Goal: Use online tool/utility: Utilize a website feature to perform a specific function

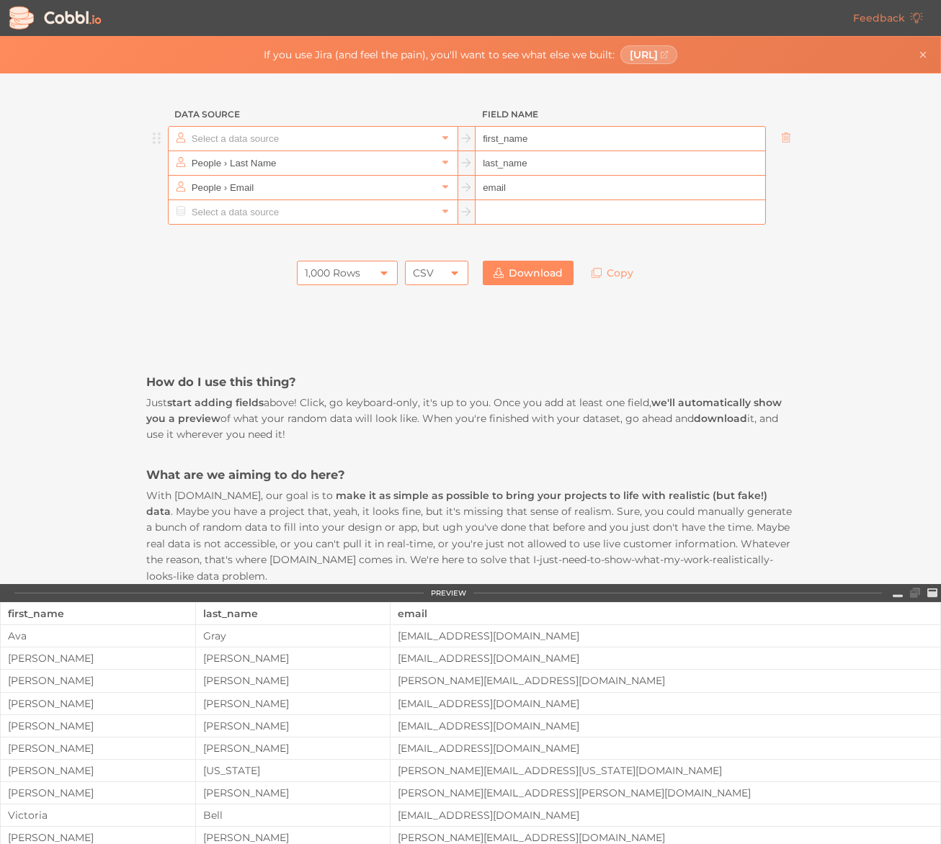
click at [318, 140] on input "text" at bounding box center [312, 139] width 248 height 24
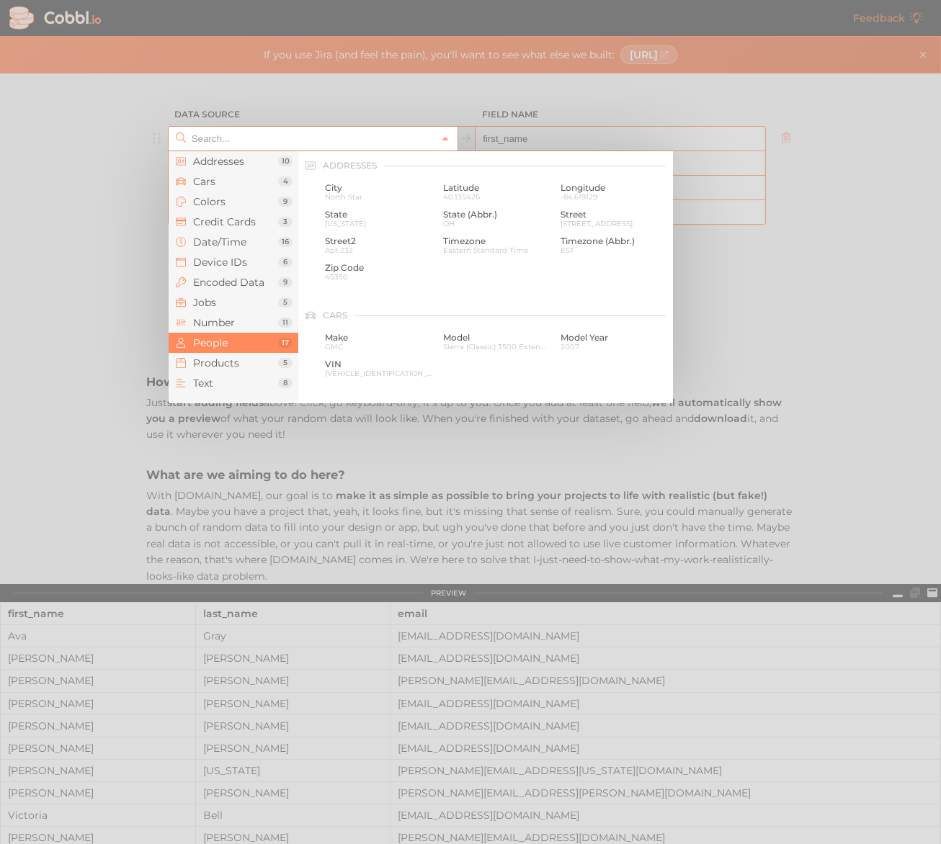
scroll to position [1109, 0]
click at [313, 140] on input "text" at bounding box center [312, 139] width 248 height 24
click at [354, 117] on div at bounding box center [470, 422] width 941 height 844
type input "People › First Name"
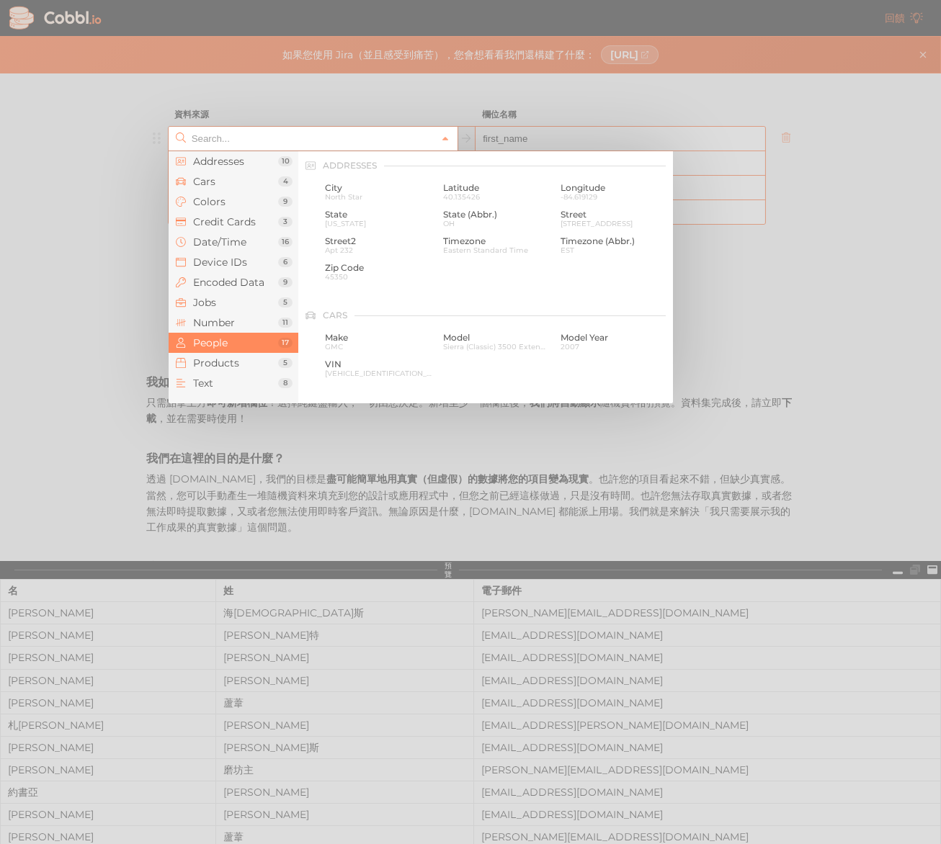
click at [280, 145] on input "text" at bounding box center [312, 139] width 248 height 24
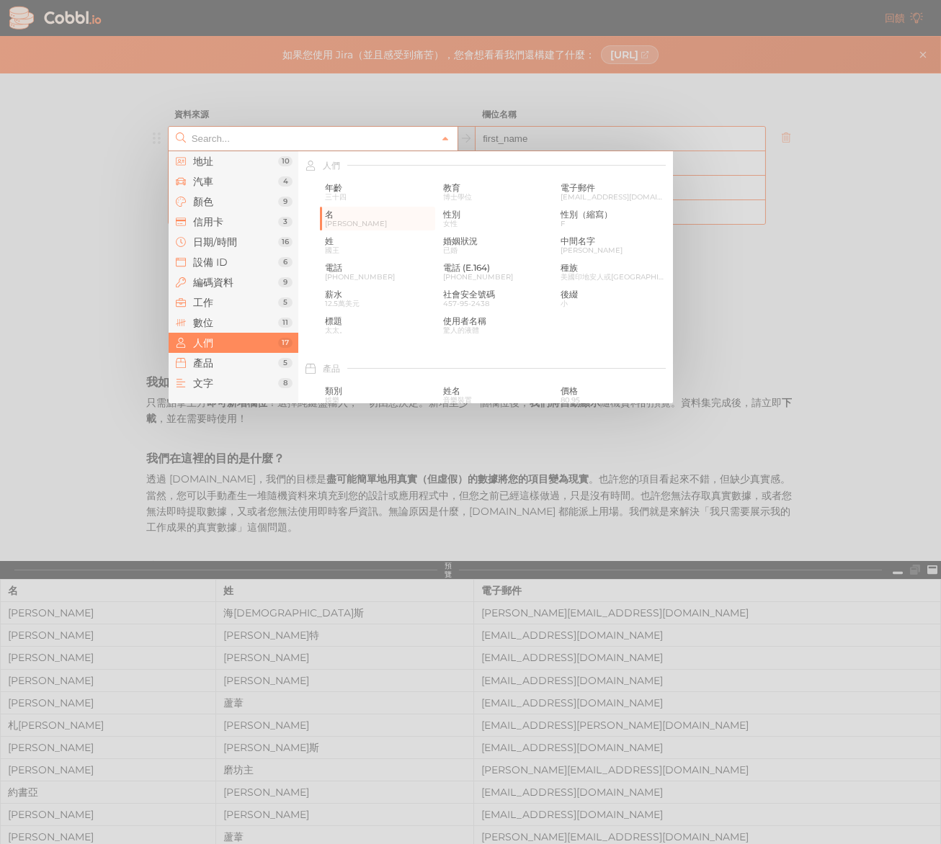
click at [397, 118] on div at bounding box center [470, 422] width 941 height 844
type input "People › First Name"
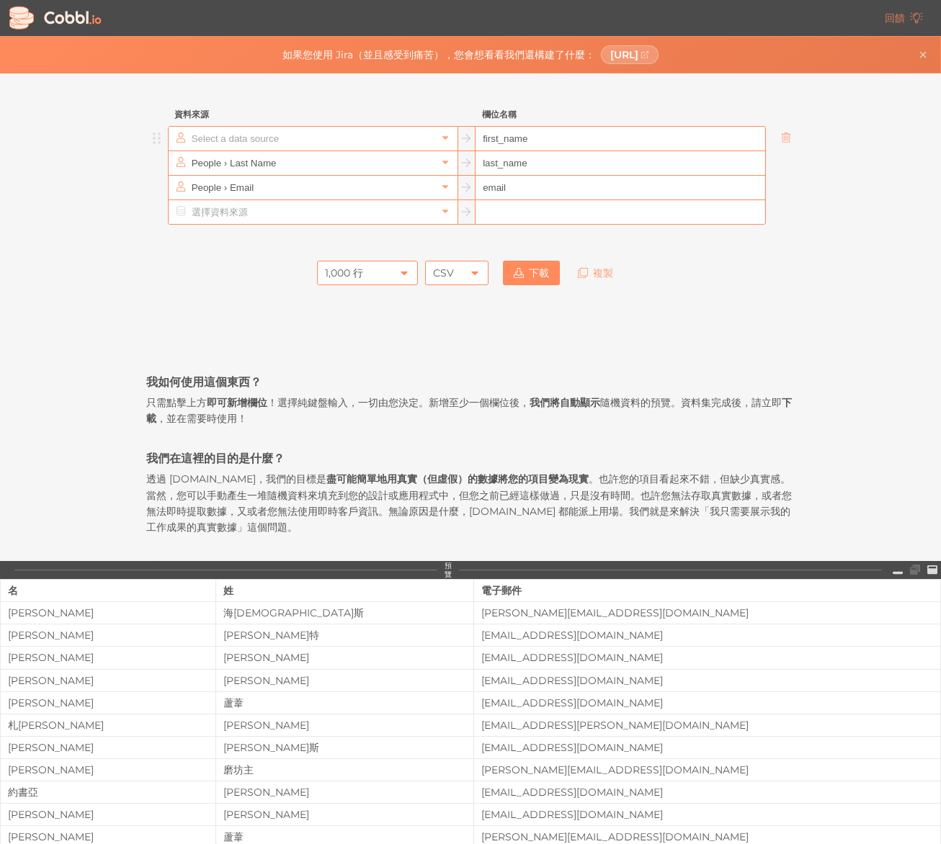
click at [341, 145] on input "text" at bounding box center [312, 139] width 248 height 24
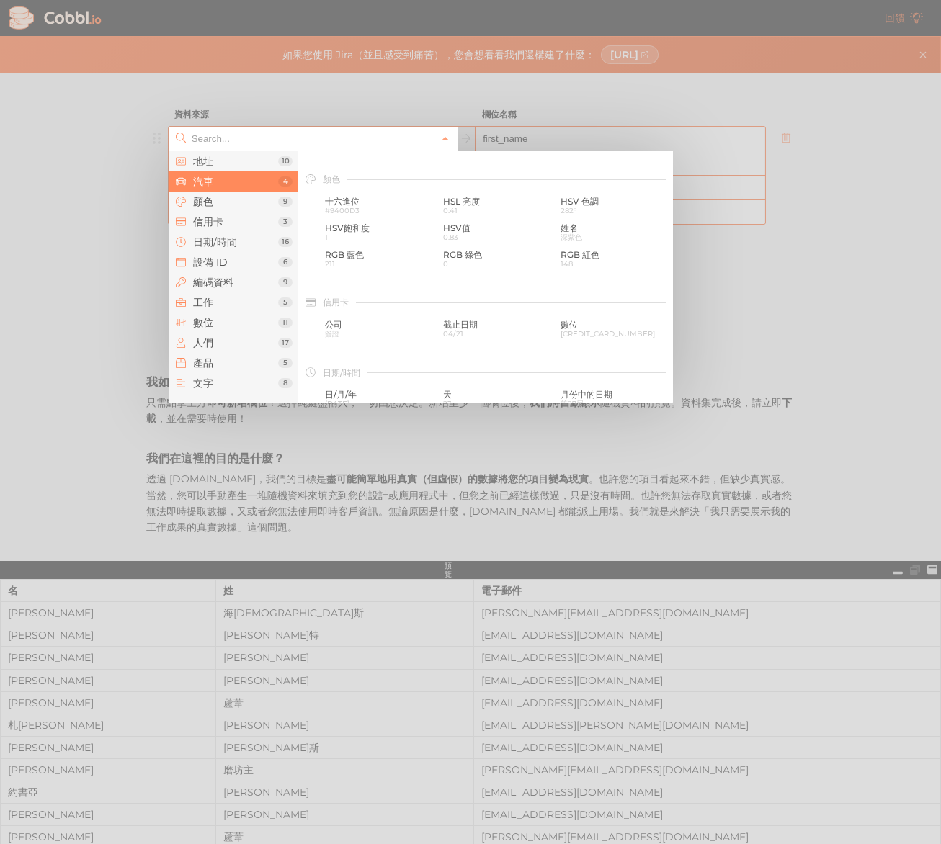
scroll to position [112, 0]
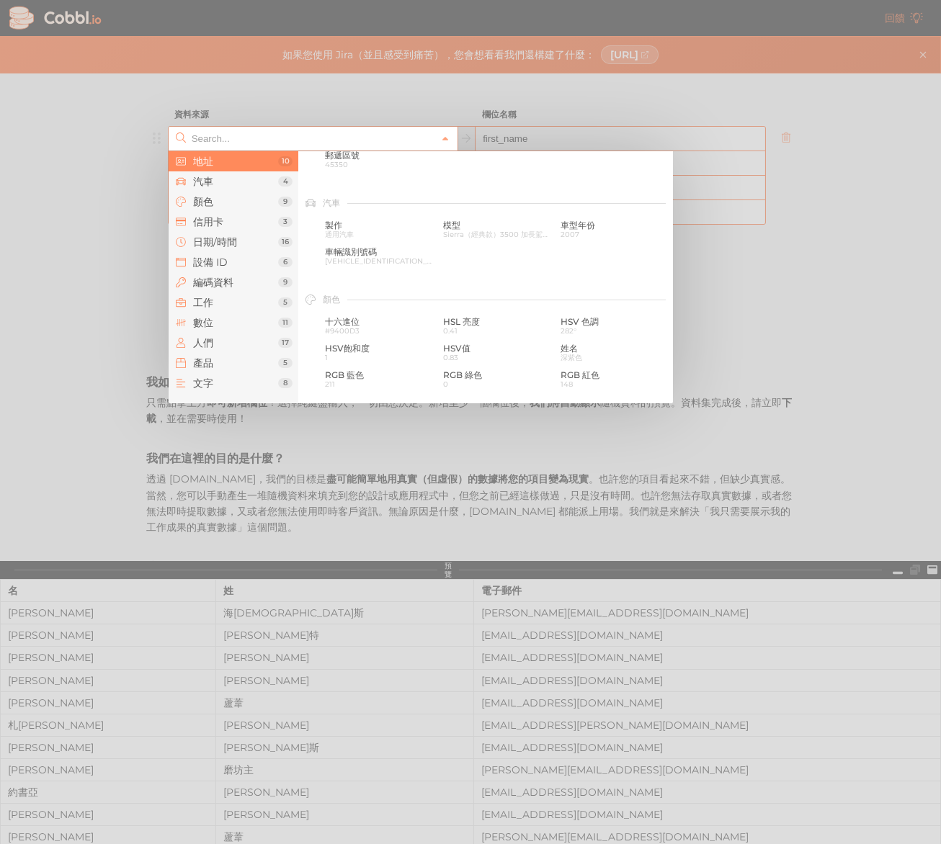
click at [318, 103] on div at bounding box center [470, 422] width 941 height 844
type input "People › First Name"
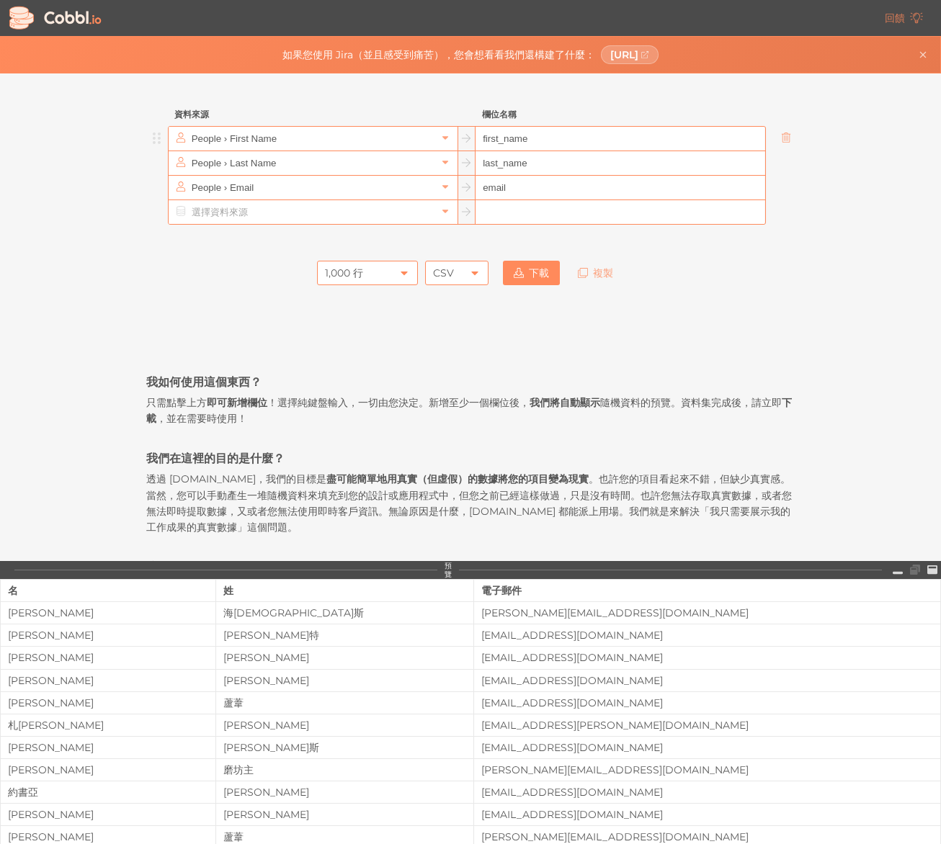
drag, startPoint x: 520, startPoint y: 137, endPoint x: 534, endPoint y: 136, distance: 13.7
click at [529, 136] on input "first_name" at bounding box center [619, 139] width 289 height 24
drag, startPoint x: 534, startPoint y: 137, endPoint x: 447, endPoint y: 150, distance: 88.8
click at [447, 150] on div "People › First Name first_name" at bounding box center [467, 138] width 598 height 25
click at [560, 125] on h3 "欄位名稱" at bounding box center [620, 114] width 290 height 24
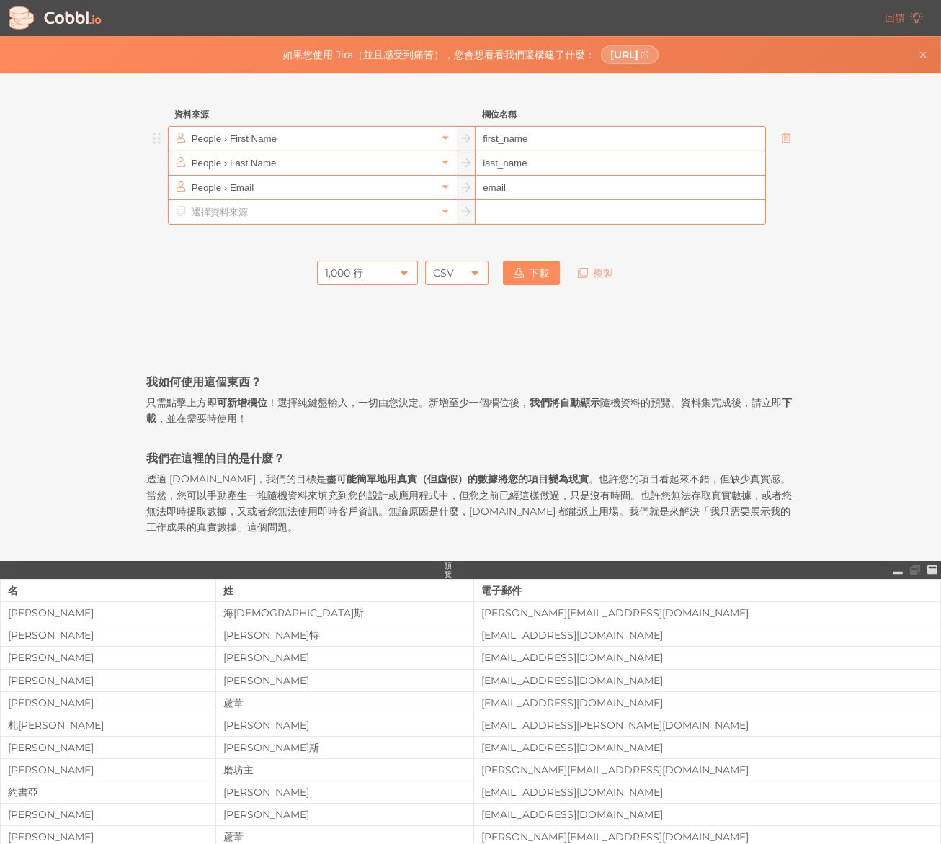
drag, startPoint x: 545, startPoint y: 135, endPoint x: 511, endPoint y: 138, distance: 33.9
click at [511, 138] on input "first_name" at bounding box center [619, 139] width 289 height 24
drag, startPoint x: 571, startPoint y: 138, endPoint x: 459, endPoint y: 138, distance: 112.4
click at [459, 143] on div "People › First Name first_name" at bounding box center [467, 138] width 598 height 25
type input "MID"
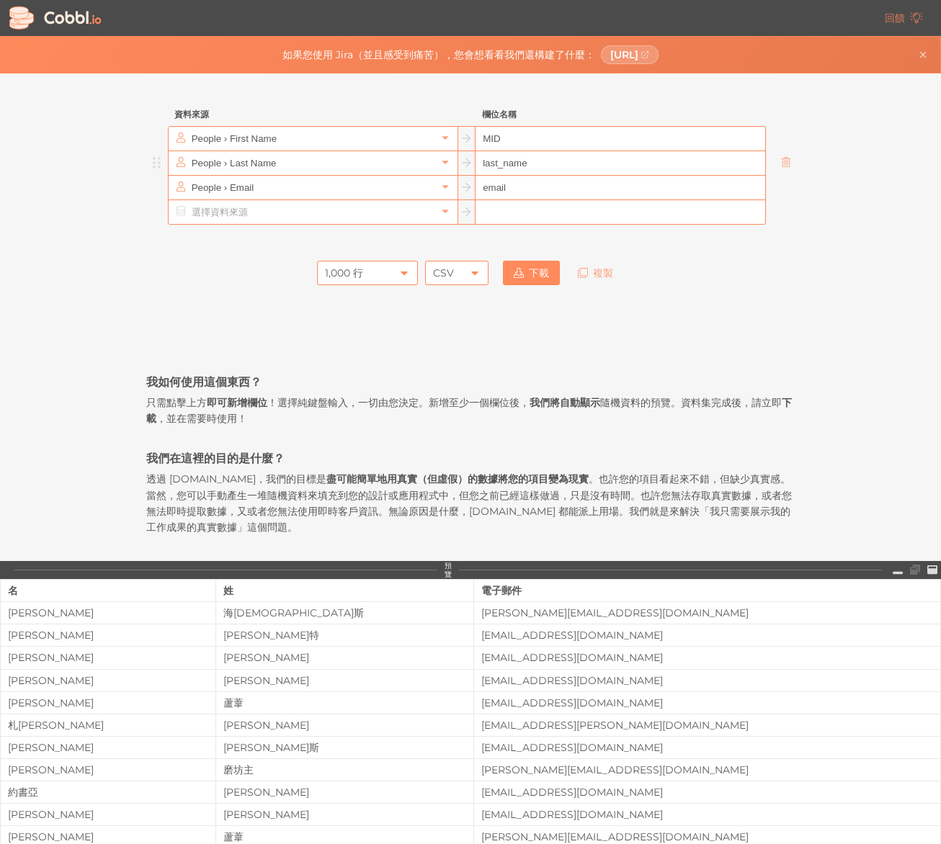
drag, startPoint x: 501, startPoint y: 169, endPoint x: 526, endPoint y: 166, distance: 24.7
click at [518, 166] on input "last_name" at bounding box center [619, 163] width 289 height 24
drag, startPoint x: 539, startPoint y: 166, endPoint x: 427, endPoint y: 156, distance: 112.0
click at [427, 156] on div "People › Last Name last_name" at bounding box center [467, 163] width 598 height 25
type input "NMAme"
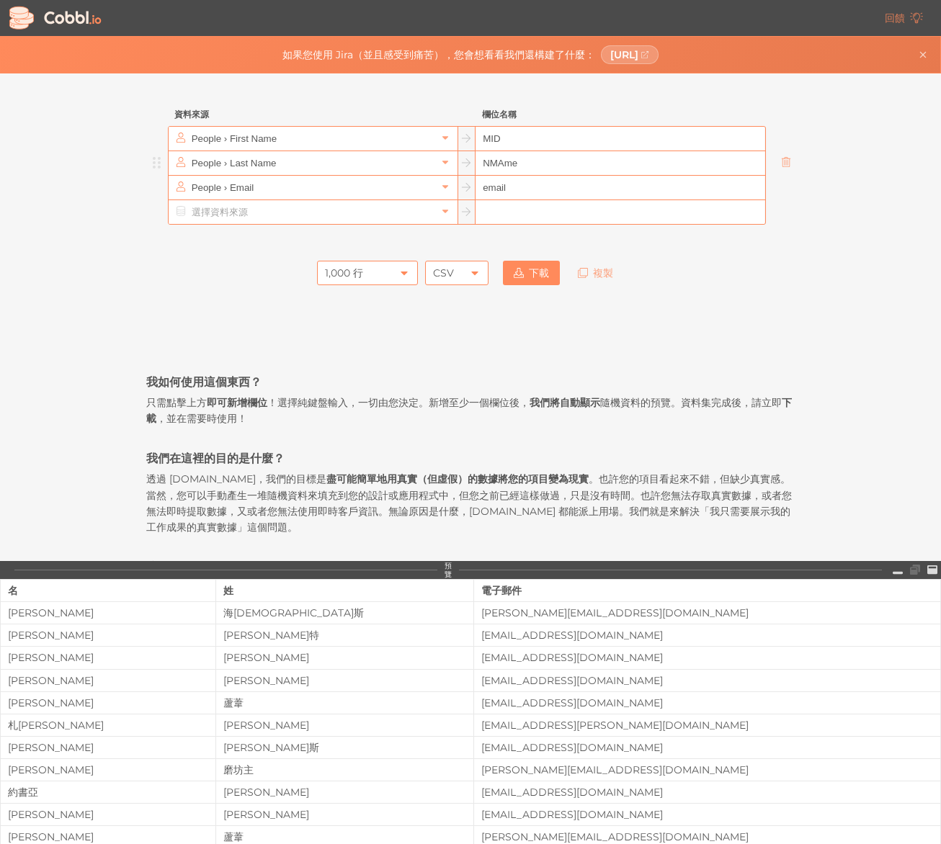
click at [429, 155] on input "People › Last Name" at bounding box center [312, 163] width 248 height 24
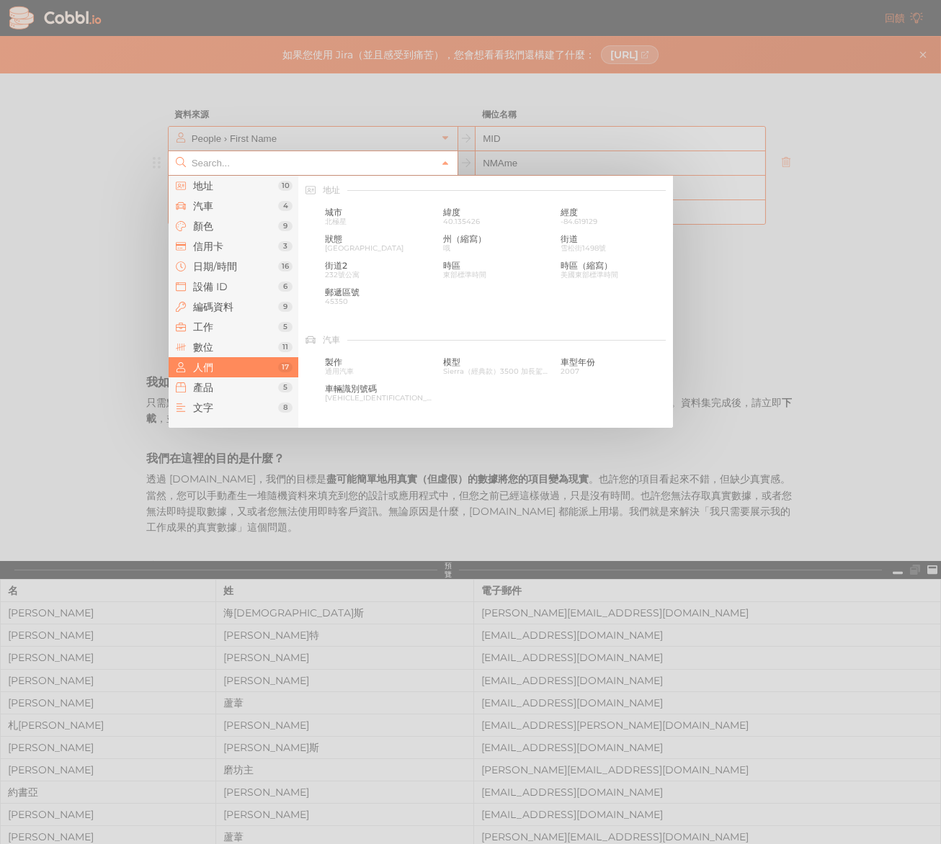
scroll to position [1109, 0]
drag, startPoint x: 660, startPoint y: 122, endPoint x: 649, endPoint y: 145, distance: 25.1
click at [660, 125] on div at bounding box center [470, 422] width 941 height 844
type input "People › Last Name"
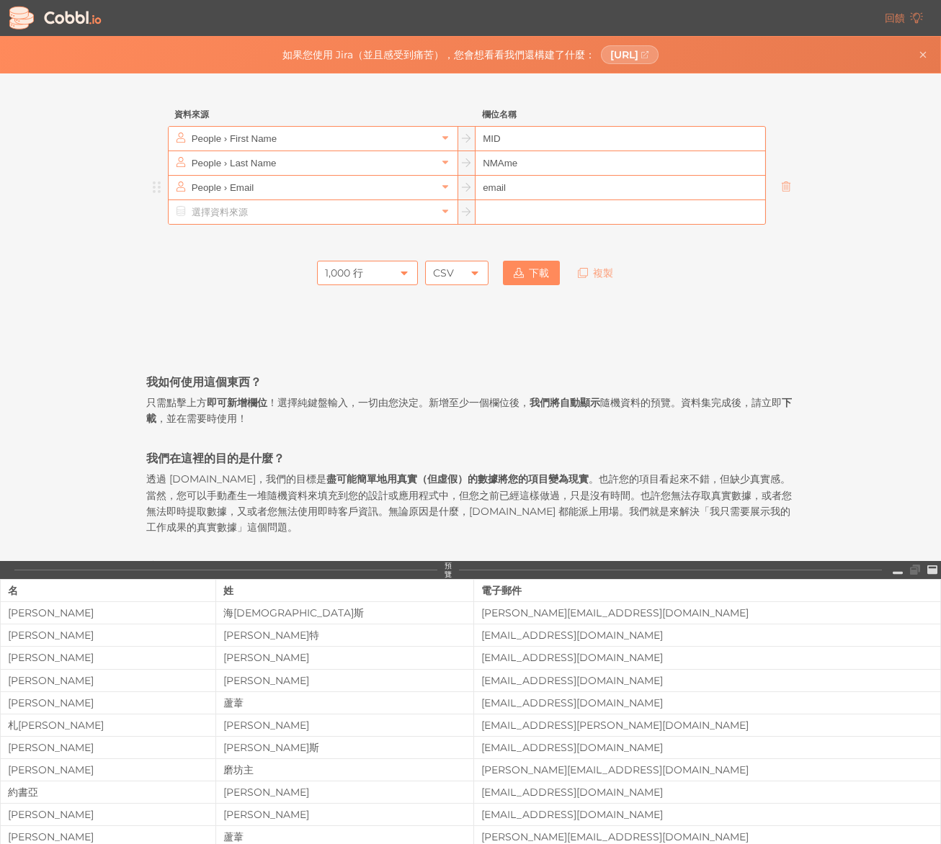
drag, startPoint x: 593, startPoint y: 189, endPoint x: 584, endPoint y: 194, distance: 10.6
click at [593, 189] on input "email" at bounding box center [619, 188] width 289 height 24
drag, startPoint x: 577, startPoint y: 195, endPoint x: 493, endPoint y: 184, distance: 84.2
click at [464, 180] on div "People › Email email" at bounding box center [467, 187] width 598 height 25
paste input "Points"
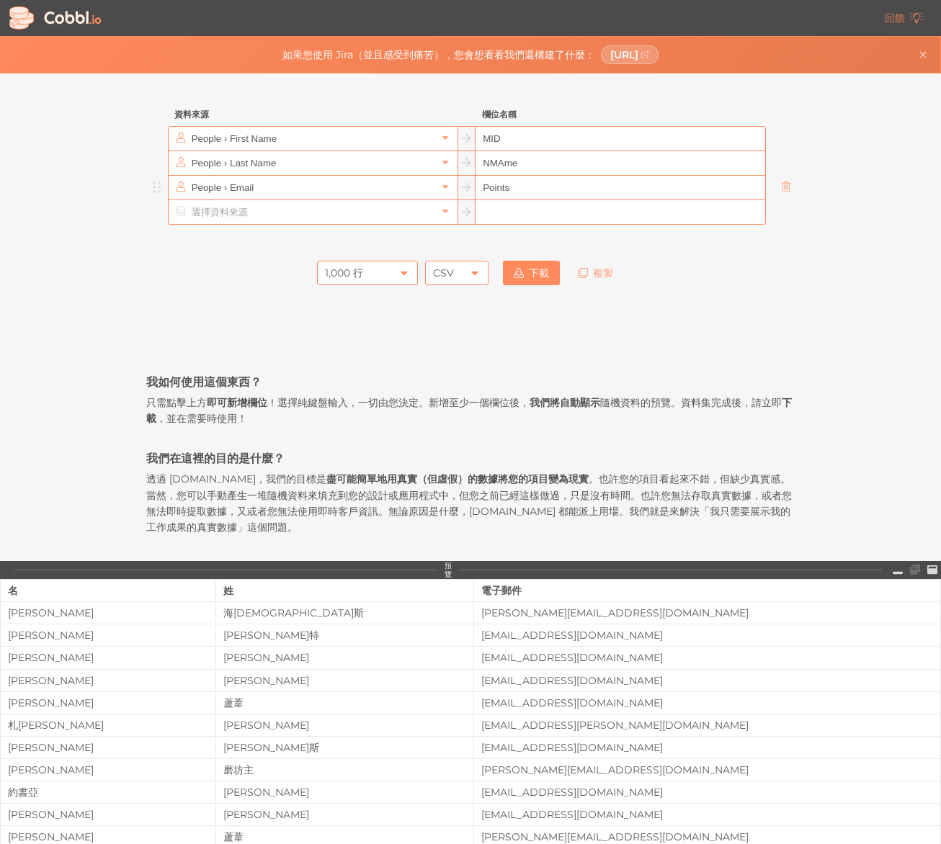
type input "Points"
click at [416, 214] on input "text" at bounding box center [312, 212] width 248 height 24
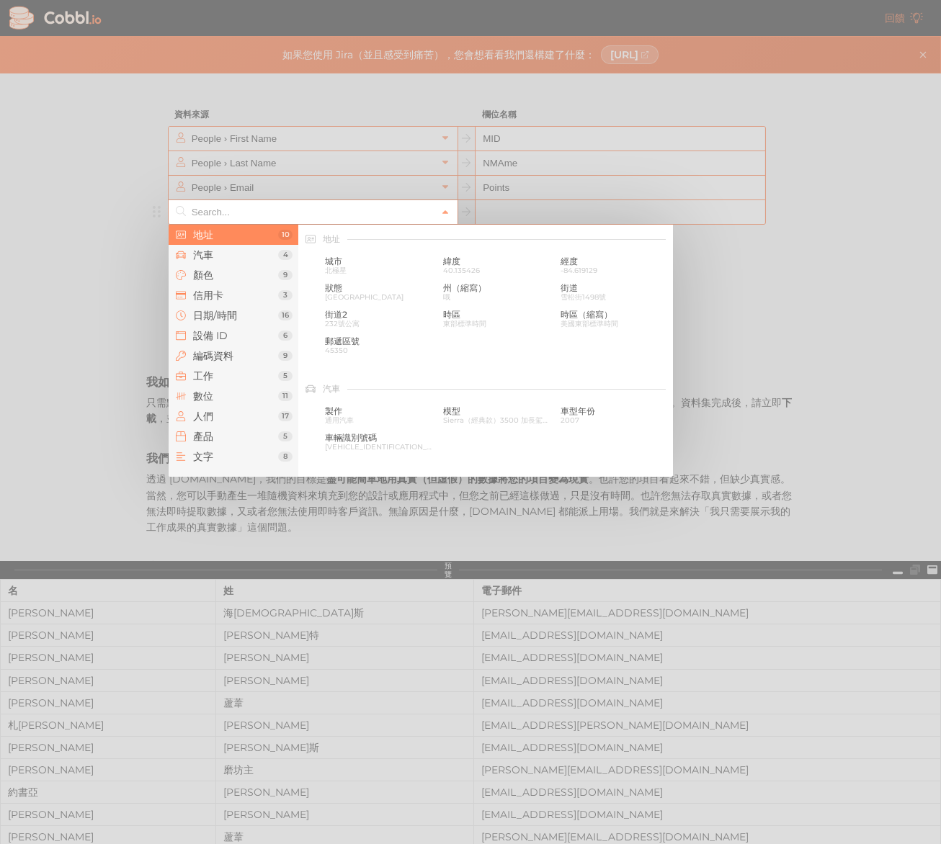
click at [468, 208] on div at bounding box center [470, 422] width 941 height 844
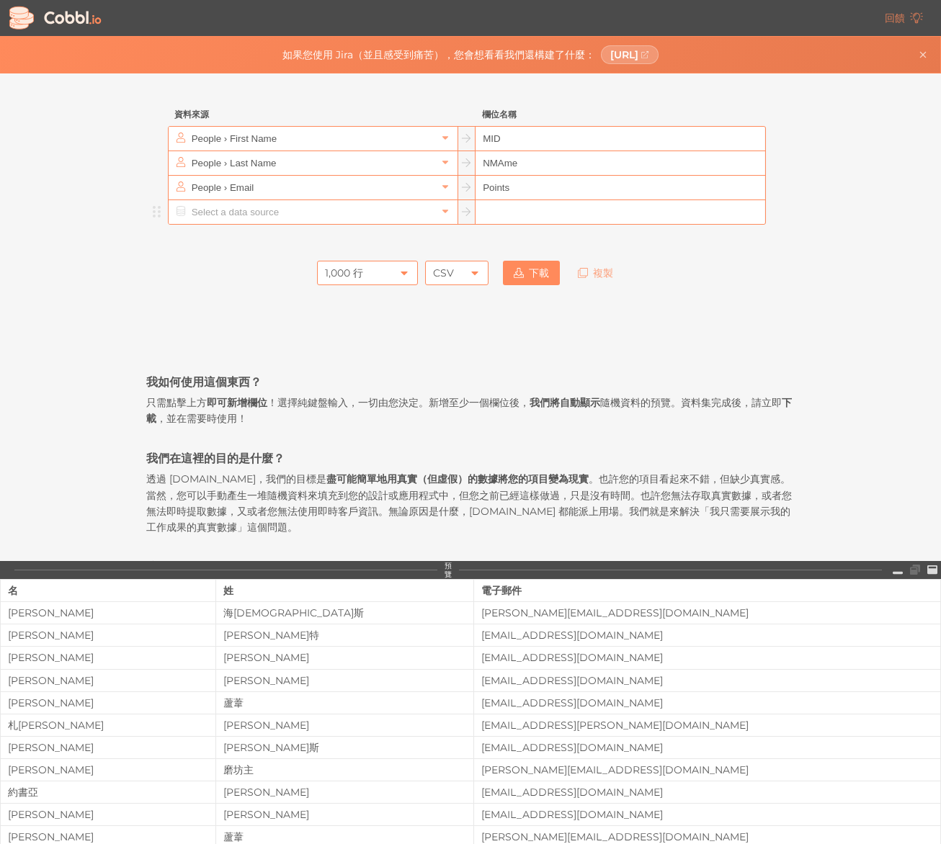
drag, startPoint x: 510, startPoint y: 205, endPoint x: 487, endPoint y: 210, distance: 23.6
click at [510, 205] on input "text" at bounding box center [619, 212] width 289 height 24
paste input "phone"
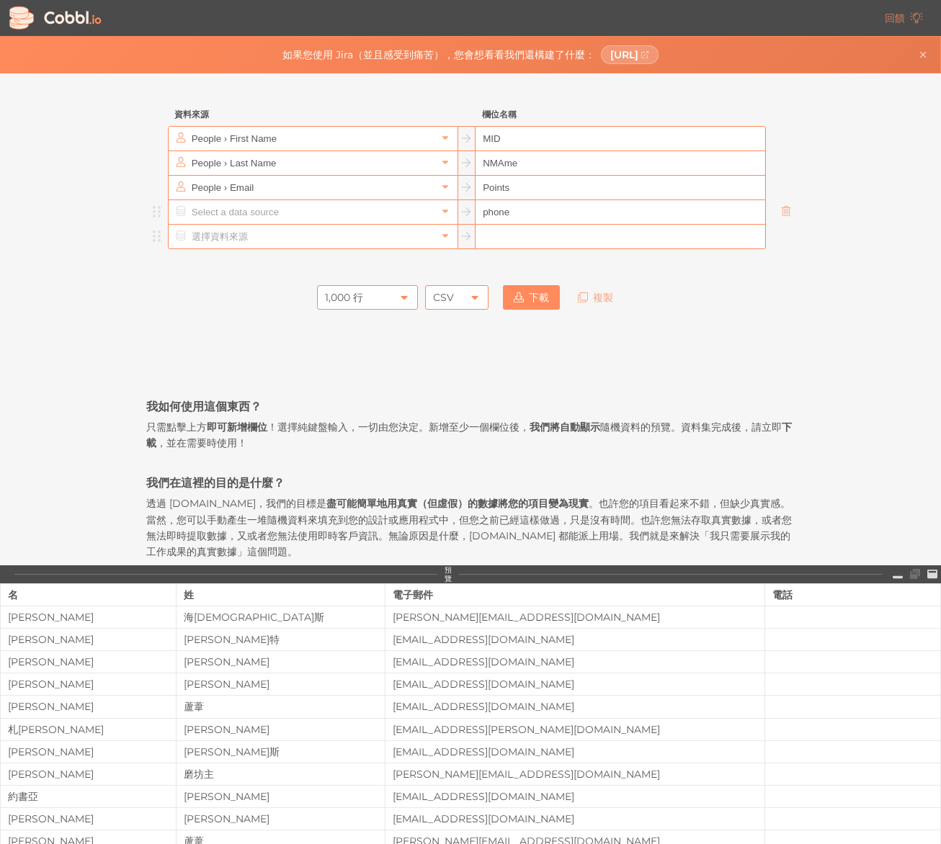
paste input "Email"
type input "phone"
click at [553, 233] on input "text" at bounding box center [619, 237] width 289 height 24
paste input "Email"
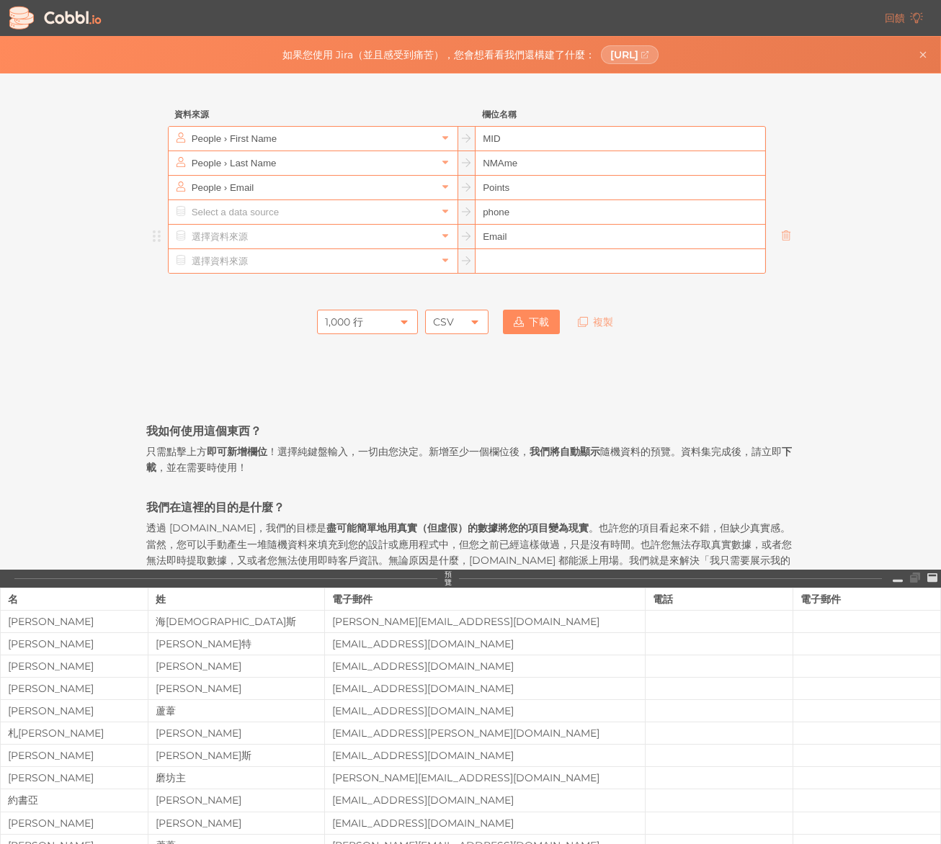
type input "Email"
click at [537, 264] on input "text" at bounding box center [619, 261] width 289 height 24
paste input "RegistrationDate"
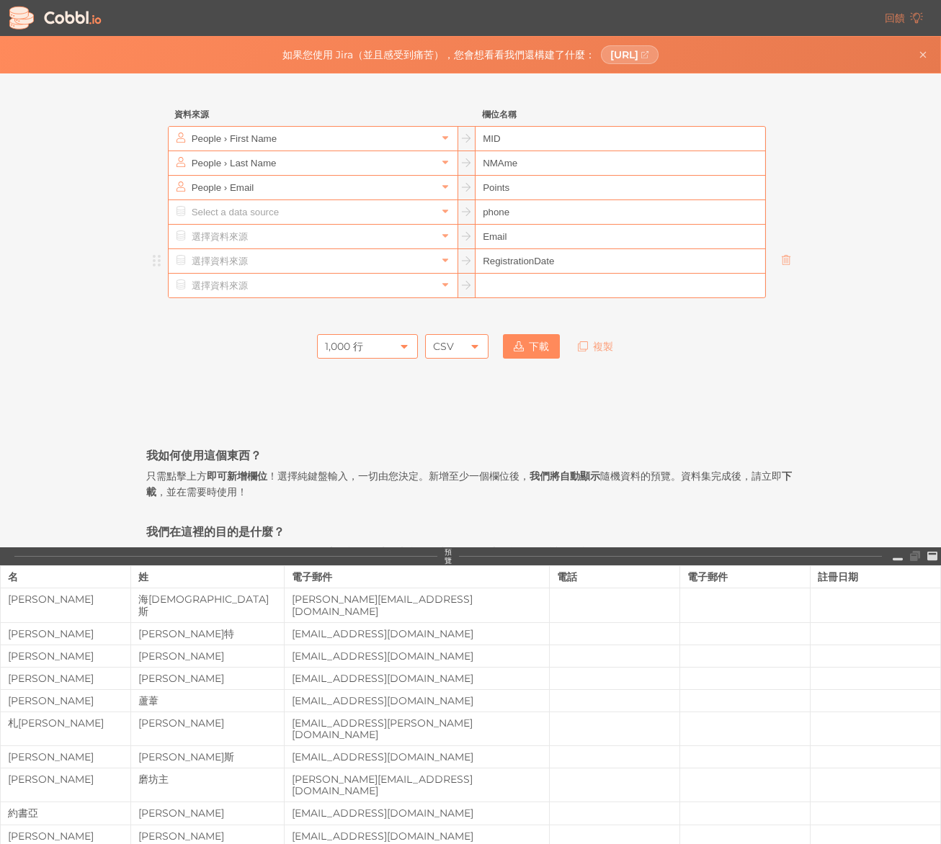
type input "RegistrationDate"
click at [539, 287] on input "text" at bounding box center [619, 286] width 289 height 24
paste input "LastPurchaseDate"
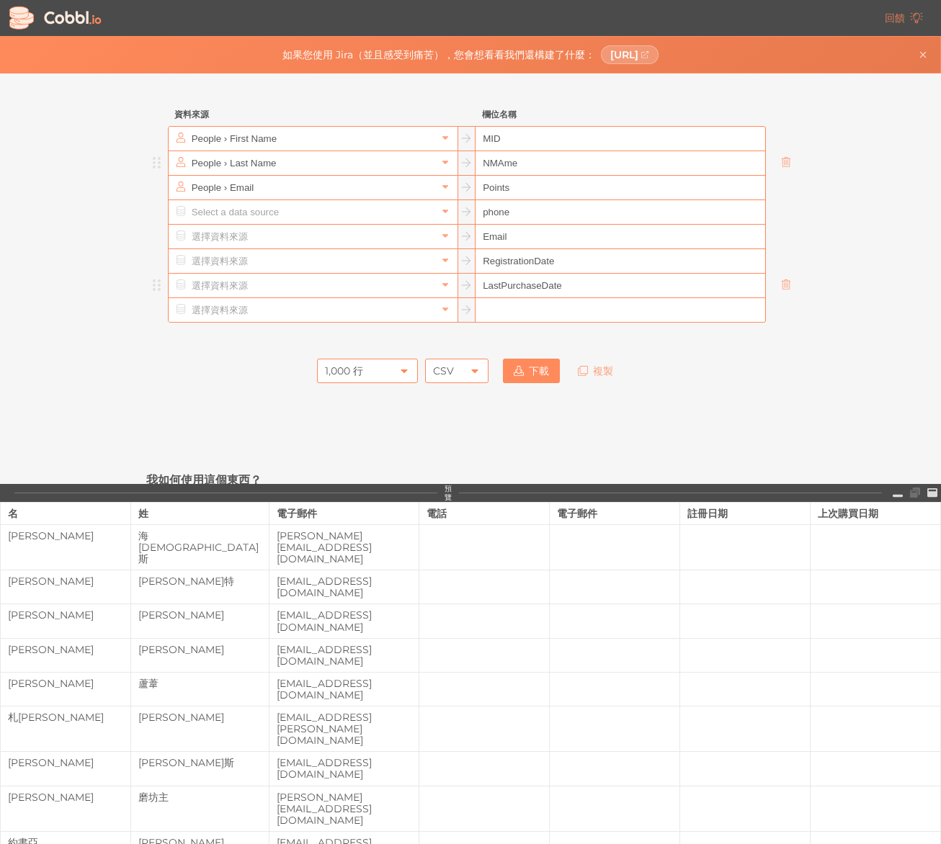
type input "LastPurchaseDate"
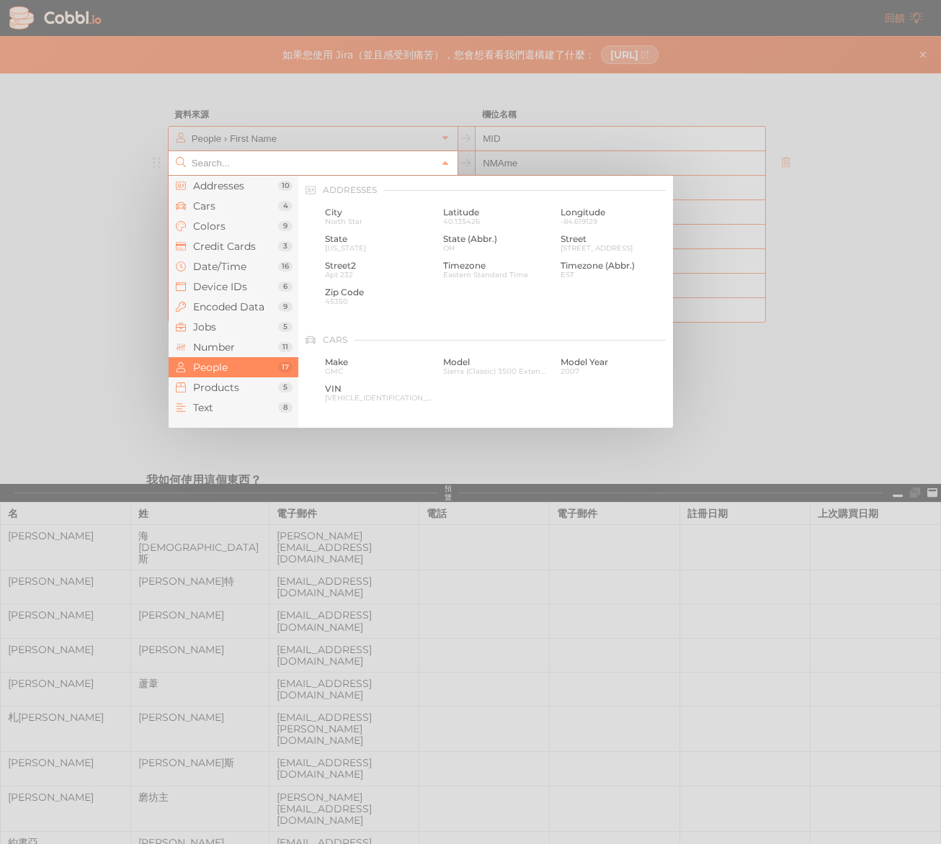
click at [288, 153] on input "text" at bounding box center [312, 163] width 248 height 24
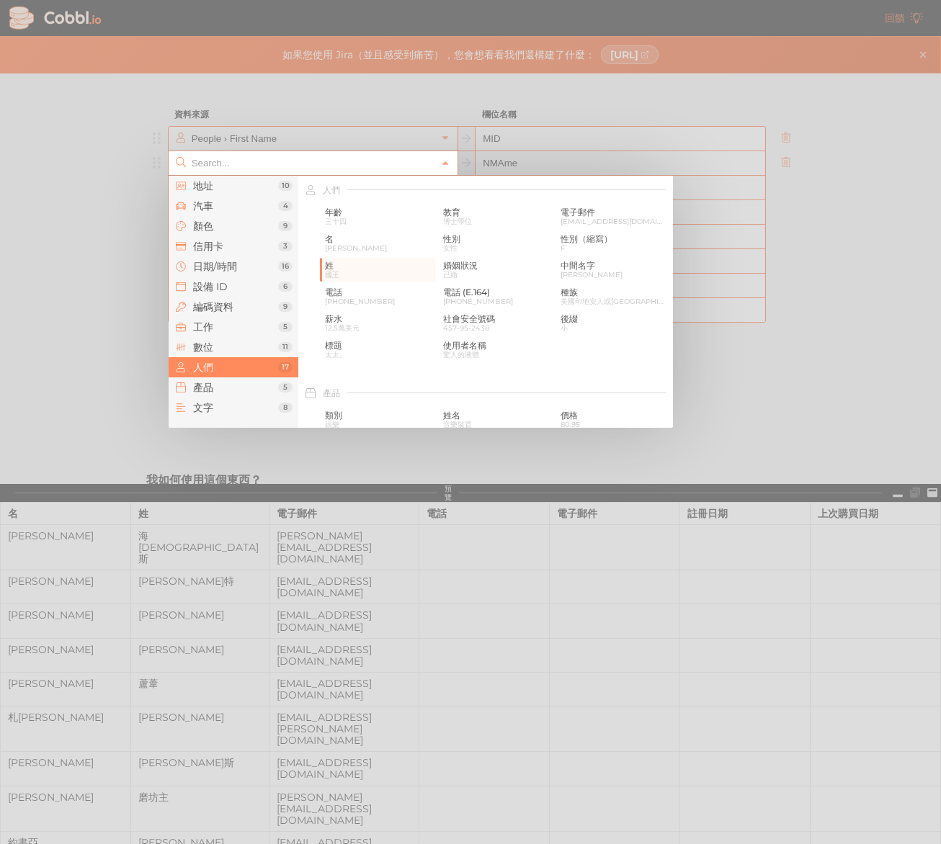
click at [289, 143] on div at bounding box center [470, 422] width 941 height 844
type input "People › Last Name"
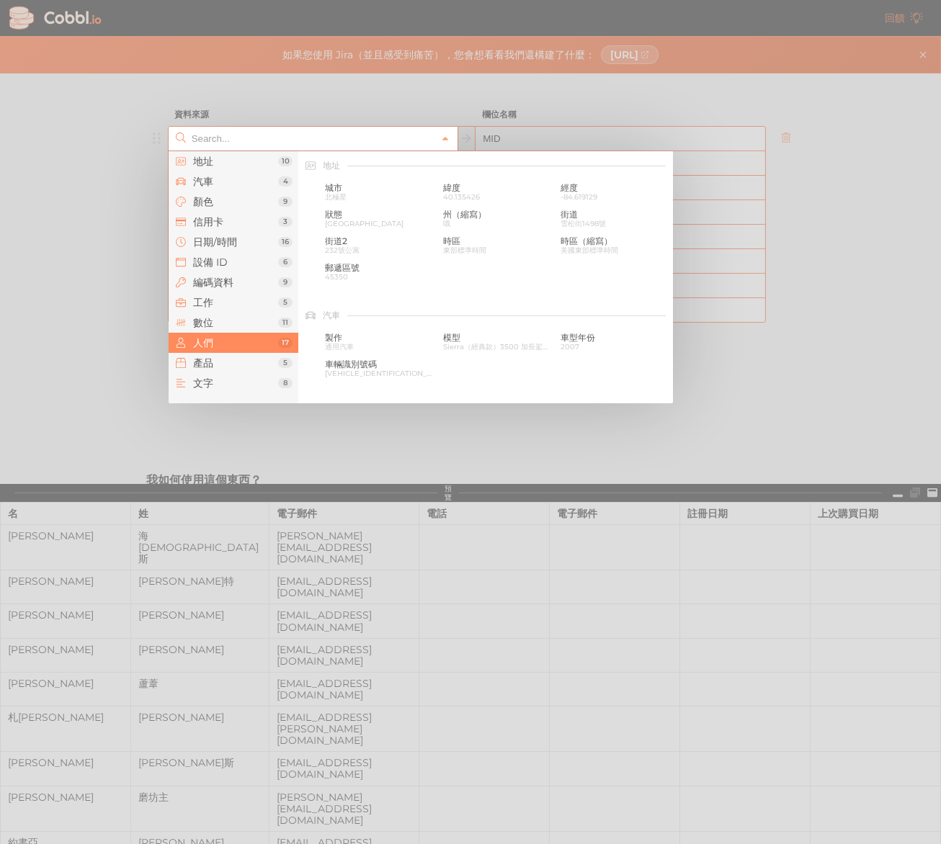
click at [290, 143] on input "text" at bounding box center [312, 139] width 248 height 24
click at [251, 117] on div at bounding box center [470, 422] width 941 height 844
type input "People › First Name"
click at [447, 144] on link at bounding box center [444, 138] width 17 height 14
type input "People › First Name"
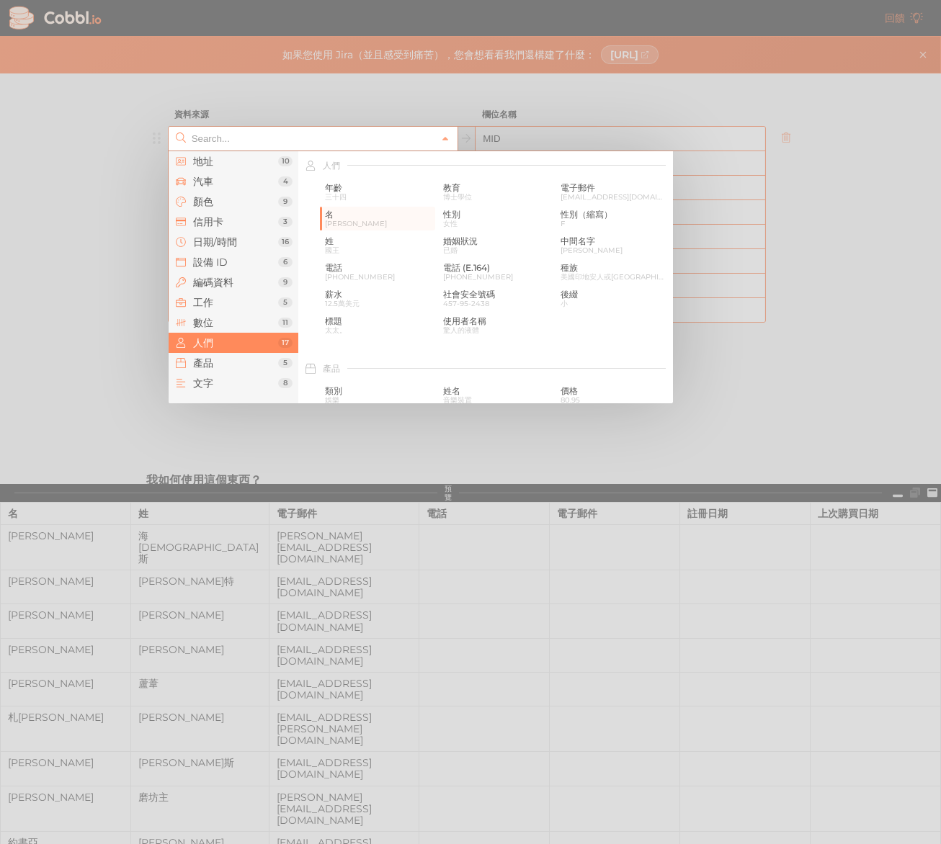
paste input "Yuu會員編號，例：934480000447216"
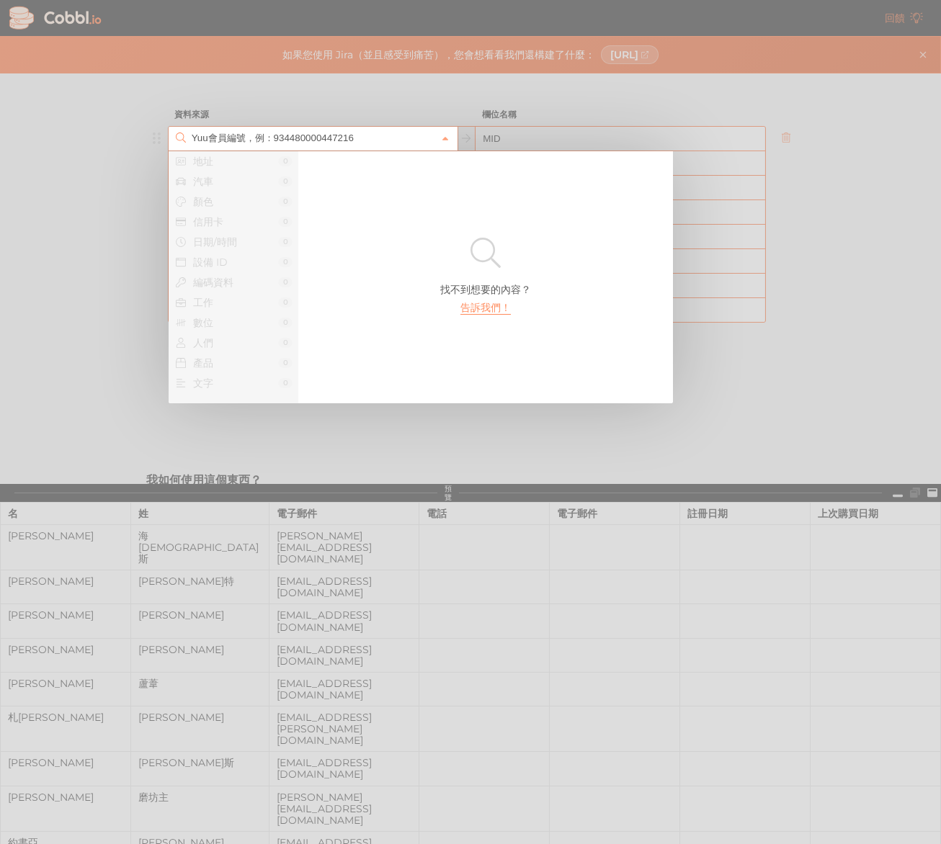
type input "People › First Name"
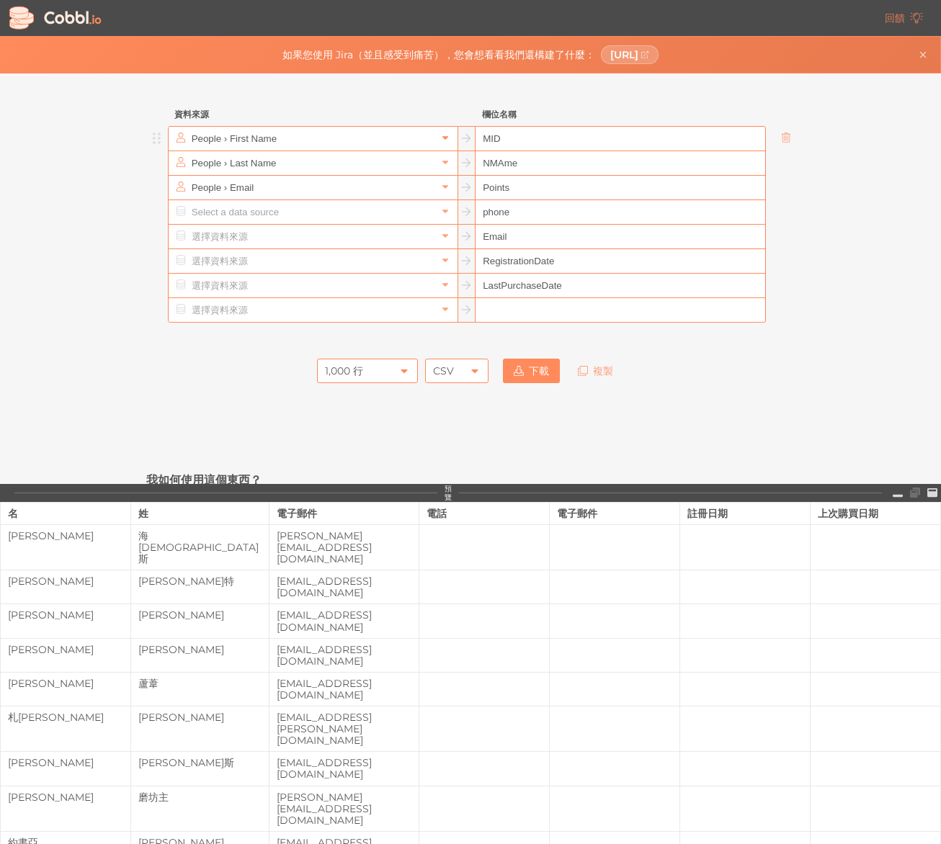
click at [449, 142] on link at bounding box center [444, 138] width 17 height 14
click at [246, 157] on input "text" at bounding box center [312, 163] width 248 height 24
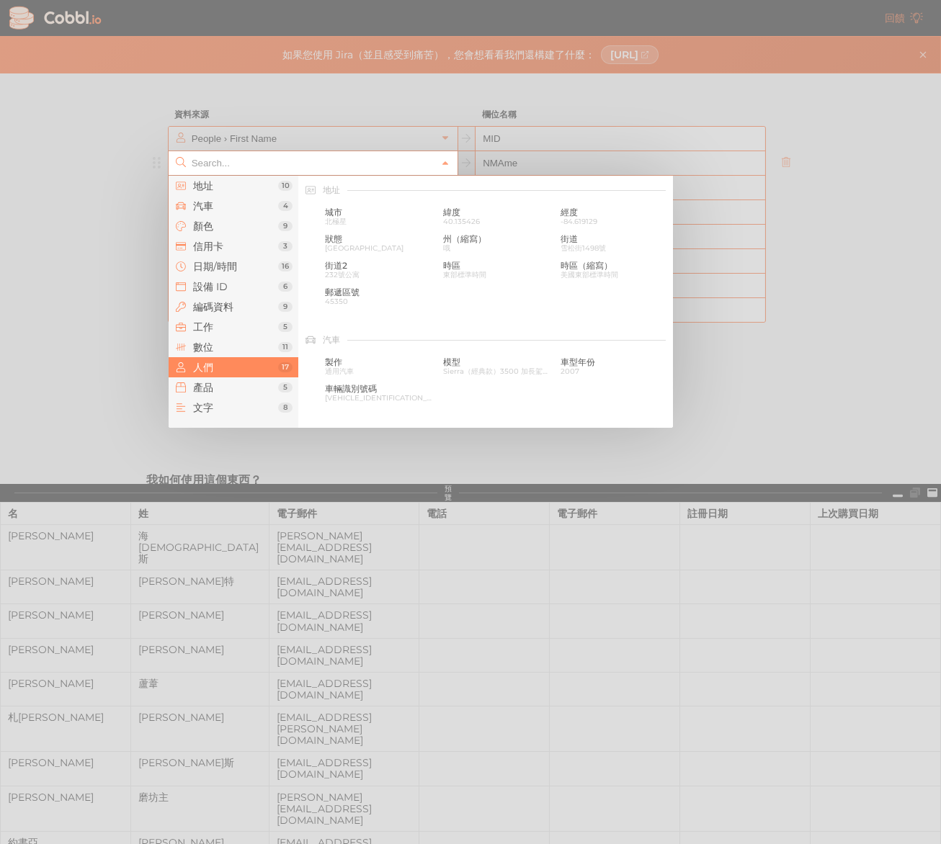
scroll to position [1109, 0]
click at [251, 144] on div at bounding box center [470, 422] width 941 height 844
type input "People › Last Name"
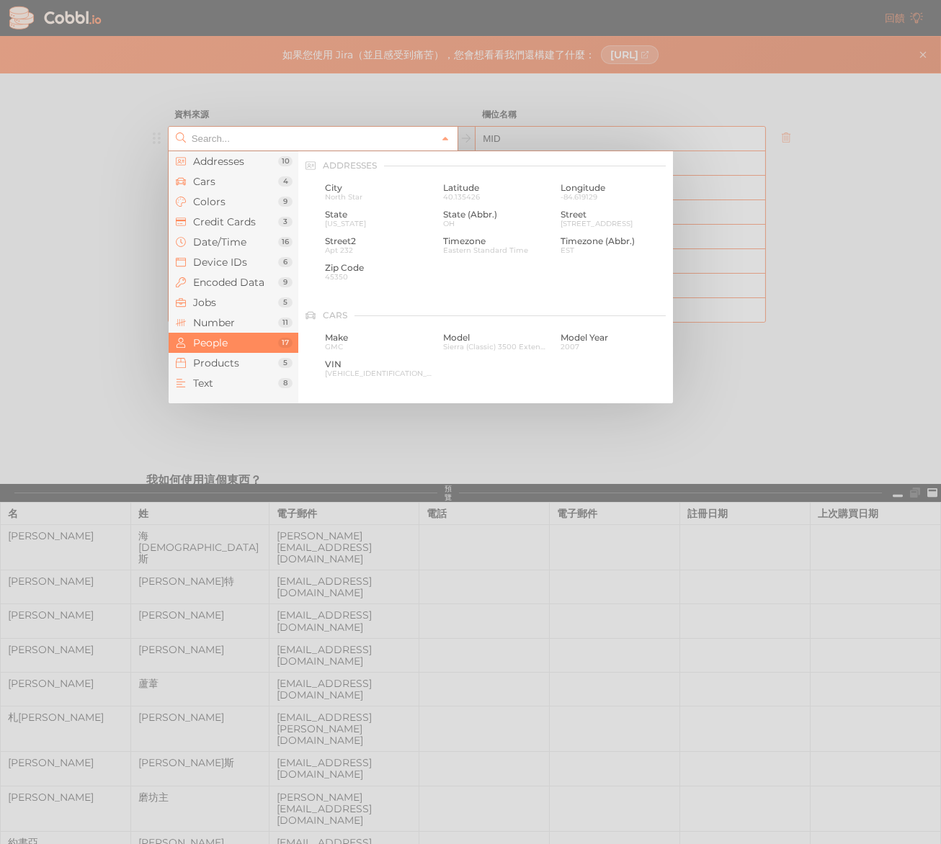
click at [251, 141] on input "text" at bounding box center [312, 139] width 248 height 24
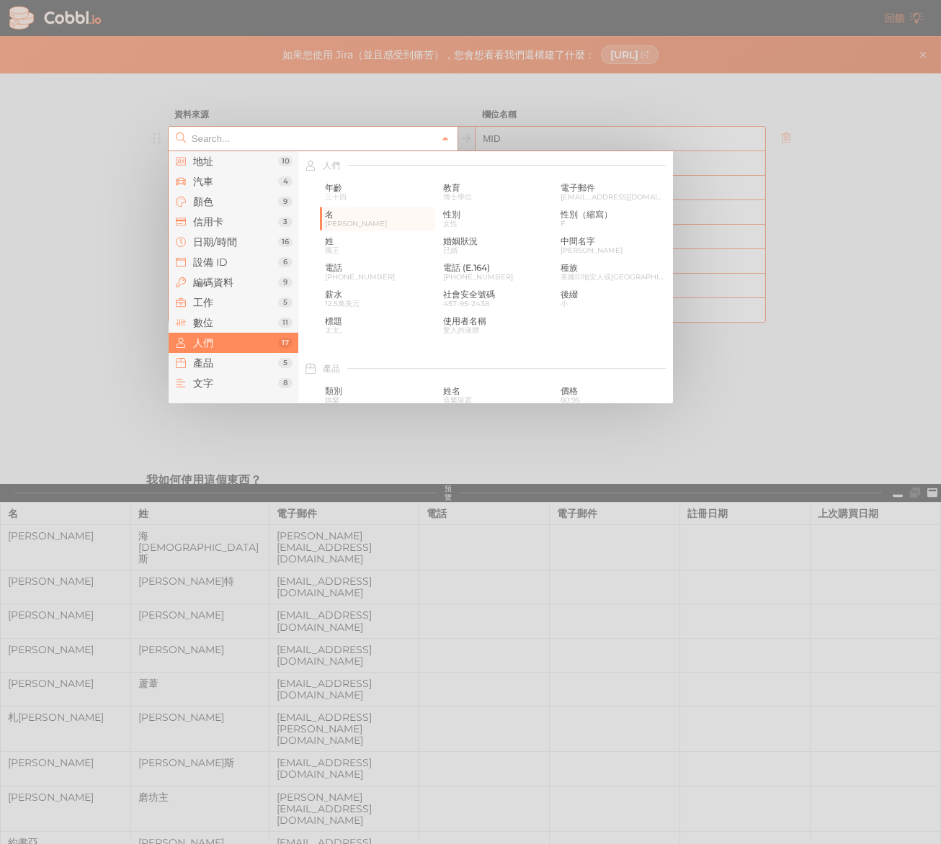
type input "People › First Name"
paste input "文字"
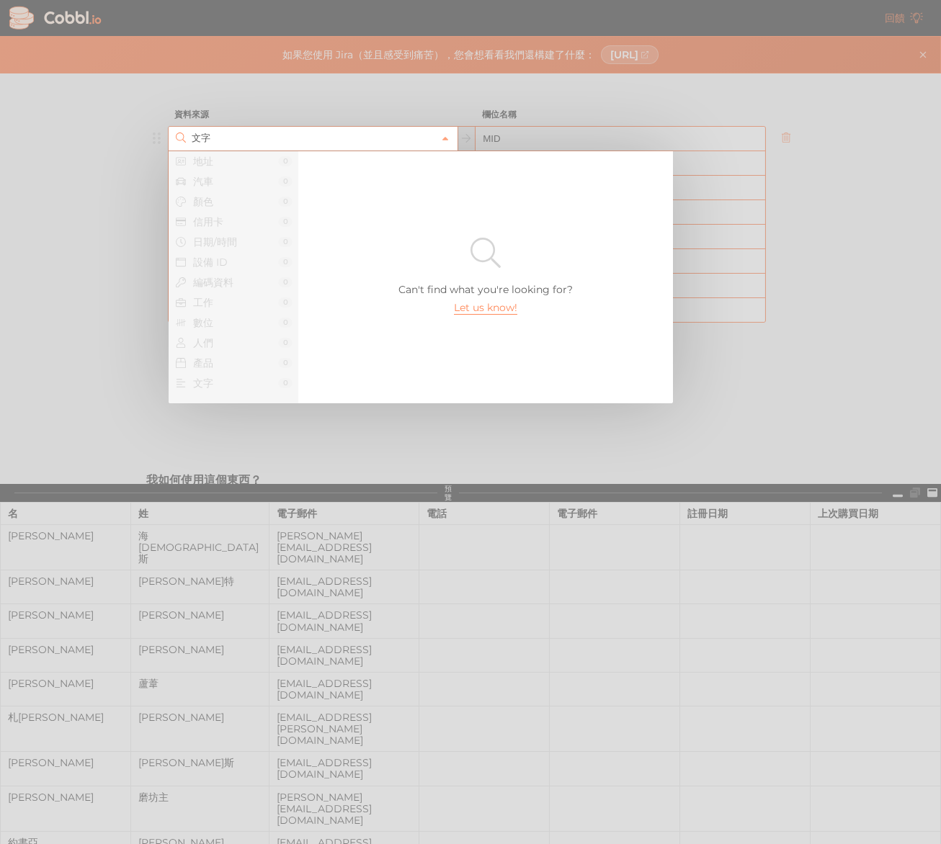
scroll to position [0, 0]
type input "文"
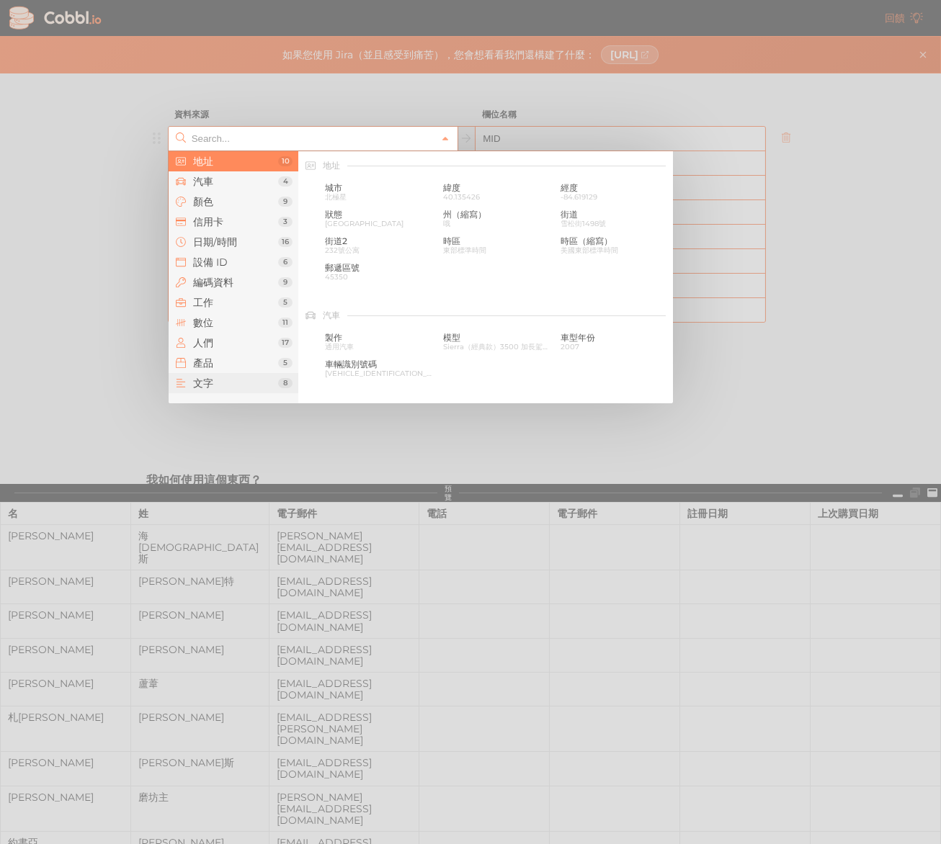
click at [211, 376] on li "文字 8" at bounding box center [234, 383] width 130 height 20
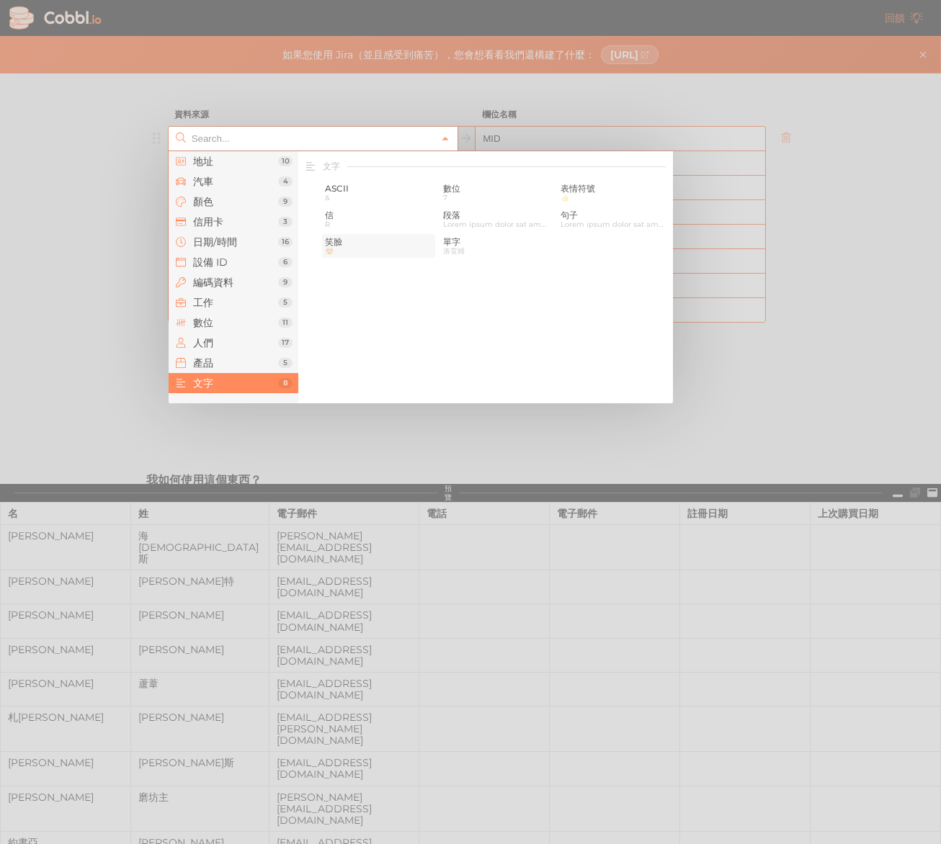
scroll to position [1409, 0]
click at [461, 189] on span "數位" at bounding box center [496, 188] width 107 height 10
type input "Text › Digit"
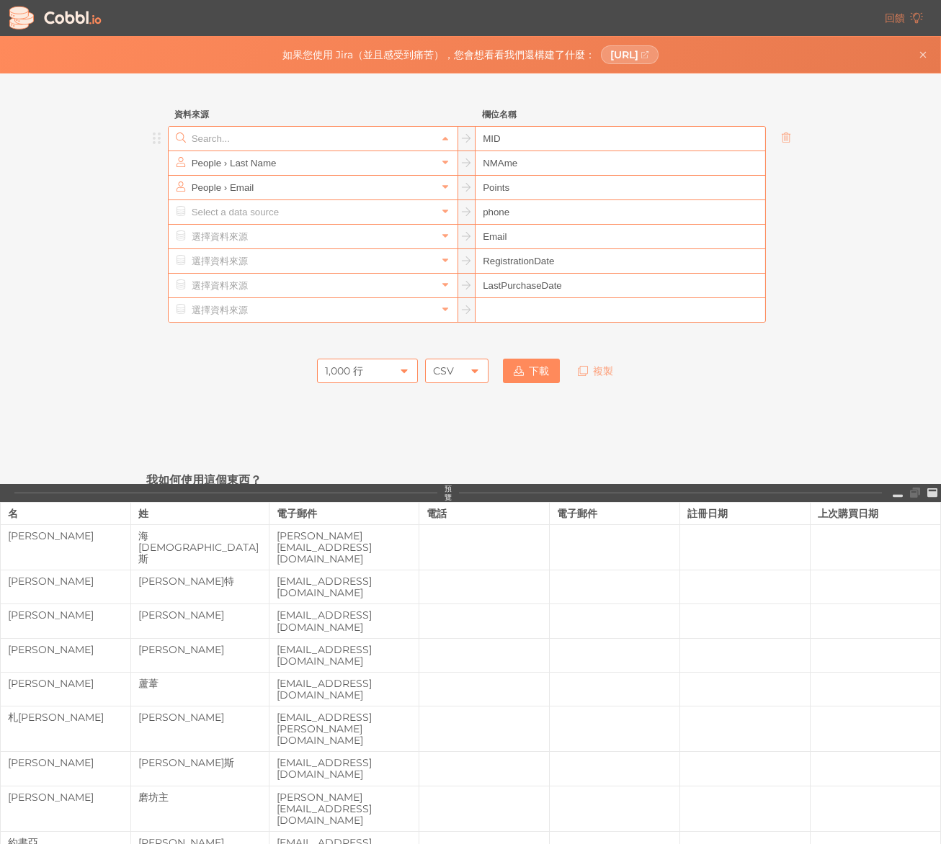
click at [321, 148] on input "text" at bounding box center [312, 139] width 248 height 24
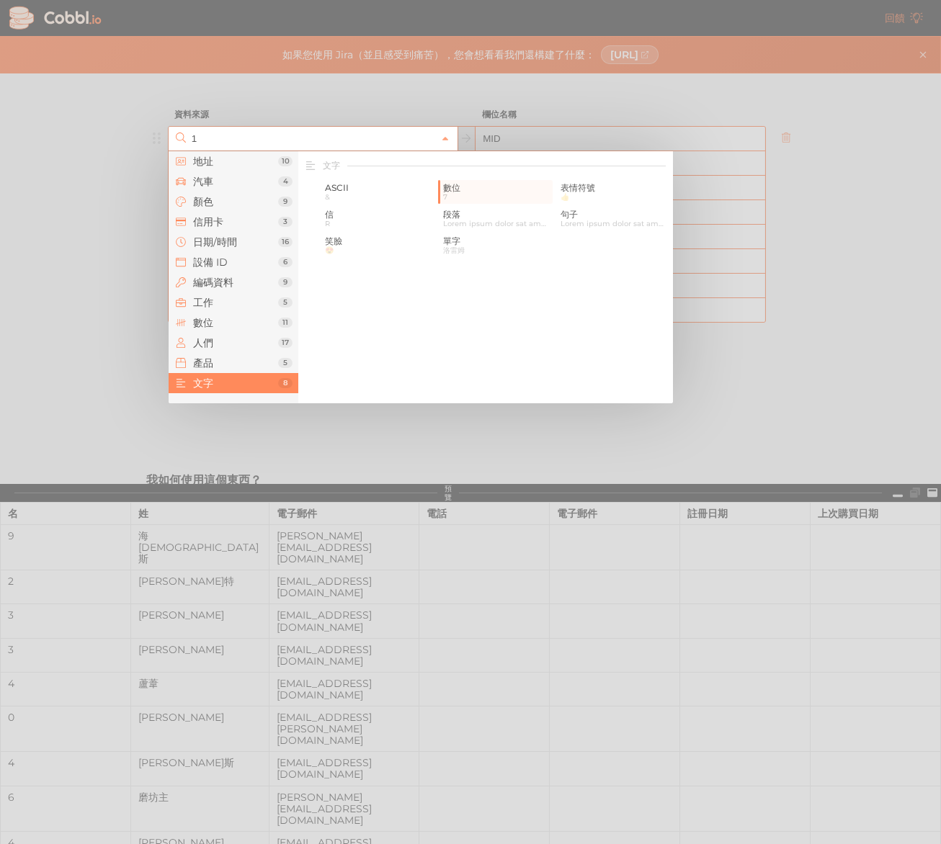
scroll to position [0, 0]
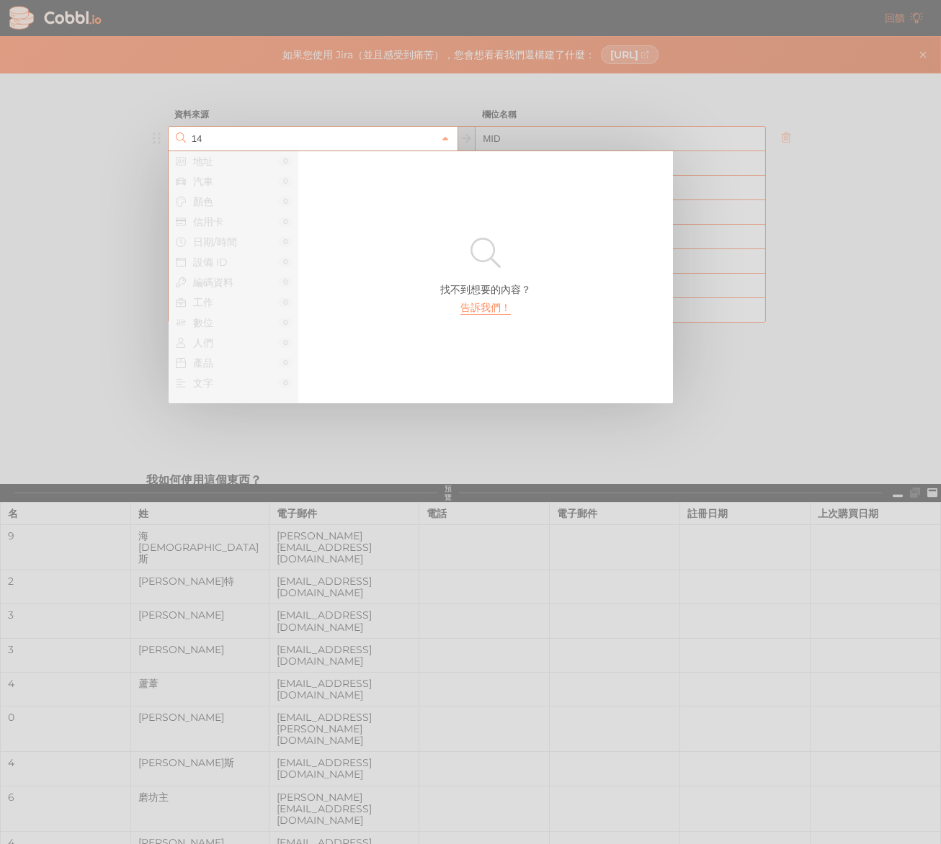
type input "1"
type input "9"
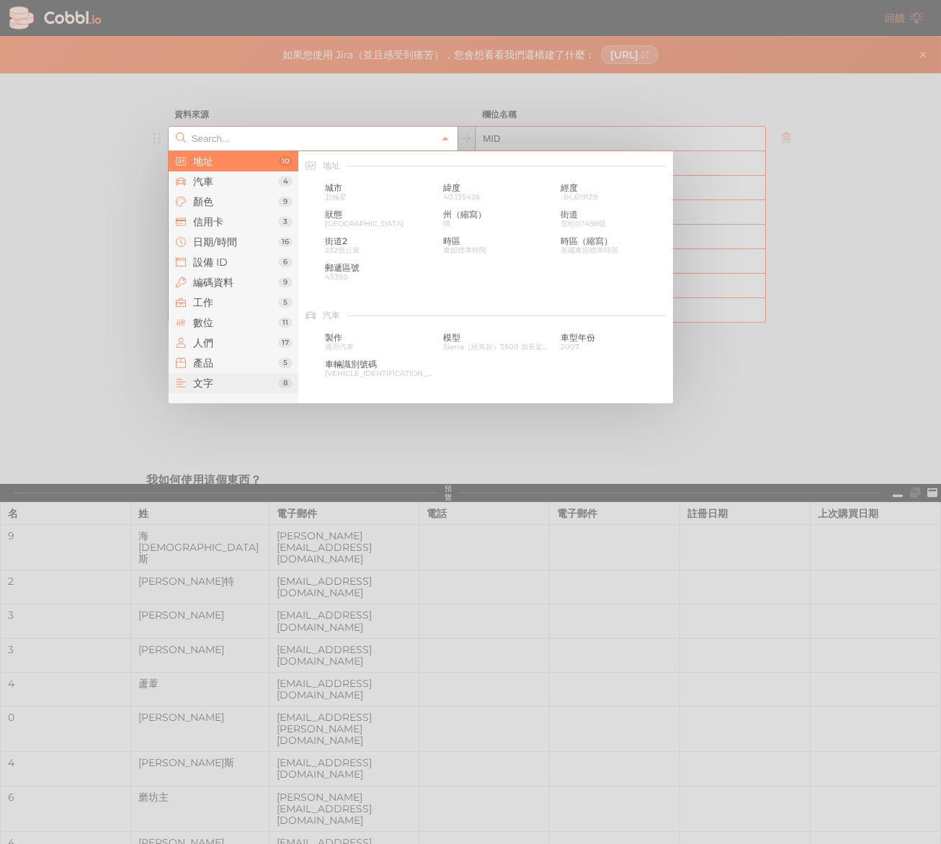
click at [246, 386] on span "文字" at bounding box center [235, 383] width 85 height 12
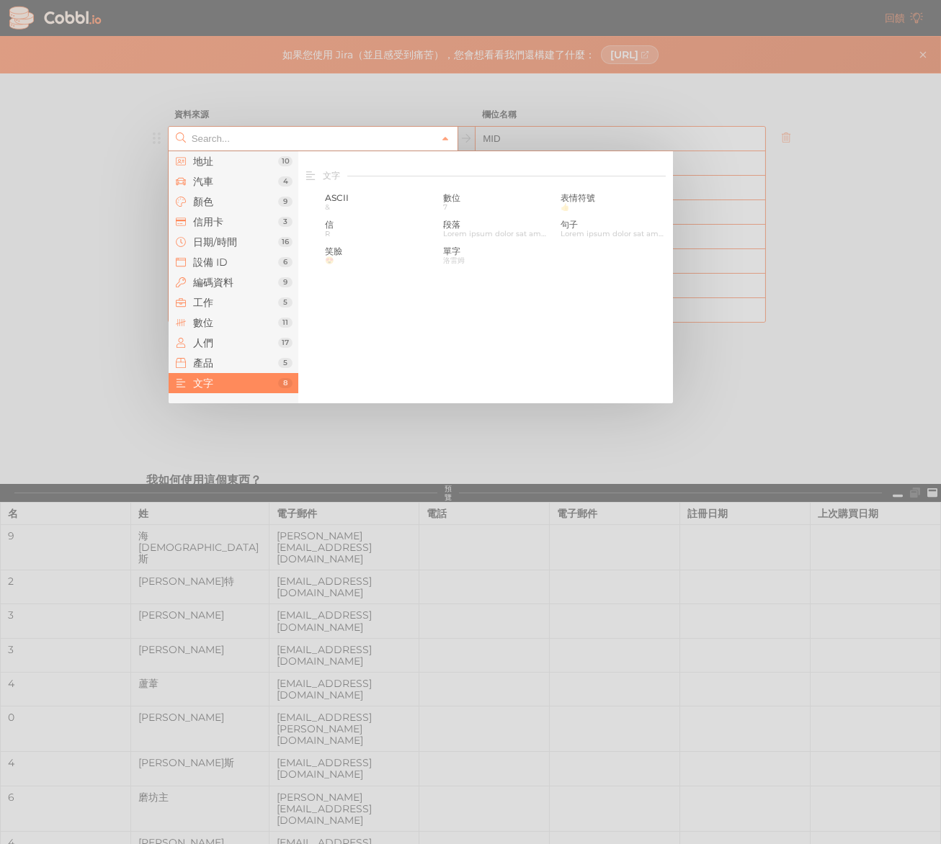
scroll to position [1409, 0]
type input "9"
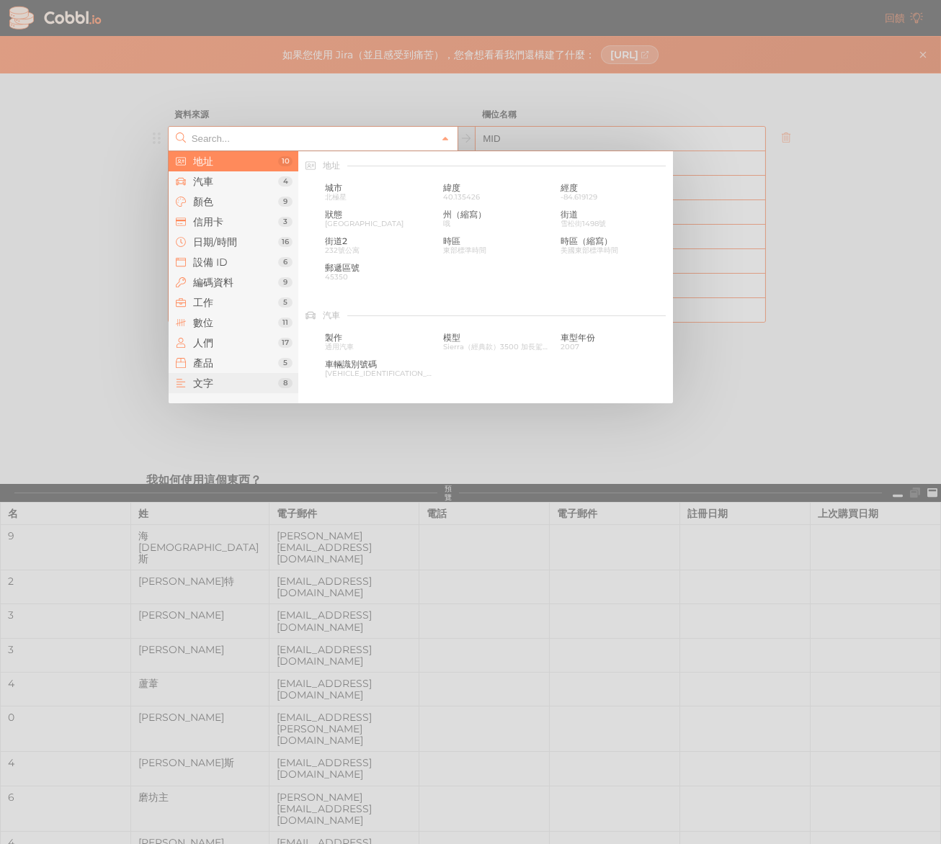
type input "3"
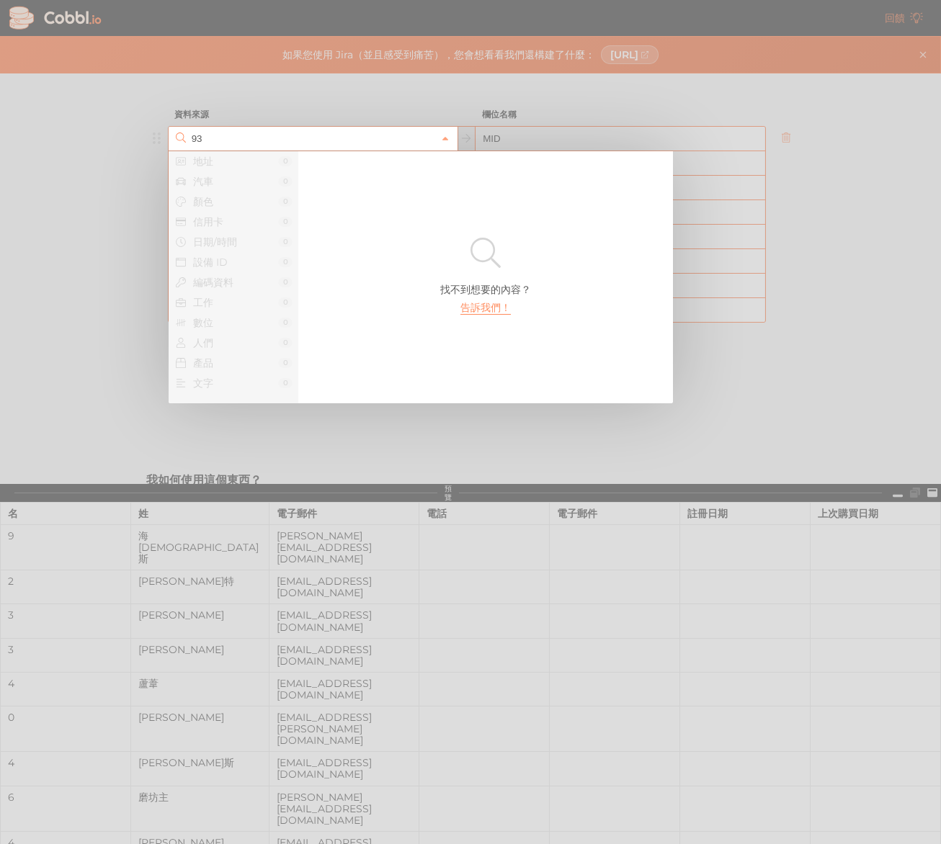
type input "9"
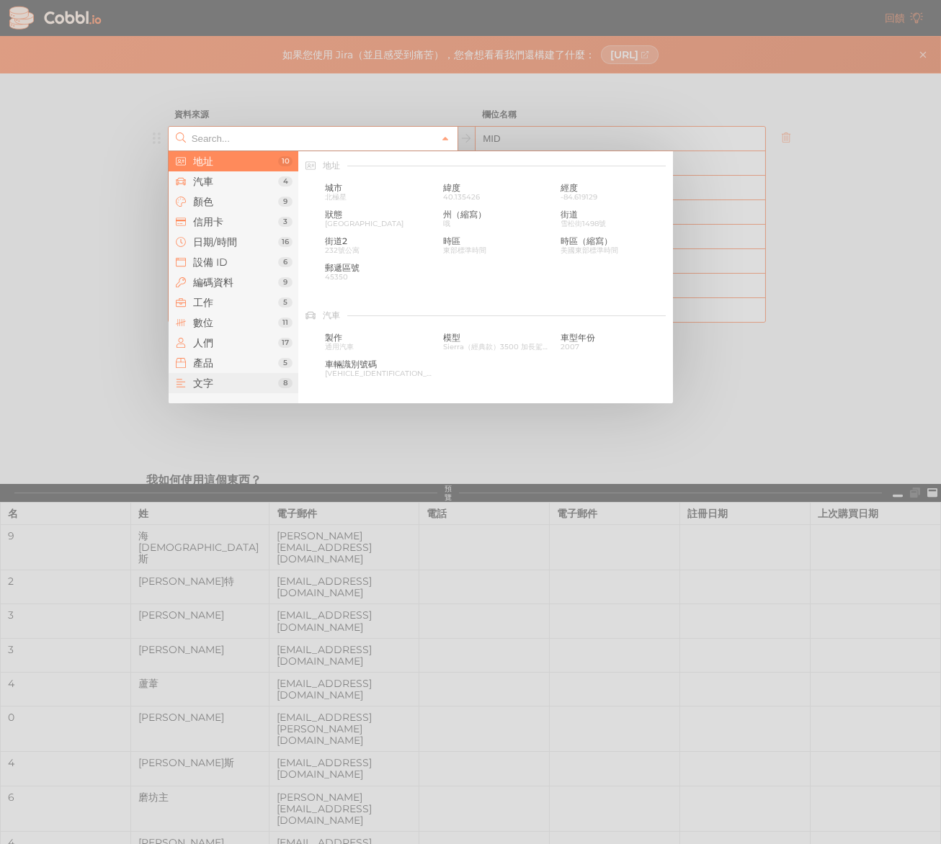
click at [241, 377] on span "文字" at bounding box center [235, 383] width 85 height 12
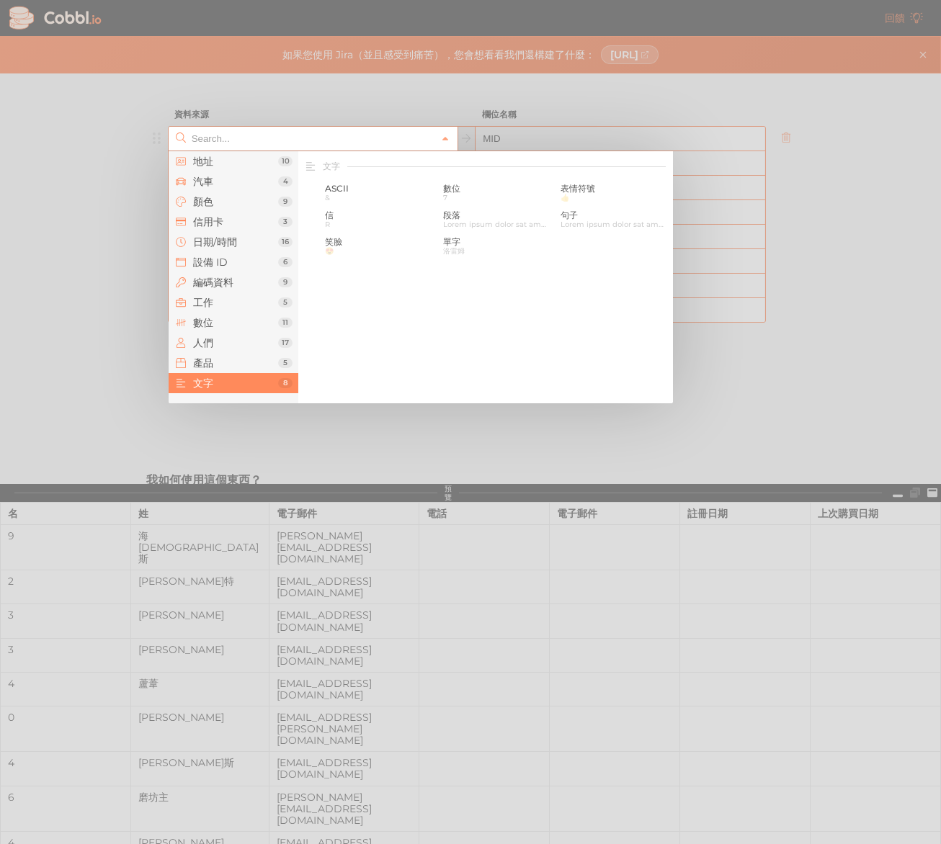
scroll to position [1409, 0]
drag, startPoint x: 206, startPoint y: 323, endPoint x: 243, endPoint y: 315, distance: 38.3
click at [207, 322] on font "數位" at bounding box center [203, 322] width 20 height 13
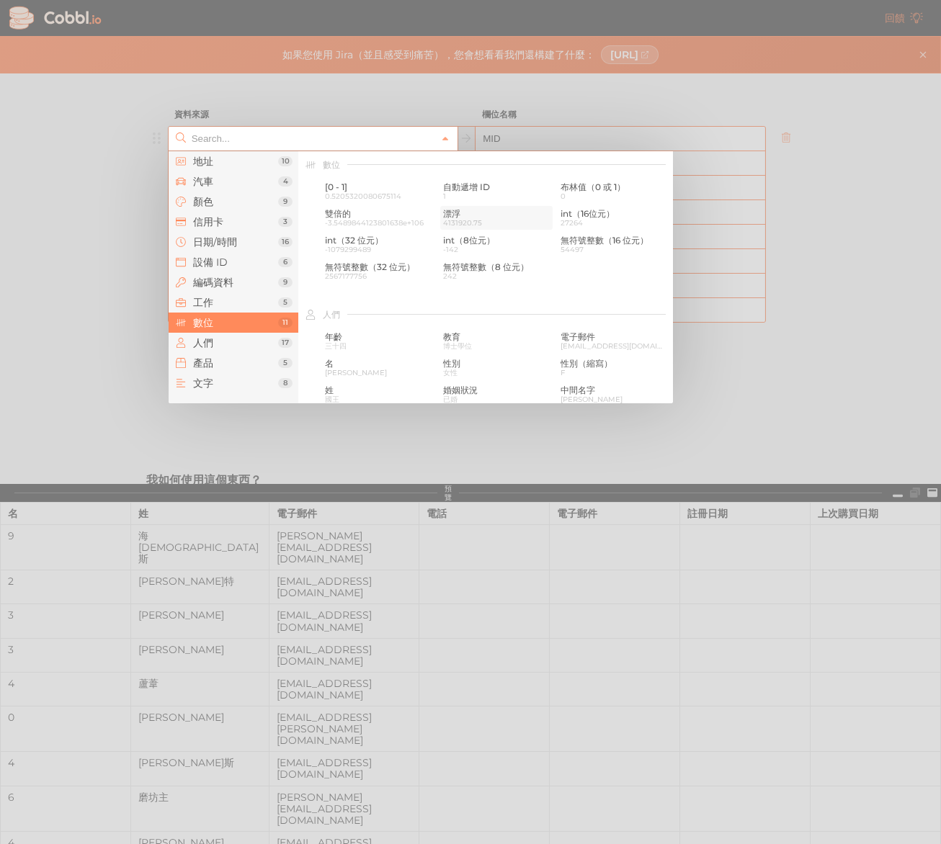
scroll to position [959, 0]
click at [605, 250] on span "54497" at bounding box center [613, 250] width 107 height 8
type input "Number › unsigned int (16-bit)"
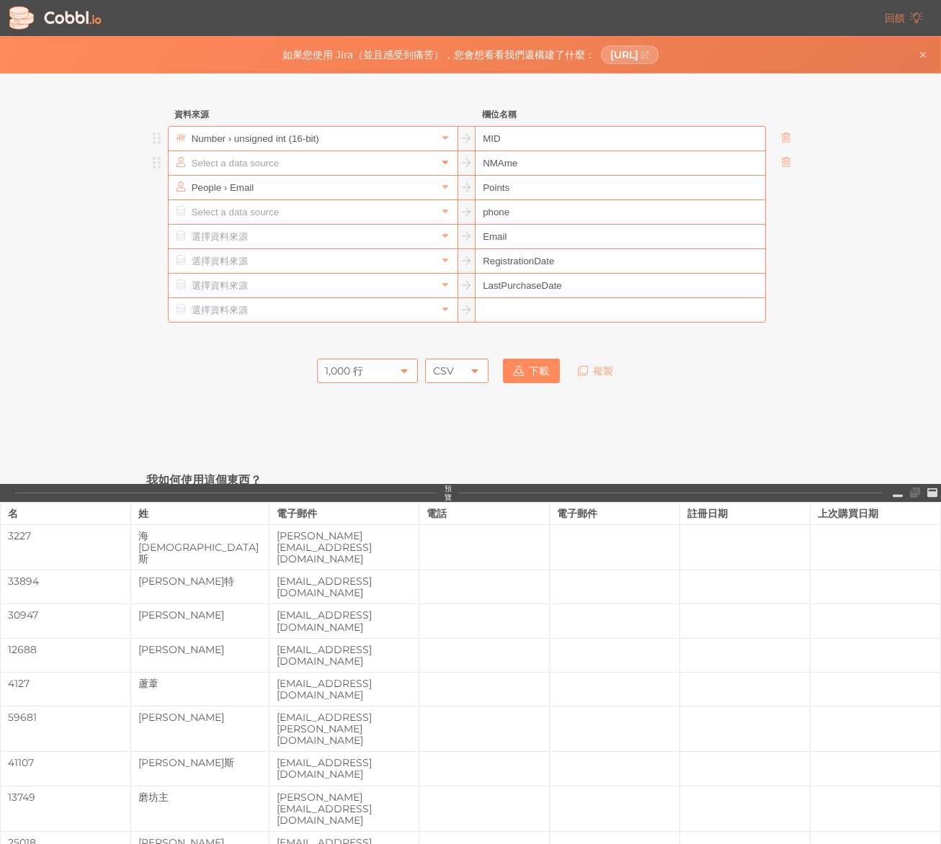
click at [447, 169] on link at bounding box center [444, 163] width 17 height 14
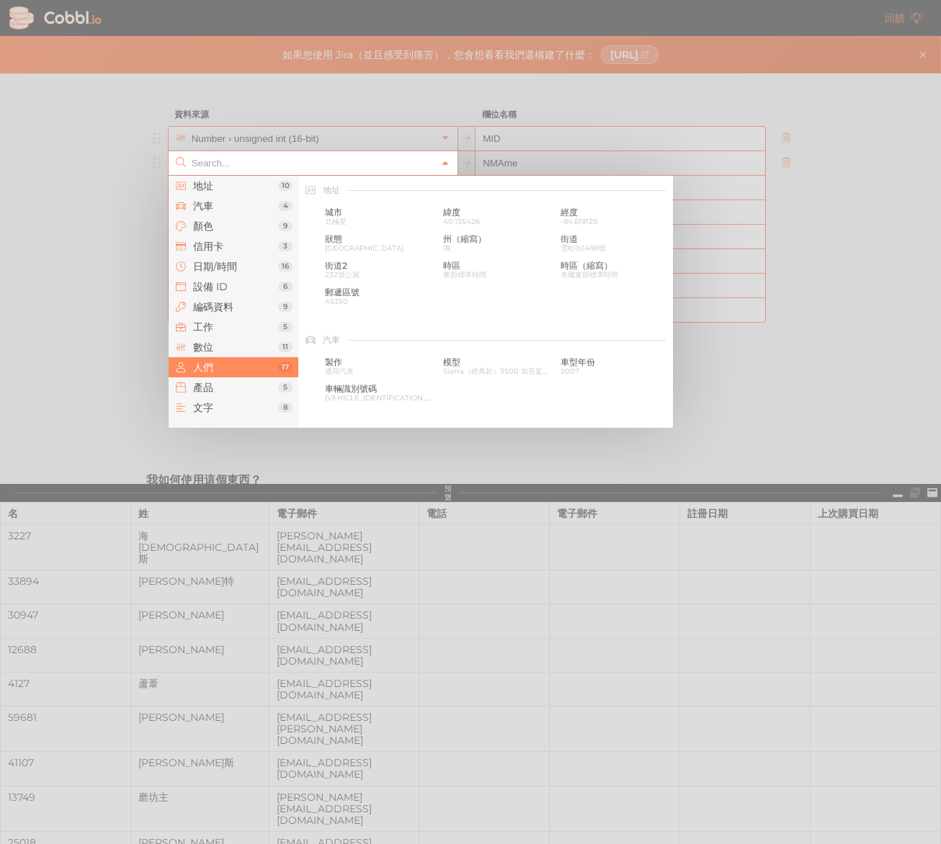
scroll to position [1109, 0]
click at [377, 239] on span "名" at bounding box center [378, 239] width 107 height 10
type input "People › First Name"
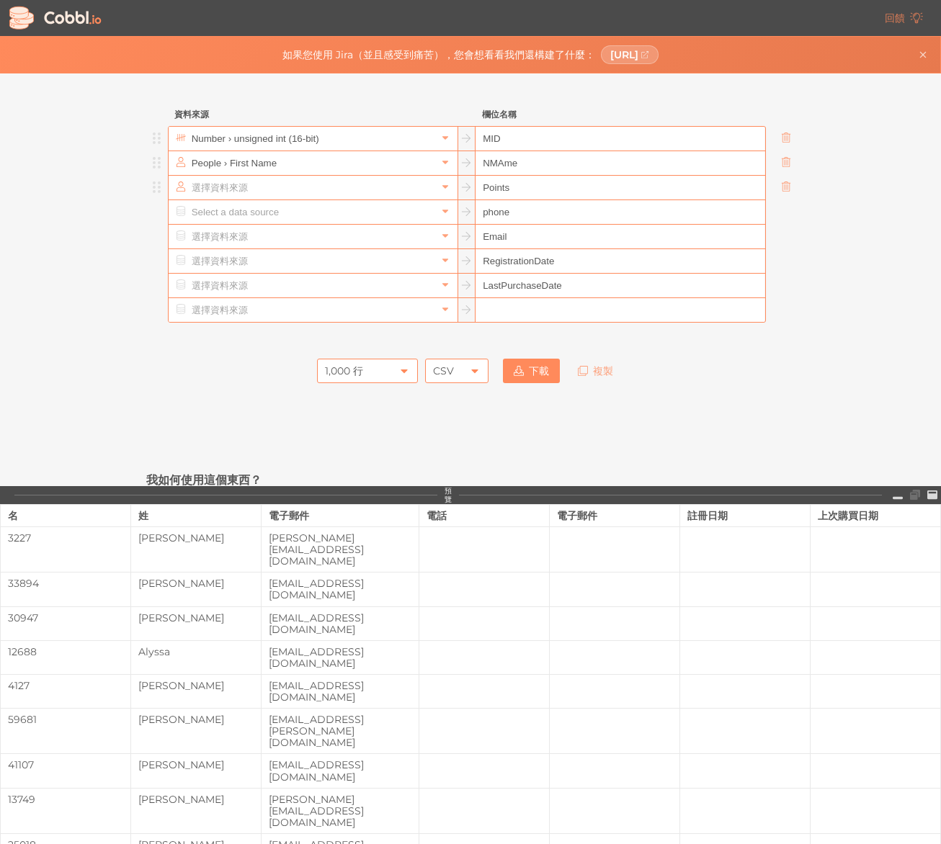
click at [368, 186] on input "text" at bounding box center [312, 188] width 248 height 24
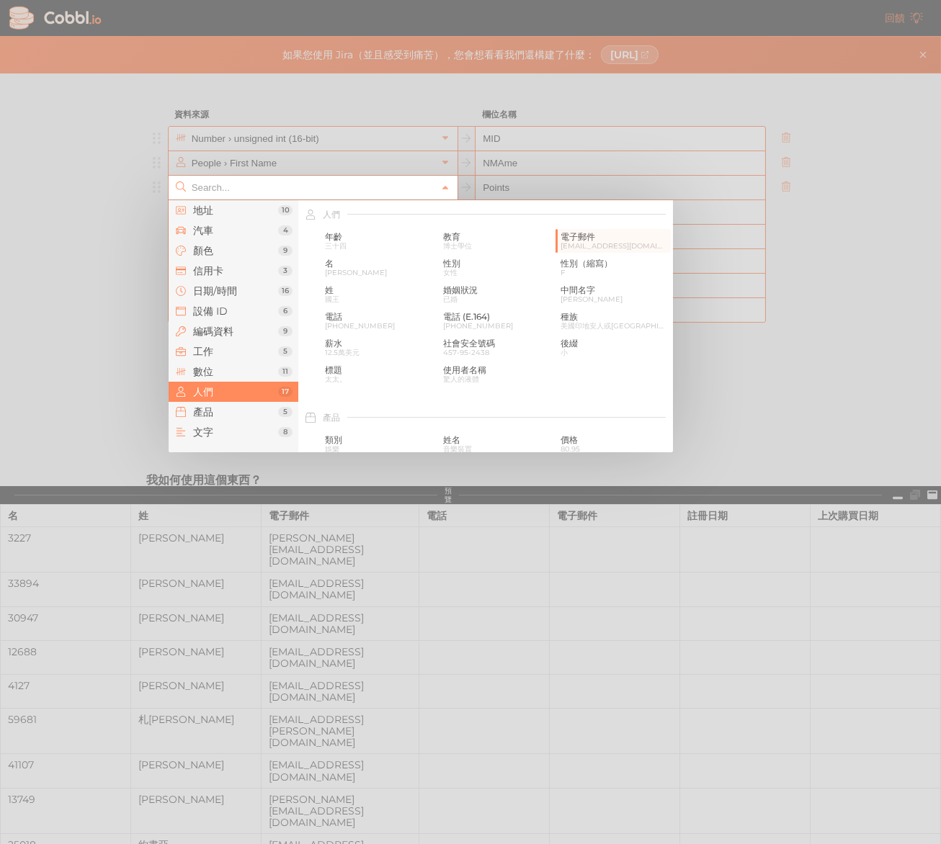
drag, startPoint x: 203, startPoint y: 398, endPoint x: 205, endPoint y: 407, distance: 8.9
click at [204, 399] on li "人們 17" at bounding box center [234, 392] width 130 height 20
click at [205, 408] on font "產品" at bounding box center [203, 411] width 20 height 13
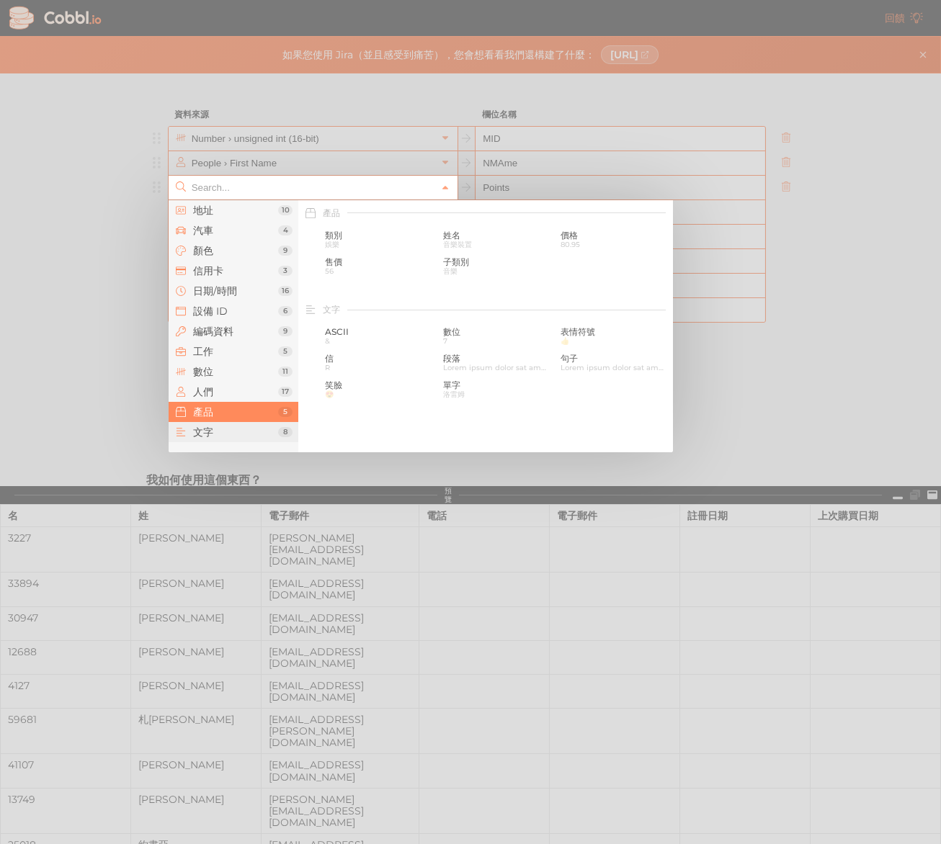
click at [204, 426] on font "文字" at bounding box center [203, 432] width 20 height 13
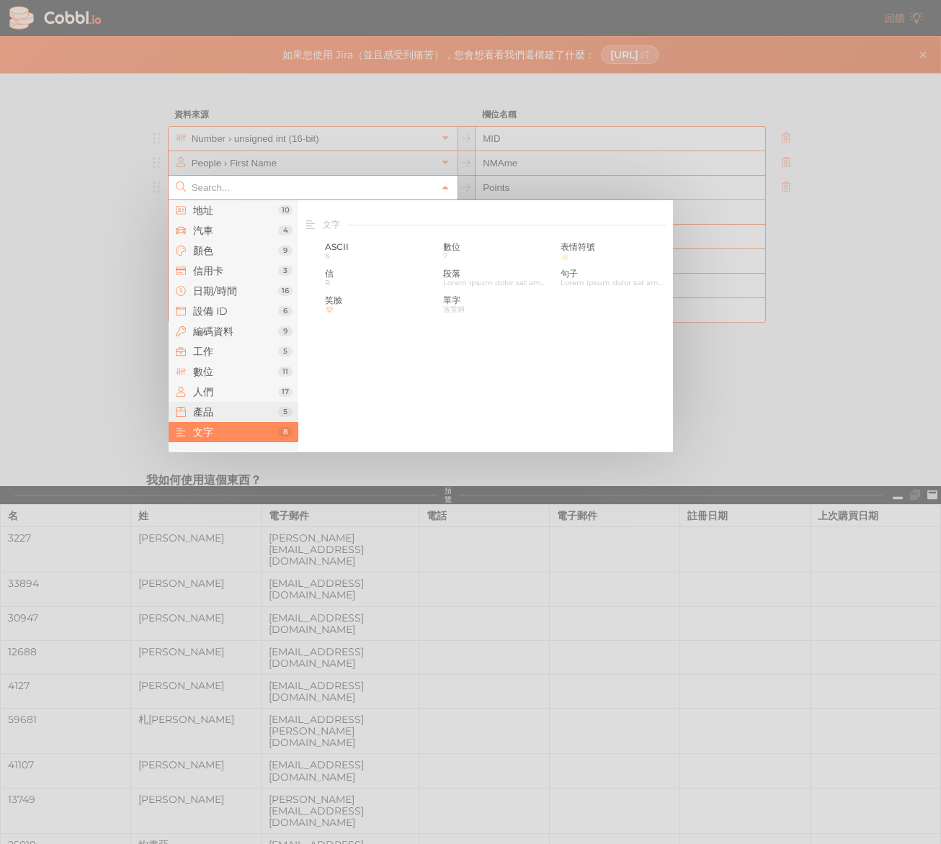
scroll to position [1409, 0]
click at [454, 242] on span "7" at bounding box center [496, 246] width 107 height 8
type input "Text › Digit"
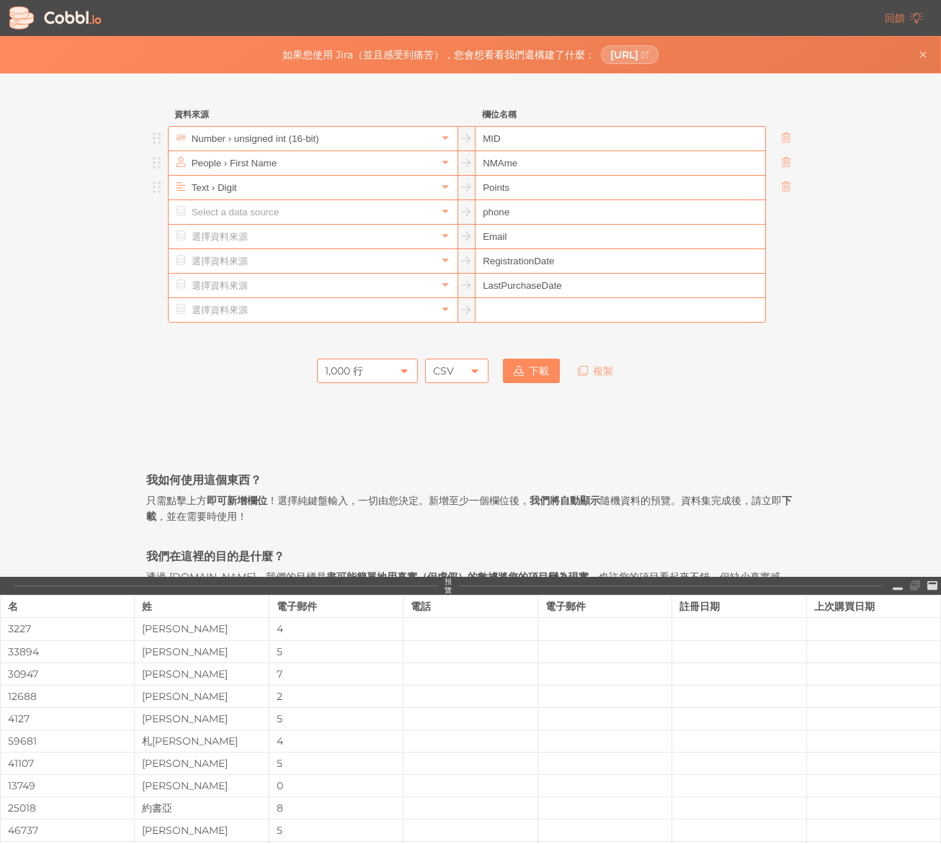
click at [333, 204] on input "text" at bounding box center [312, 212] width 248 height 24
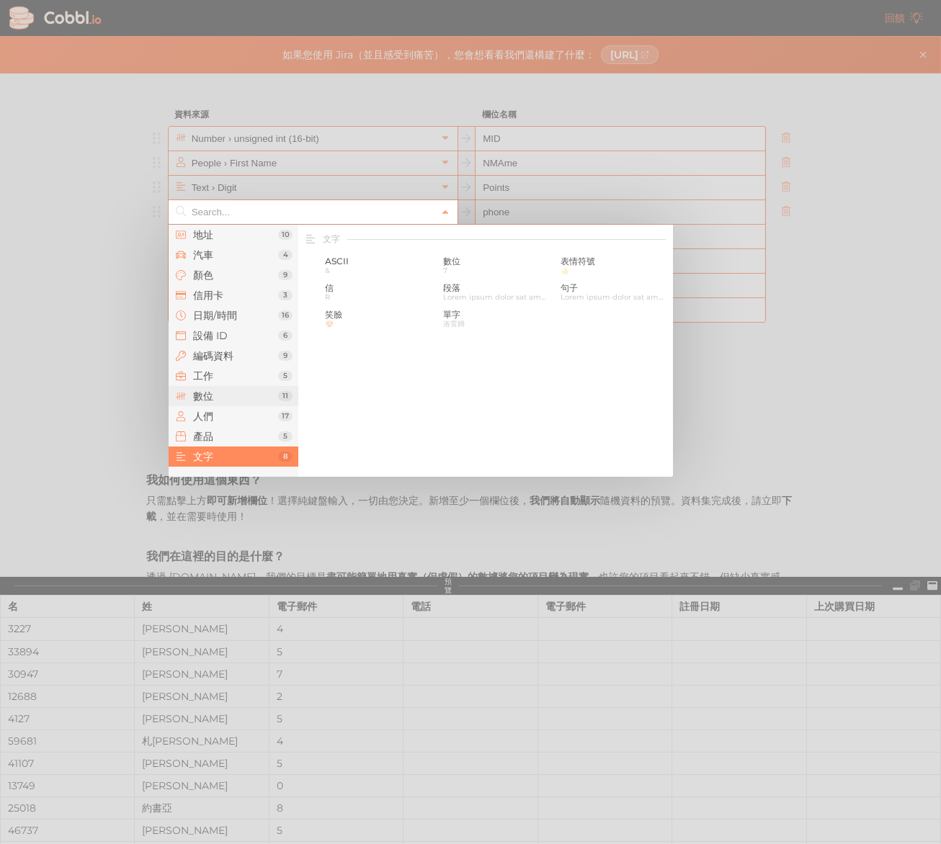
click at [232, 391] on span "數位" at bounding box center [235, 396] width 85 height 12
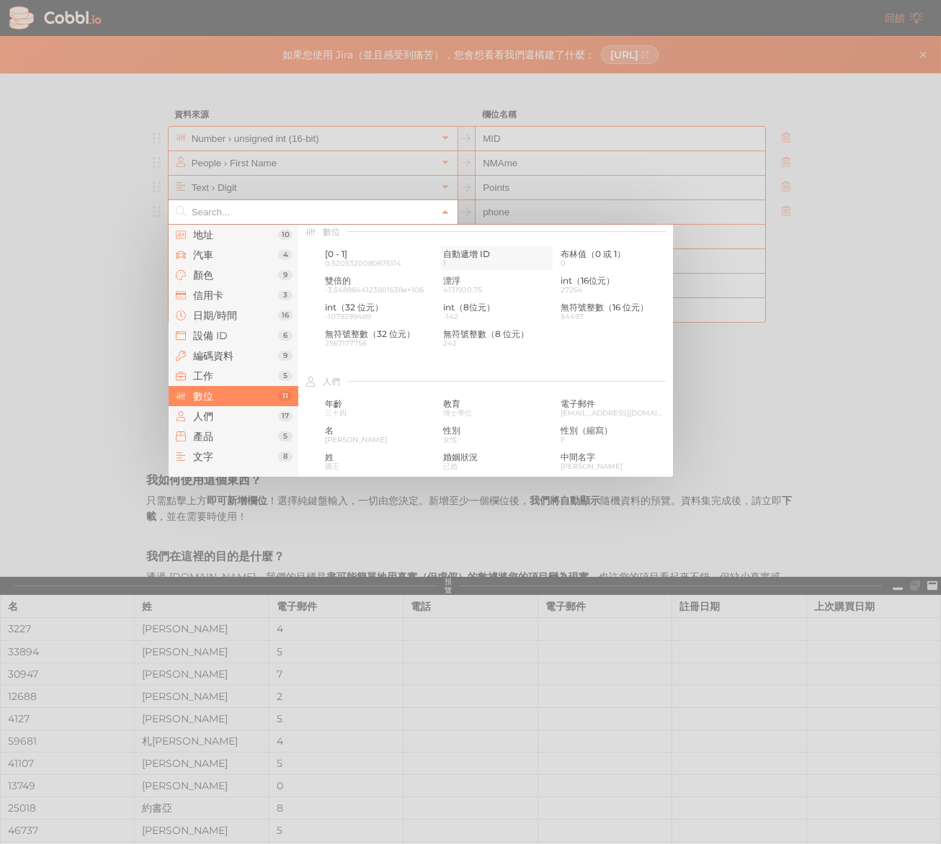
scroll to position [959, 0]
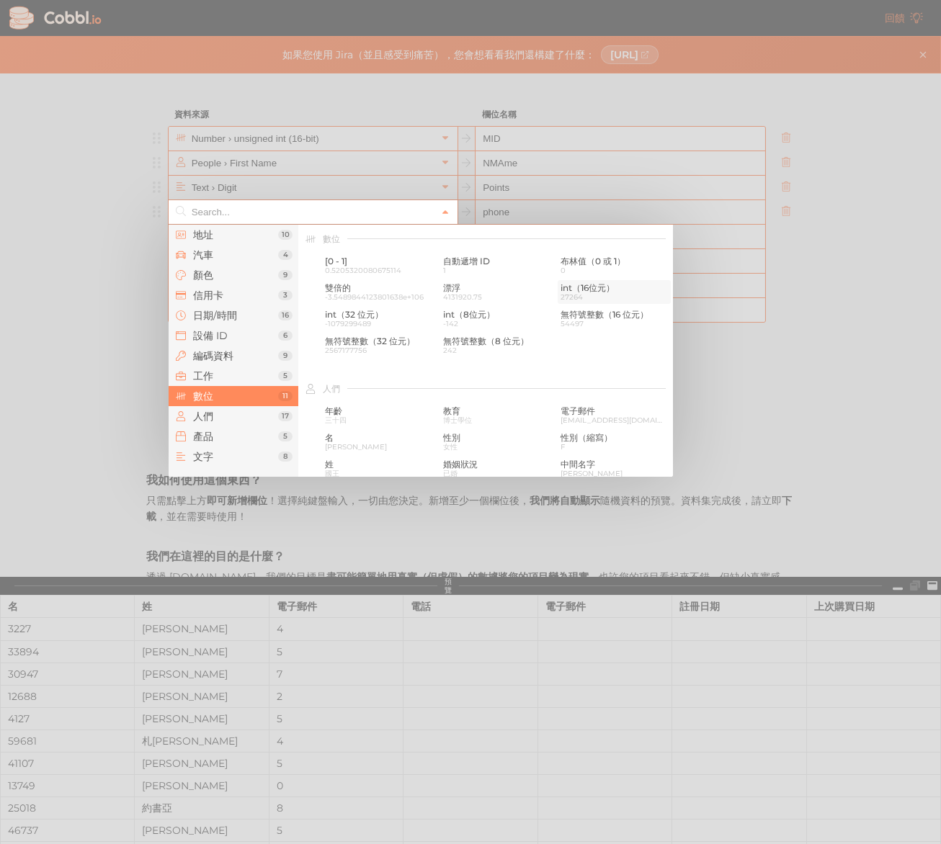
click at [596, 293] on span "27264" at bounding box center [613, 297] width 107 height 8
type input "Number › int (16-bit)"
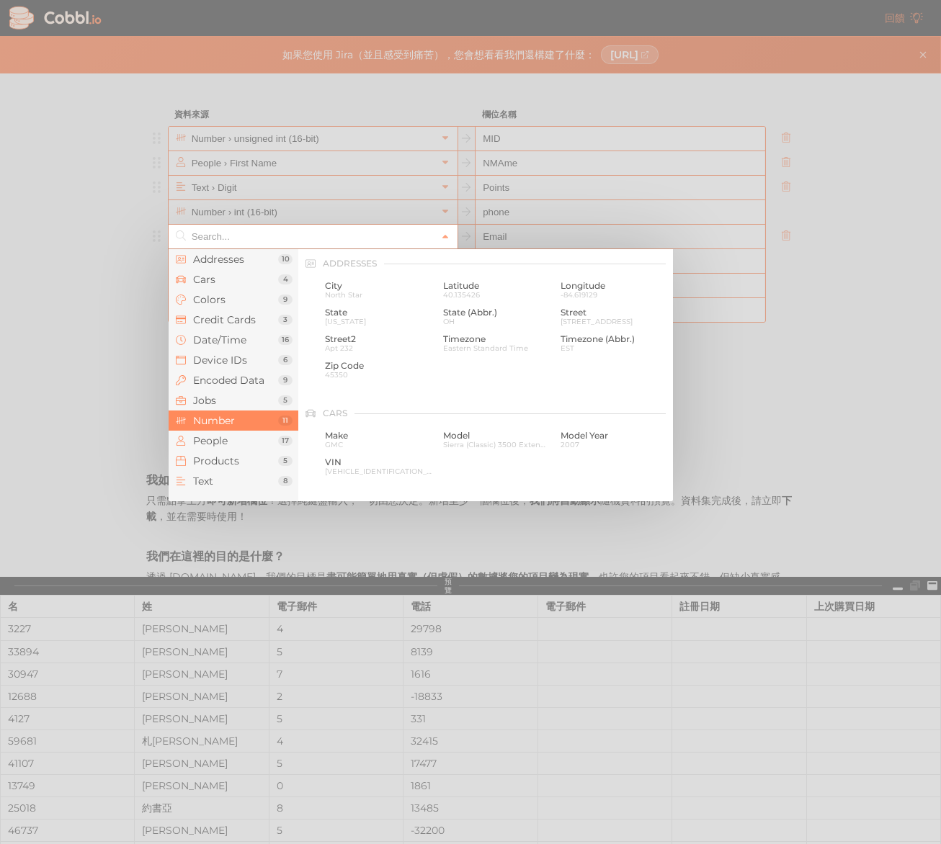
click at [337, 231] on input "text" at bounding box center [312, 237] width 248 height 24
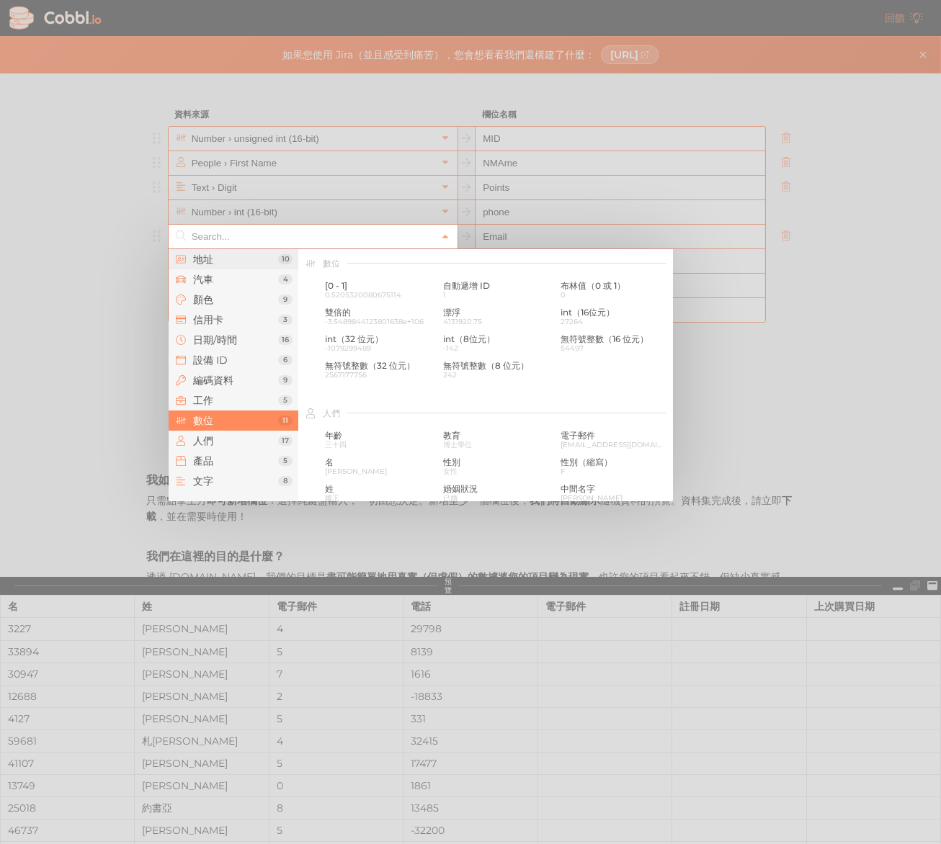
drag, startPoint x: 246, startPoint y: 261, endPoint x: 256, endPoint y: 260, distance: 10.1
click at [246, 261] on span "地址" at bounding box center [235, 260] width 85 height 12
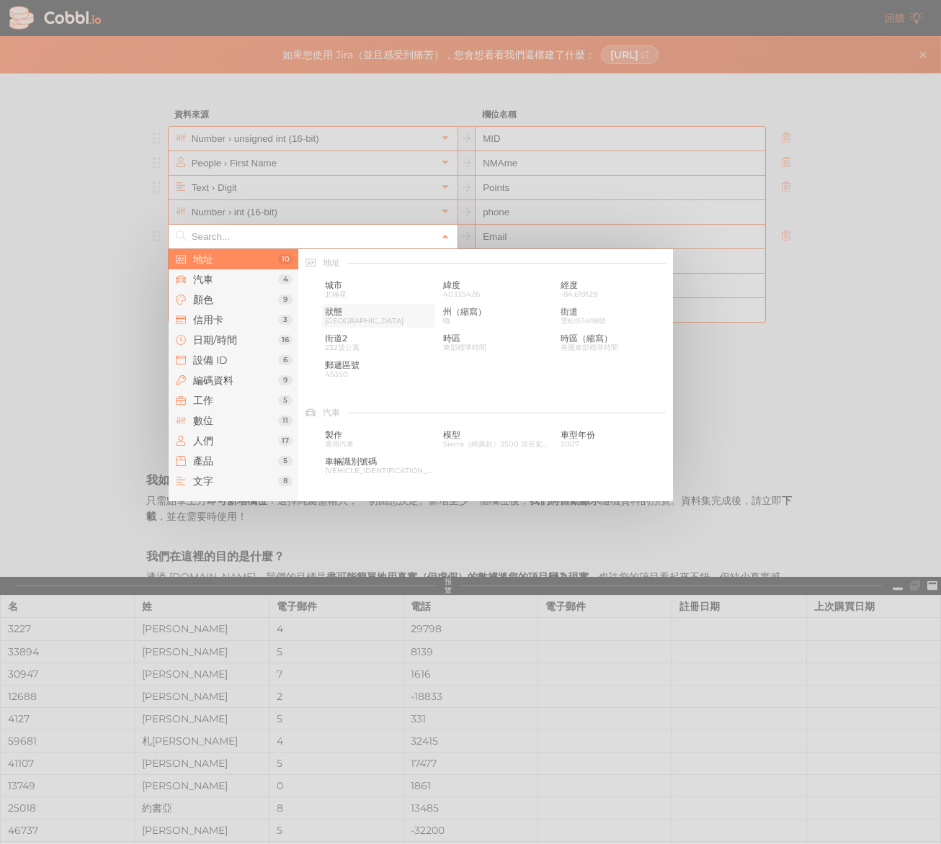
scroll to position [0, 0]
click at [364, 367] on span "郵遞區號" at bounding box center [378, 366] width 107 height 10
type input "Addresses › Zip Code"
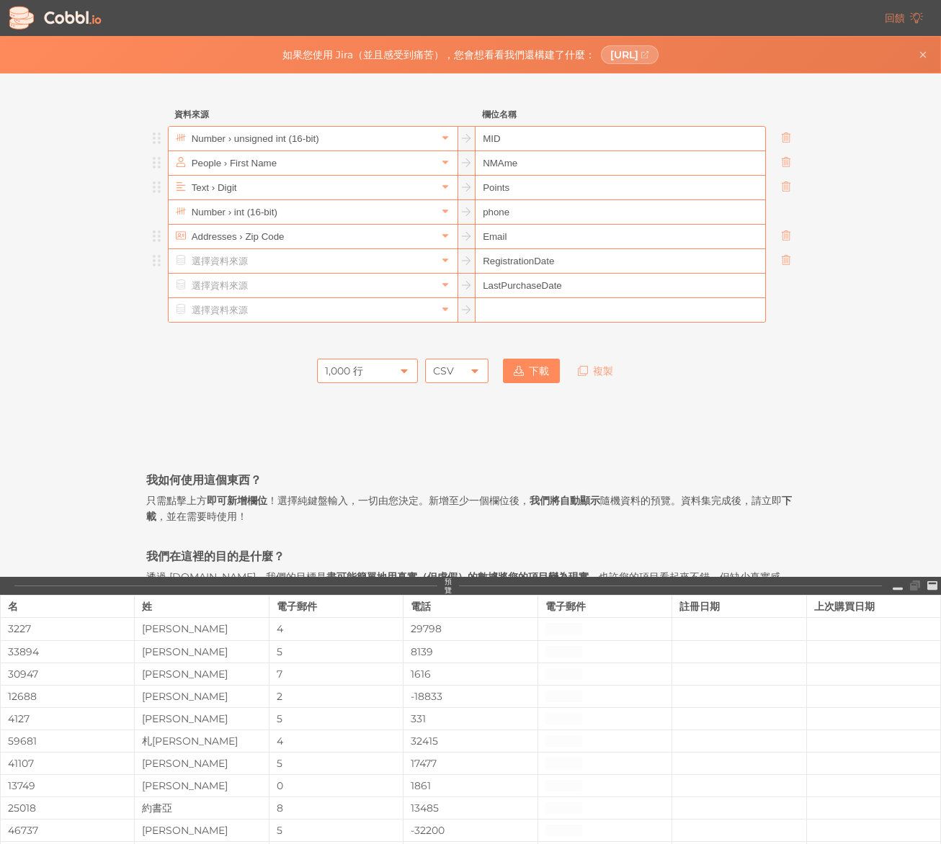
click at [360, 266] on input "text" at bounding box center [312, 261] width 248 height 24
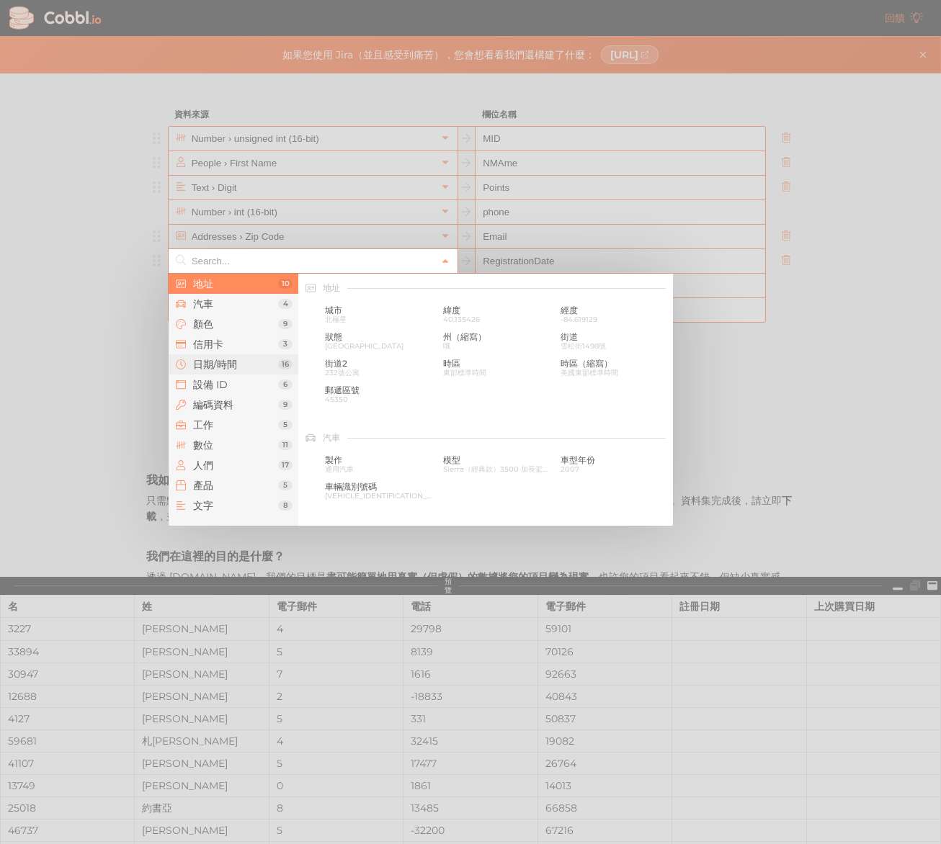
click at [233, 362] on font "日期/時間" at bounding box center [215, 364] width 44 height 13
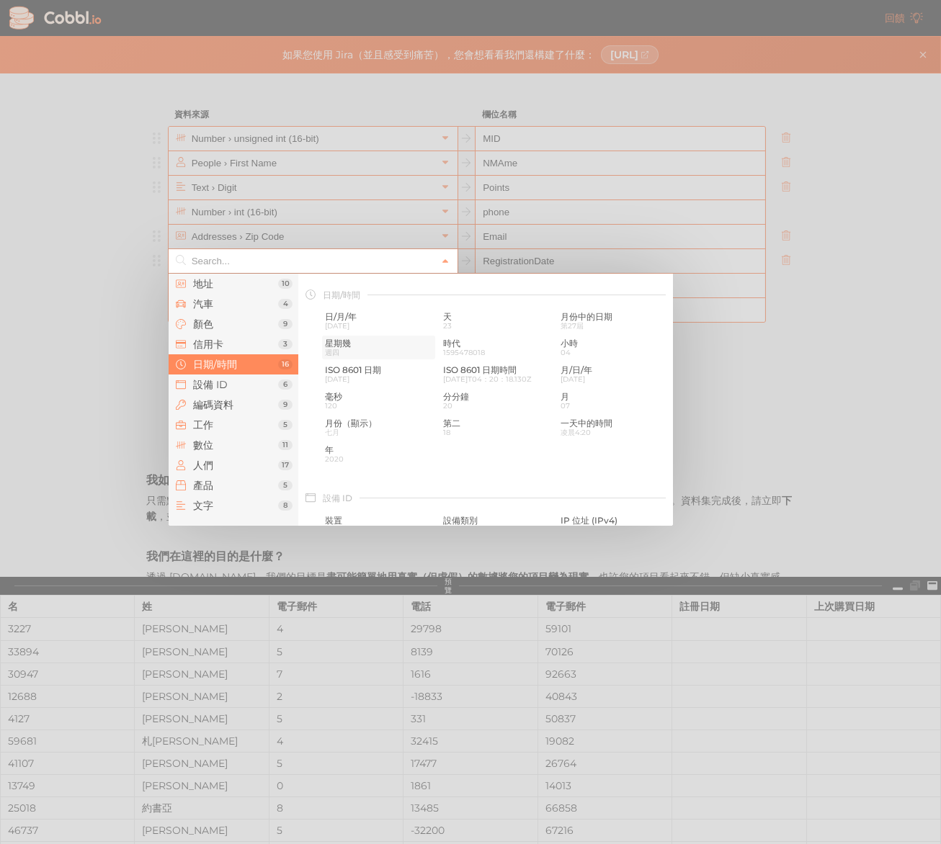
scroll to position [439, 0]
click at [349, 317] on font "[DATE]" at bounding box center [337, 319] width 24 height 9
type input "Date/Time › D/M/YYYY"
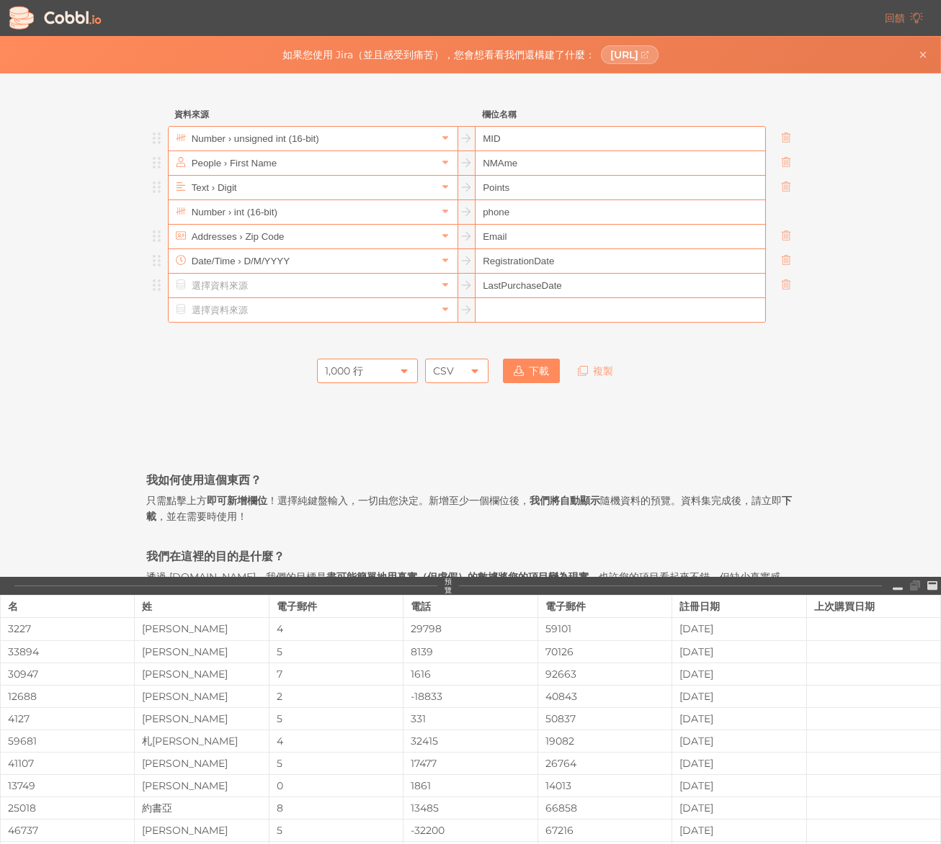
click at [341, 286] on input "text" at bounding box center [312, 286] width 248 height 24
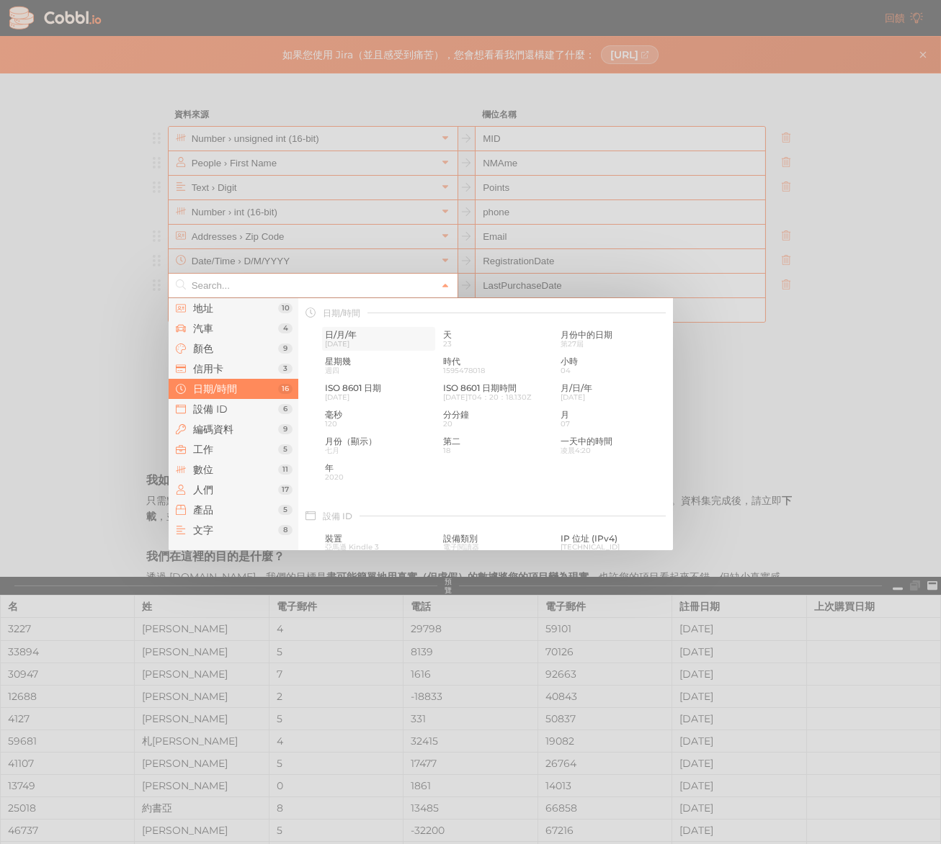
click at [349, 342] on font "[DATE]" at bounding box center [337, 343] width 24 height 9
type input "Date/Time › D/M/YYYY"
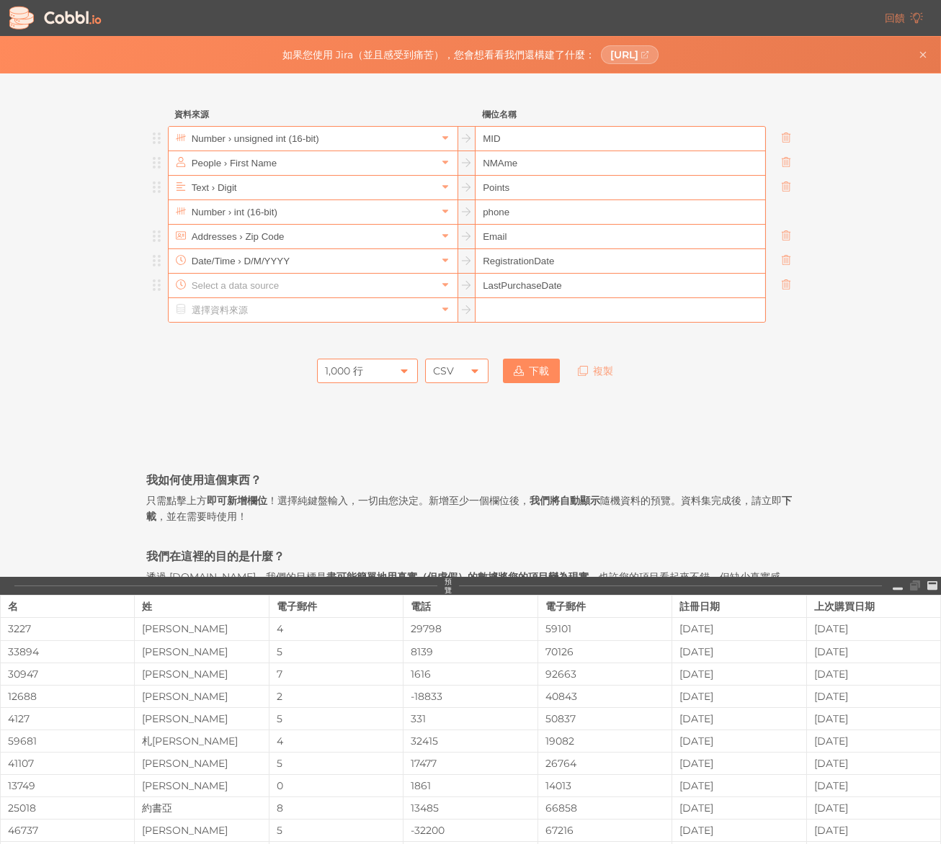
click at [340, 276] on input "text" at bounding box center [312, 286] width 248 height 24
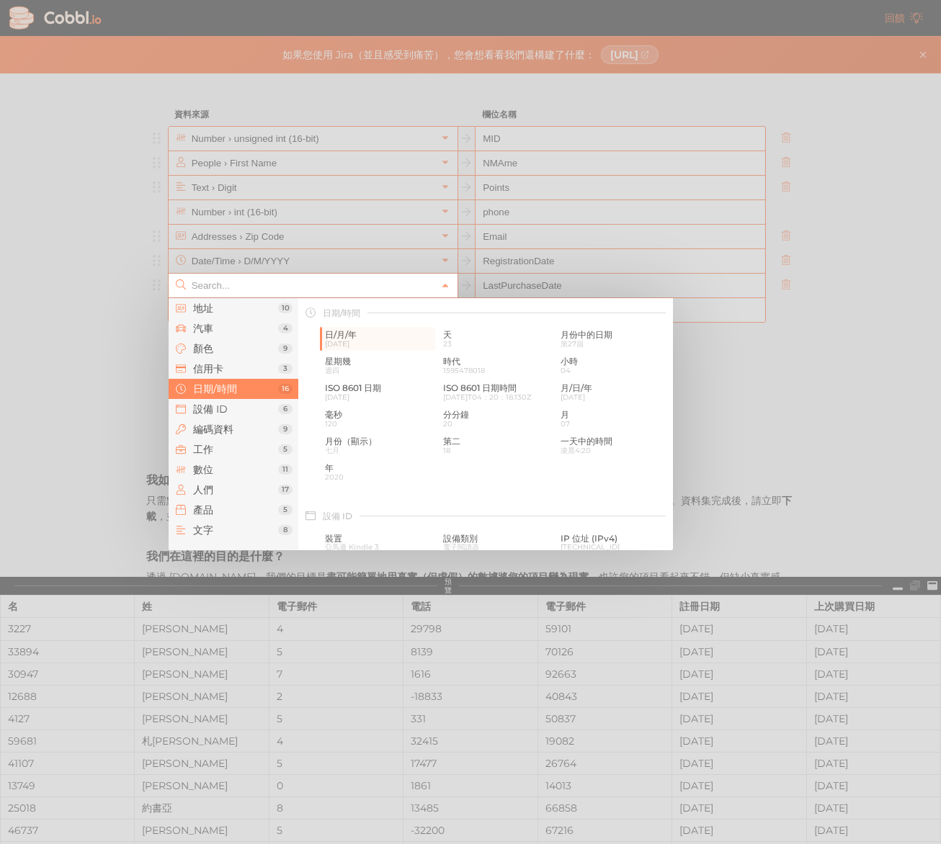
click at [711, 385] on div at bounding box center [470, 422] width 941 height 844
type input "Date/Time › D/M/YYYY"
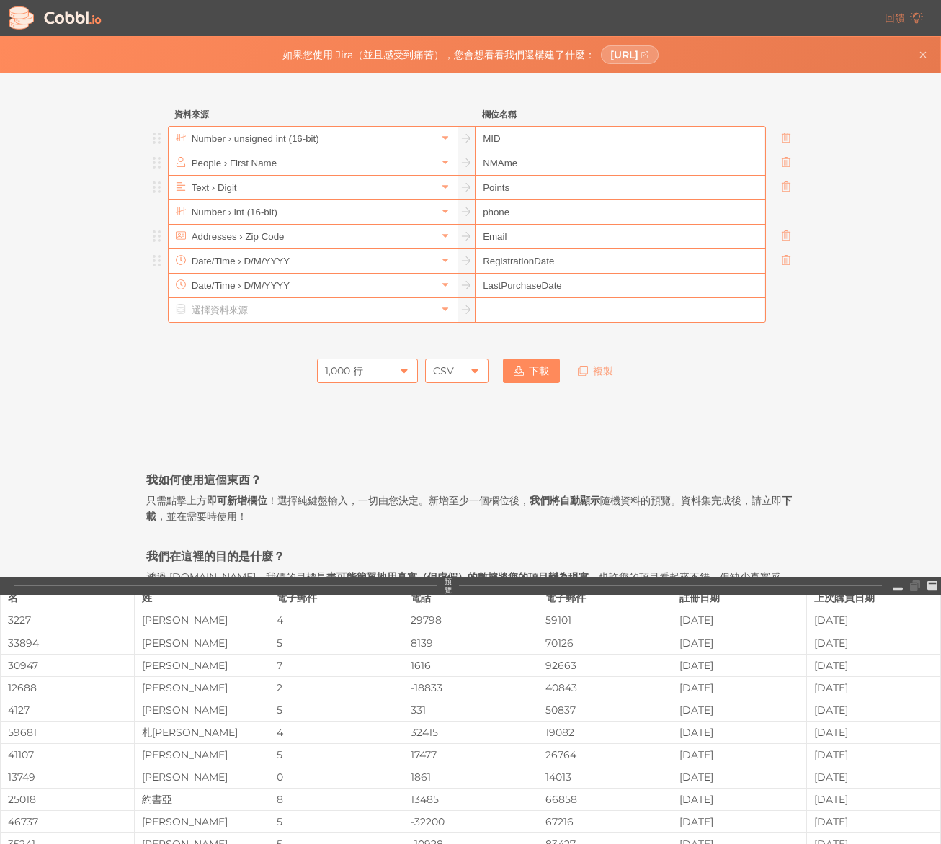
scroll to position [0, 0]
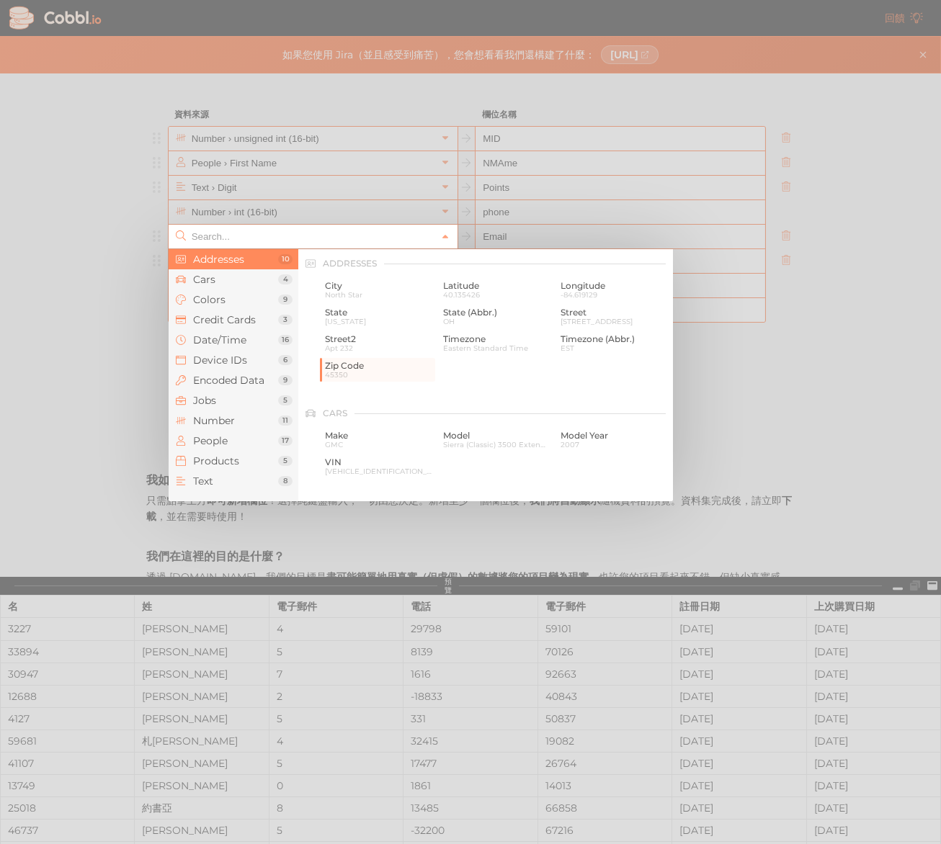
click at [426, 235] on input "text" at bounding box center [312, 237] width 248 height 24
click at [377, 286] on span "城市" at bounding box center [378, 286] width 107 height 10
type input "Addresses › City"
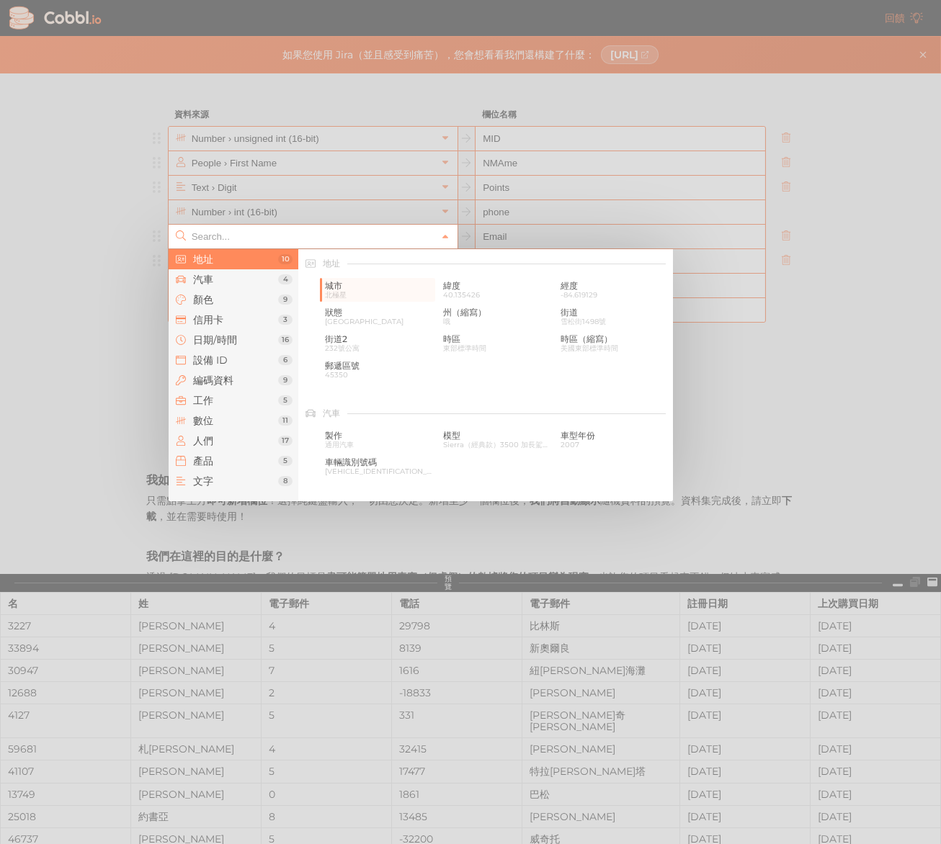
click at [409, 237] on input "text" at bounding box center [312, 237] width 248 height 24
click at [472, 311] on font "州（縮寫）" at bounding box center [464, 312] width 43 height 11
type input "Addresses › State (Abbr.)"
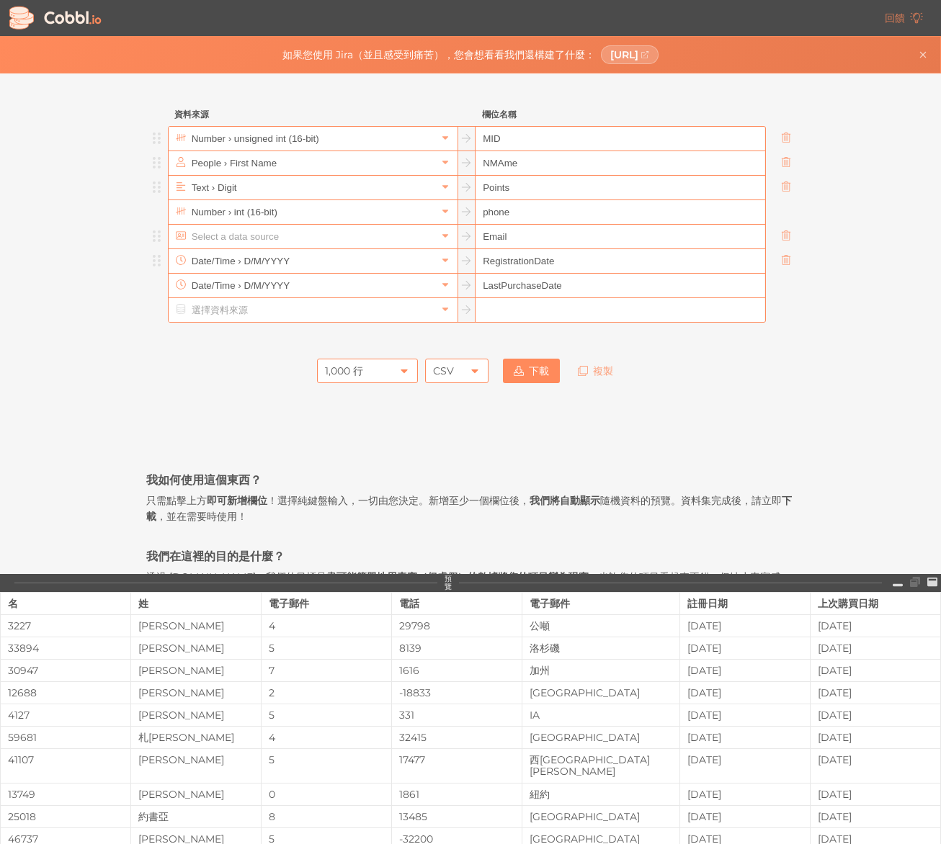
click at [365, 242] on input "text" at bounding box center [312, 237] width 248 height 24
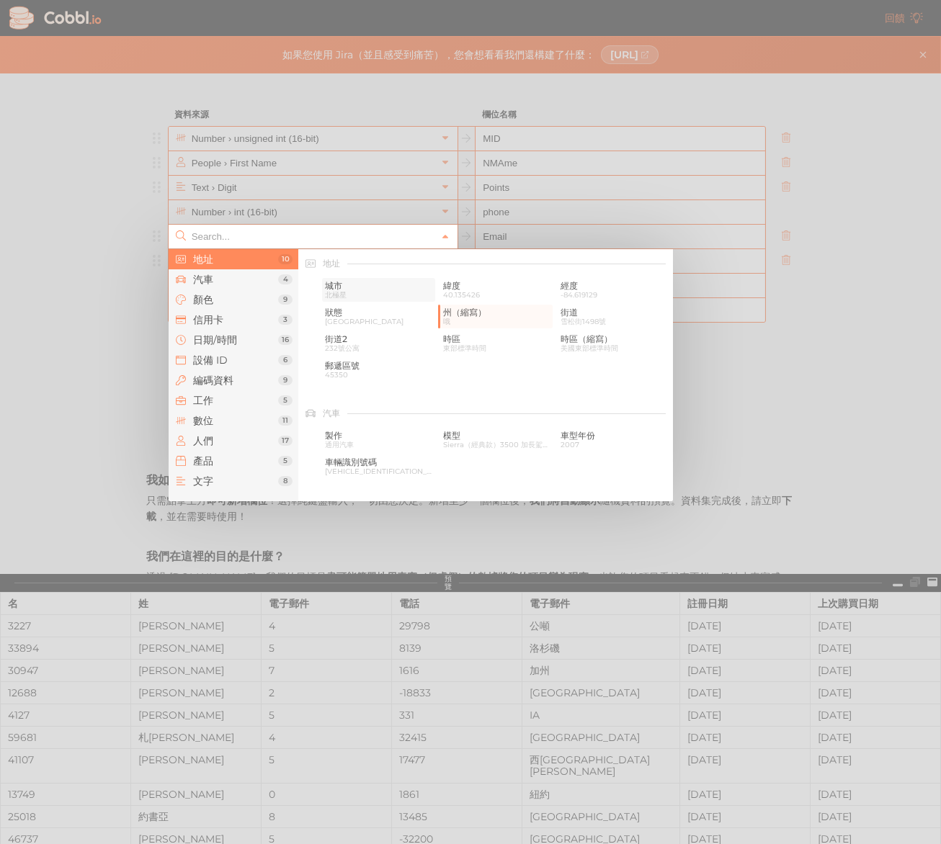
click at [393, 284] on span "城市" at bounding box center [378, 286] width 107 height 10
type input "Addresses › City"
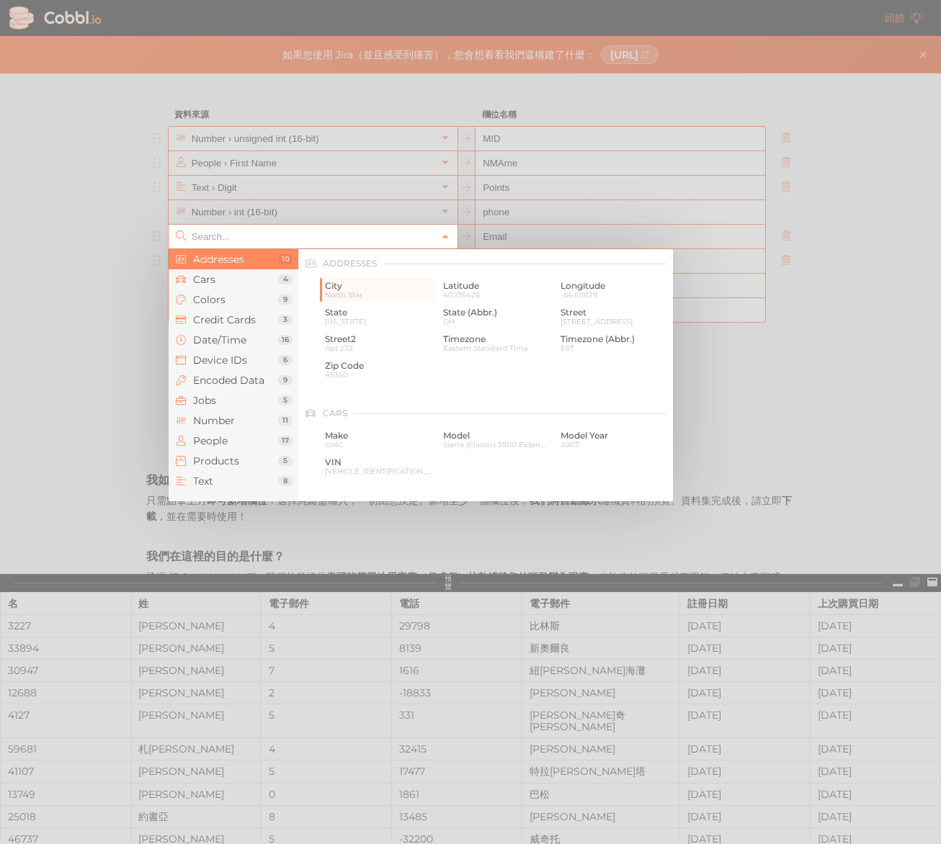
click at [374, 241] on input "text" at bounding box center [312, 237] width 248 height 24
click at [387, 366] on span "郵遞區號" at bounding box center [378, 366] width 107 height 10
type input "Addresses › Zip Code"
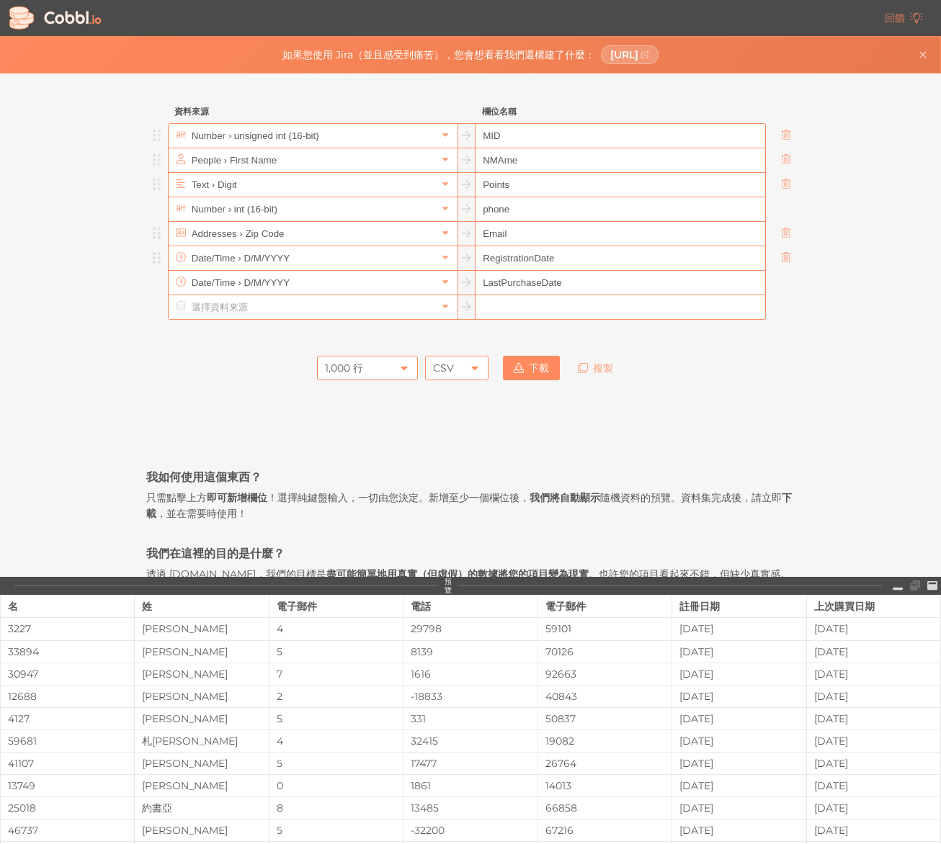
scroll to position [1, 0]
click at [291, 164] on input "text" at bounding box center [312, 162] width 248 height 24
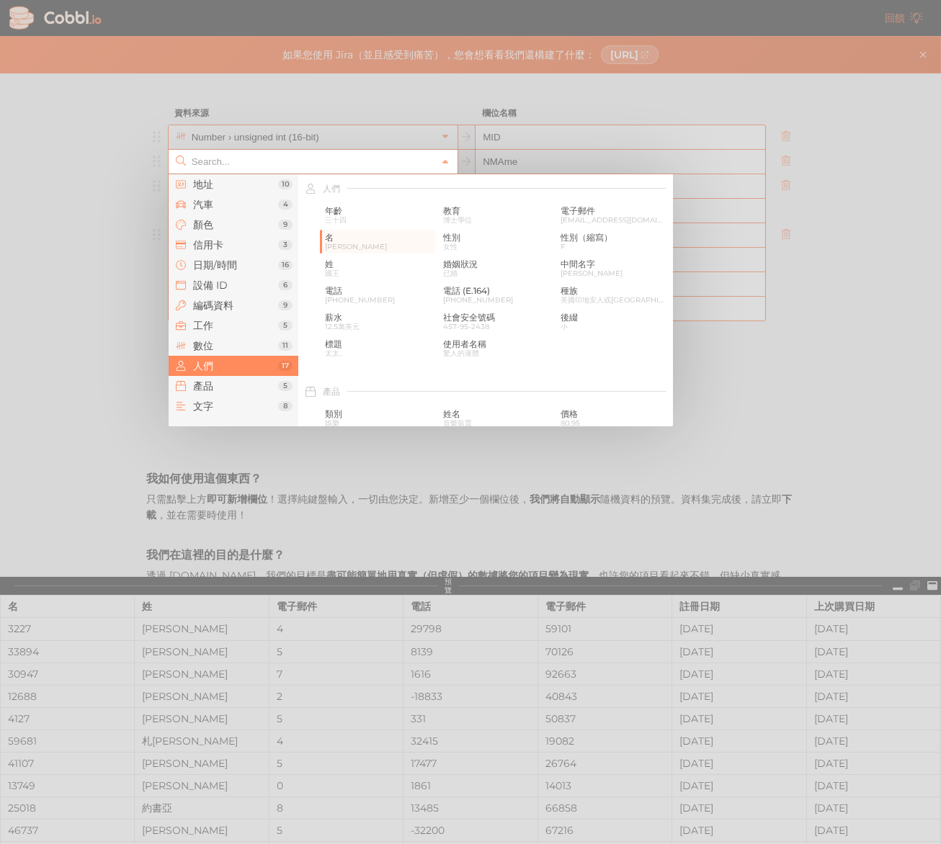
scroll to position [1, 0]
click at [341, 147] on div at bounding box center [470, 422] width 941 height 844
type input "People › First Name"
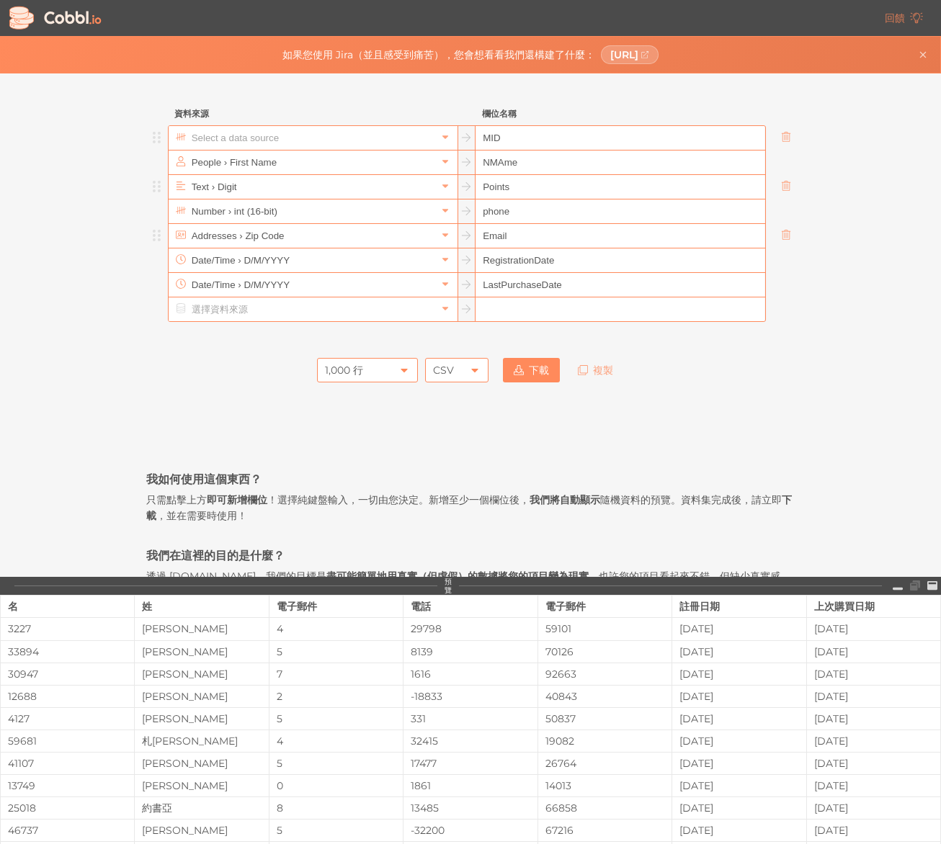
scroll to position [0, 0]
click at [333, 137] on input "text" at bounding box center [312, 139] width 248 height 24
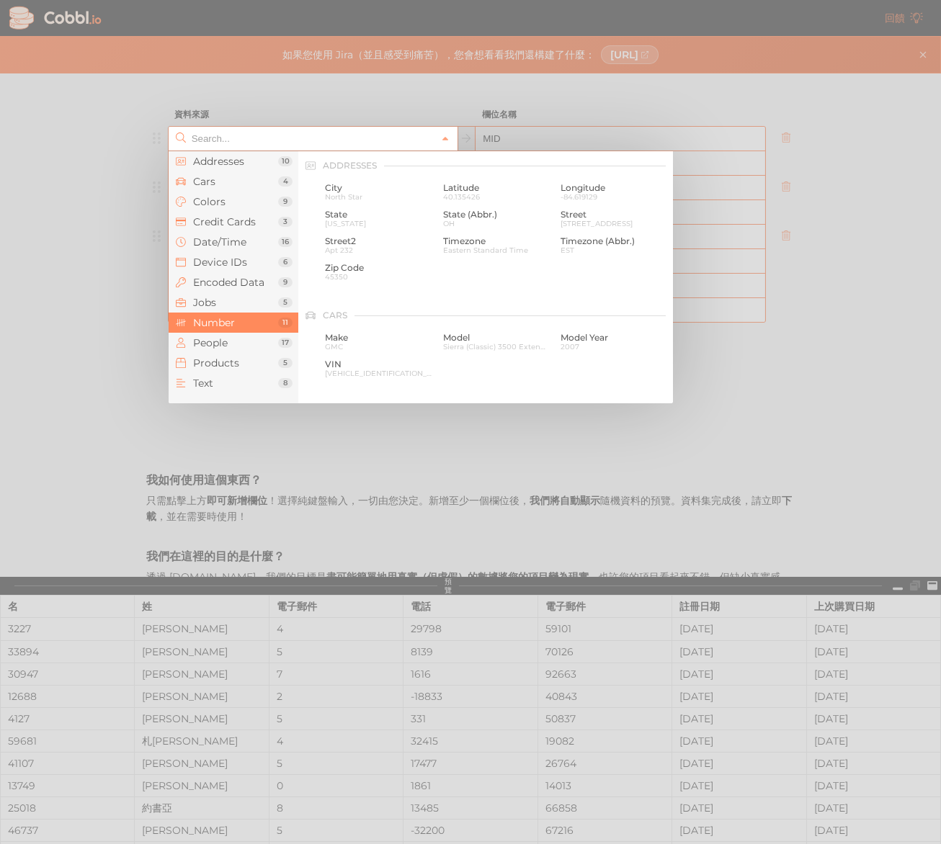
scroll to position [959, 0]
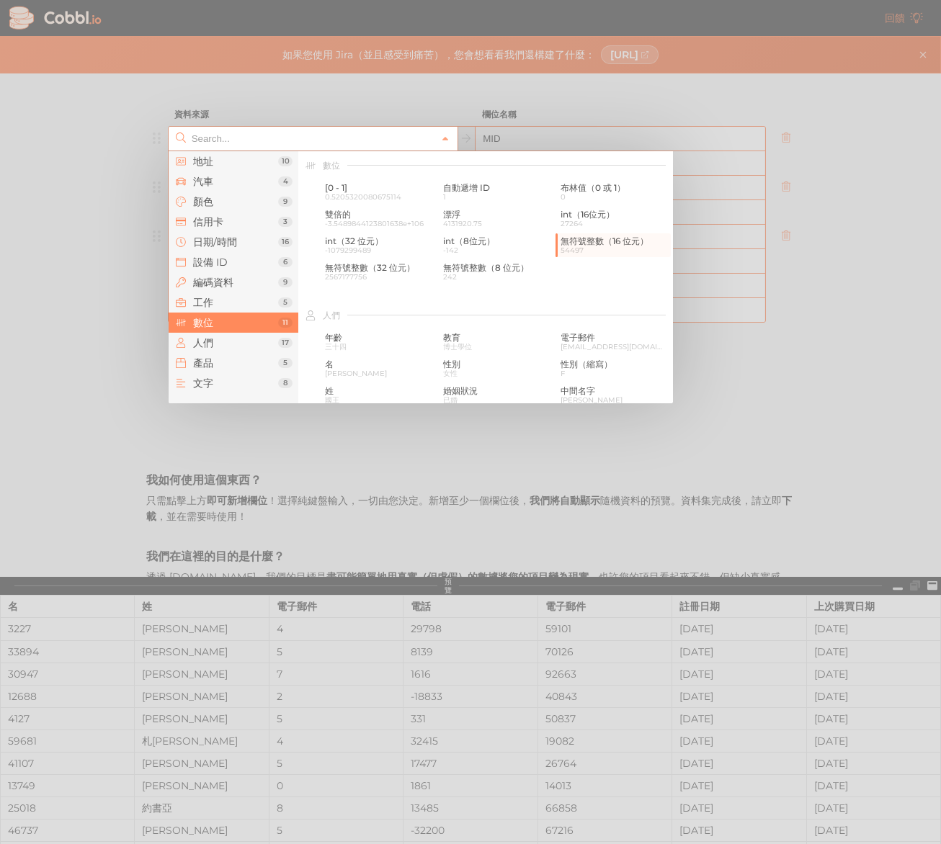
click at [357, 127] on input "text" at bounding box center [312, 139] width 248 height 24
click at [117, 218] on div at bounding box center [470, 422] width 941 height 844
type input "Number › unsigned int (16-bit)"
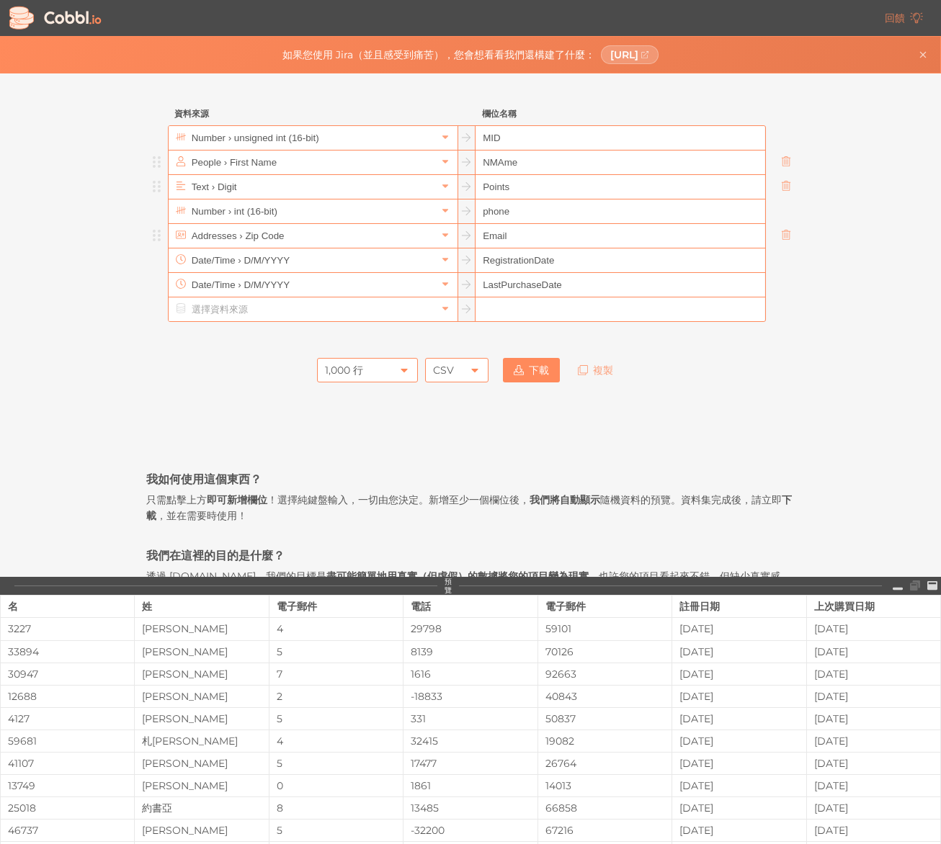
scroll to position [3, 0]
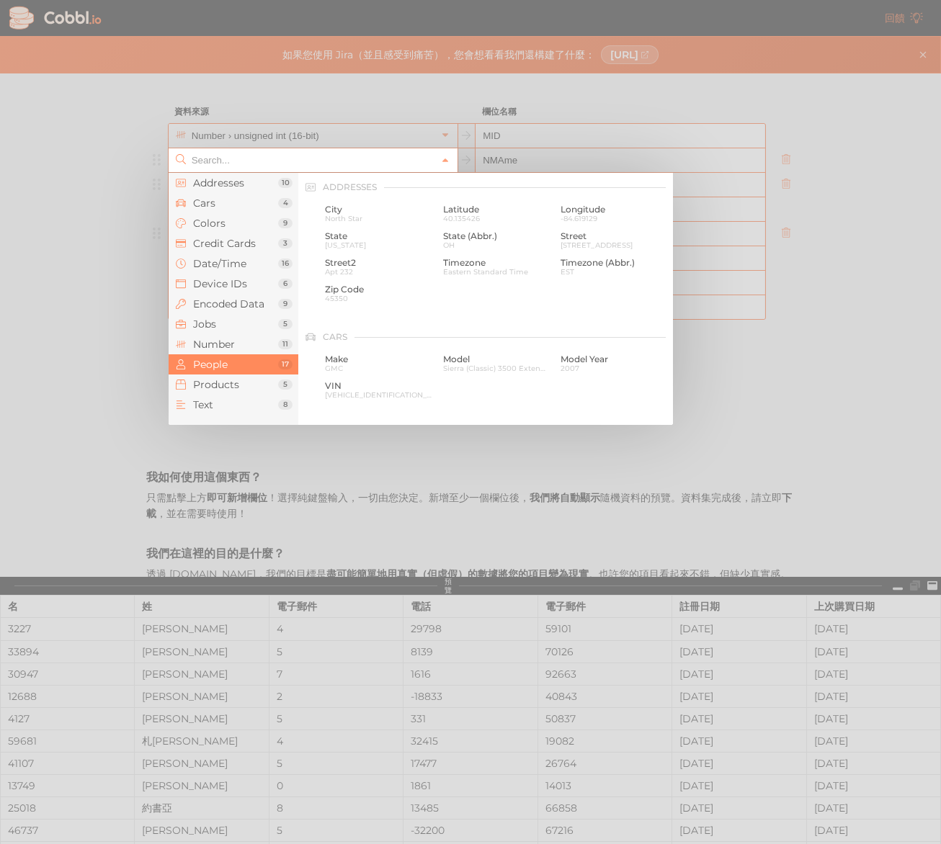
click at [310, 164] on input "text" at bounding box center [312, 160] width 248 height 24
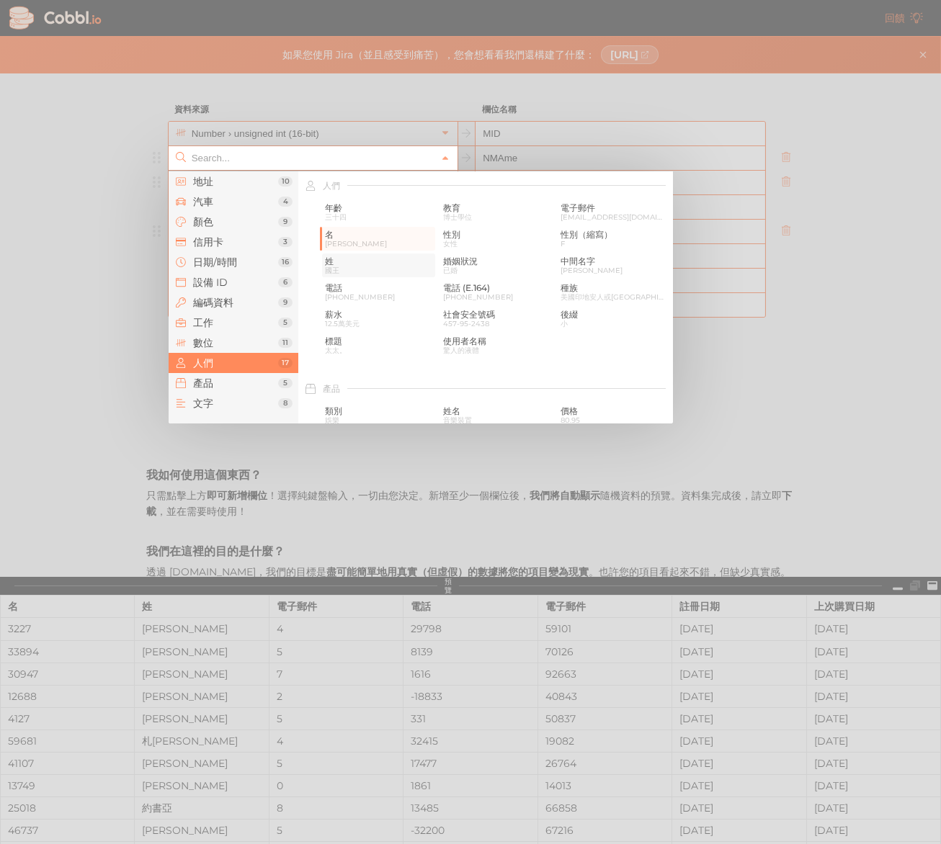
click at [344, 265] on div "姓 國王" at bounding box center [378, 266] width 113 height 24
type input "People › Last Name"
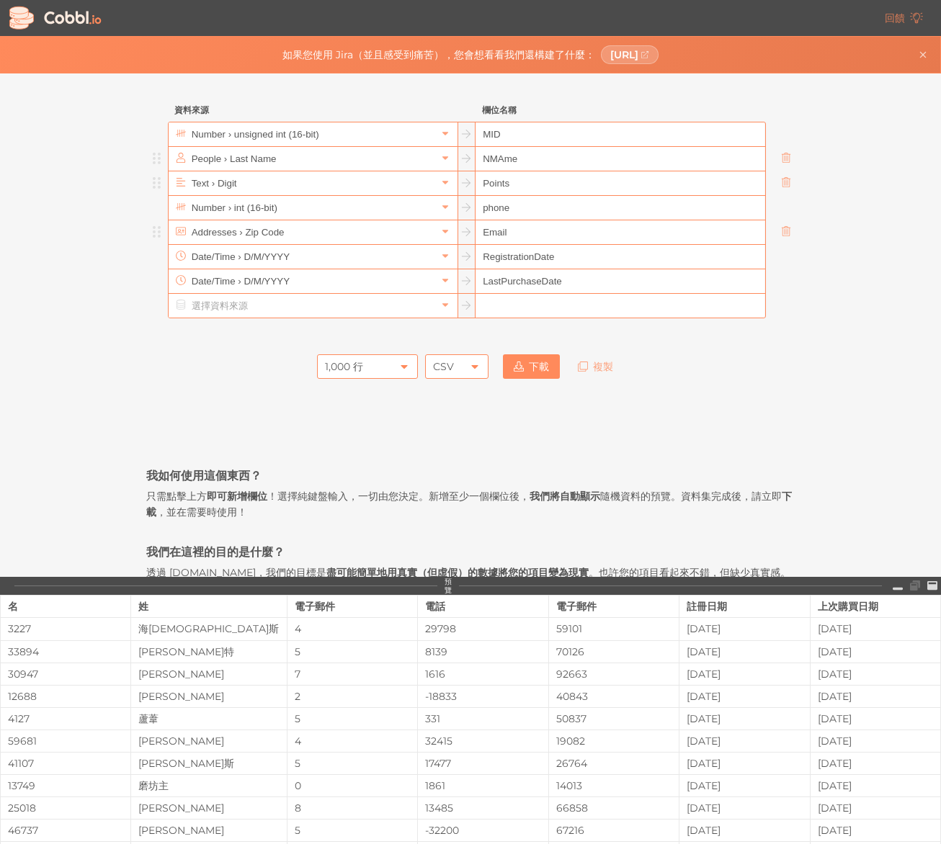
scroll to position [3, 0]
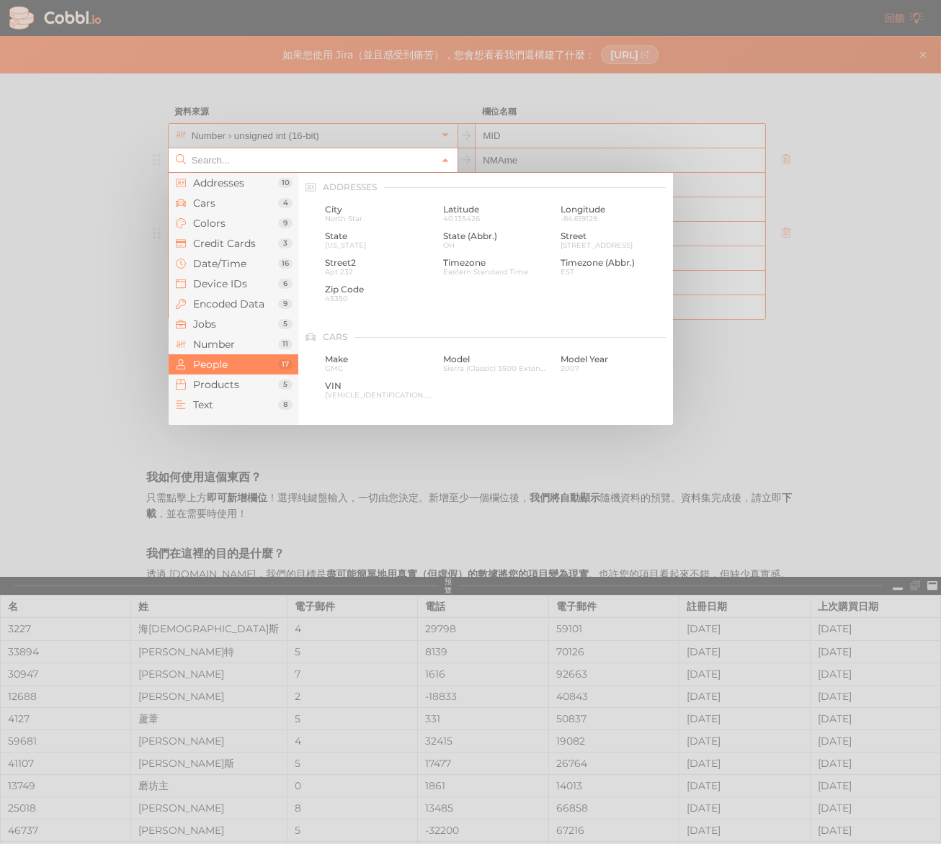
click at [325, 164] on input "text" at bounding box center [312, 160] width 248 height 24
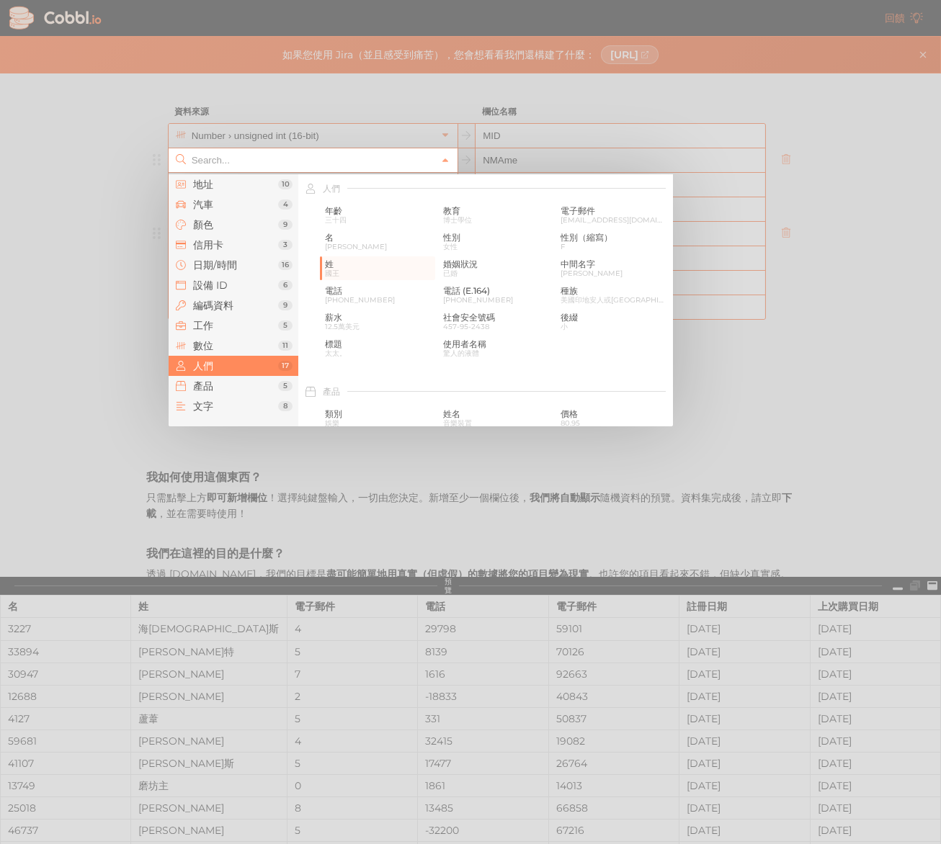
scroll to position [1, 0]
click at [602, 261] on span "中間名字" at bounding box center [613, 264] width 107 height 10
type input "People › Middle Name"
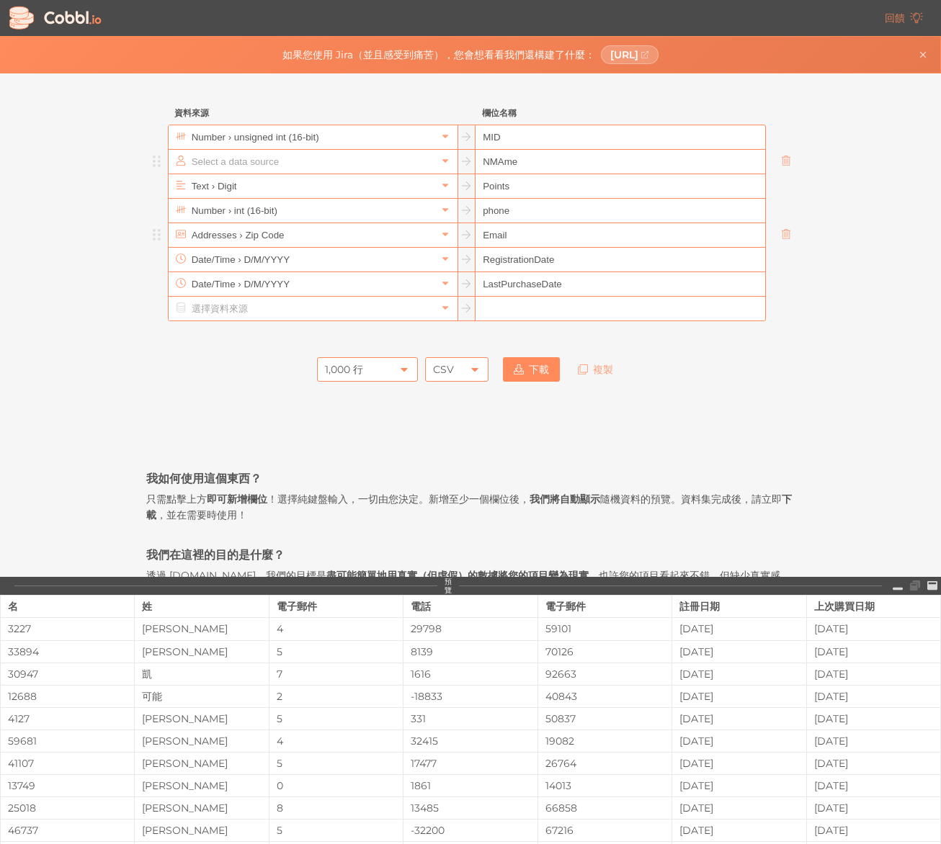
click at [359, 161] on input "text" at bounding box center [312, 162] width 248 height 24
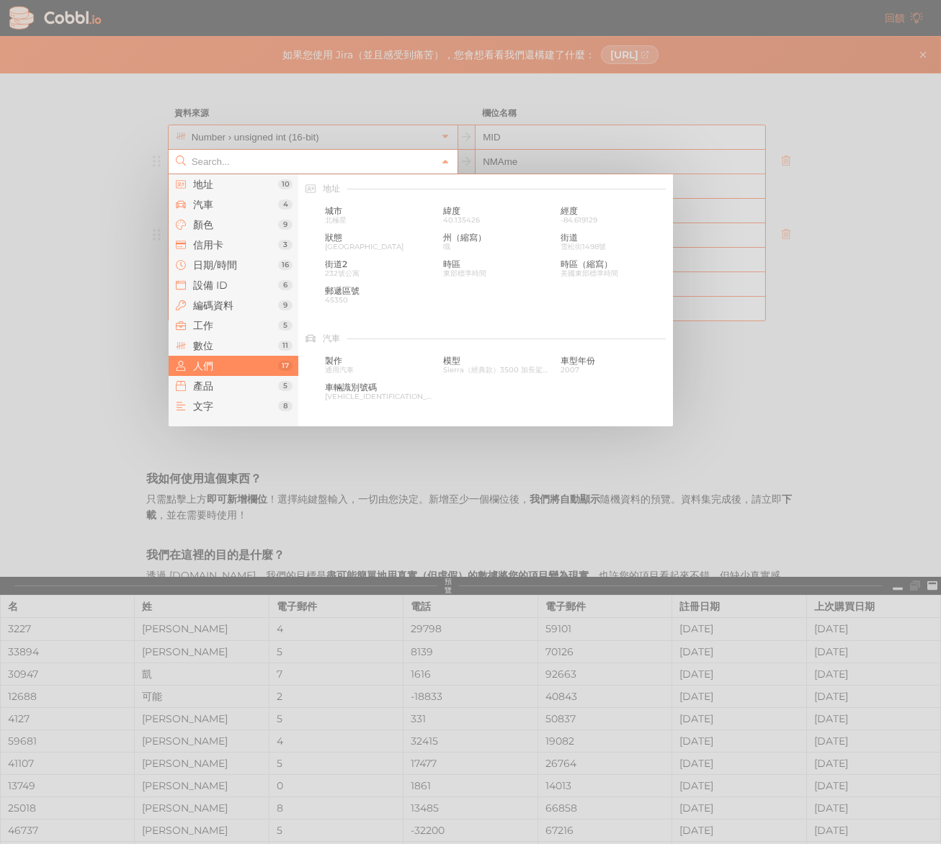
scroll to position [1109, 0]
click at [474, 346] on font "使用者名稱" at bounding box center [464, 344] width 43 height 11
type input "People › Username"
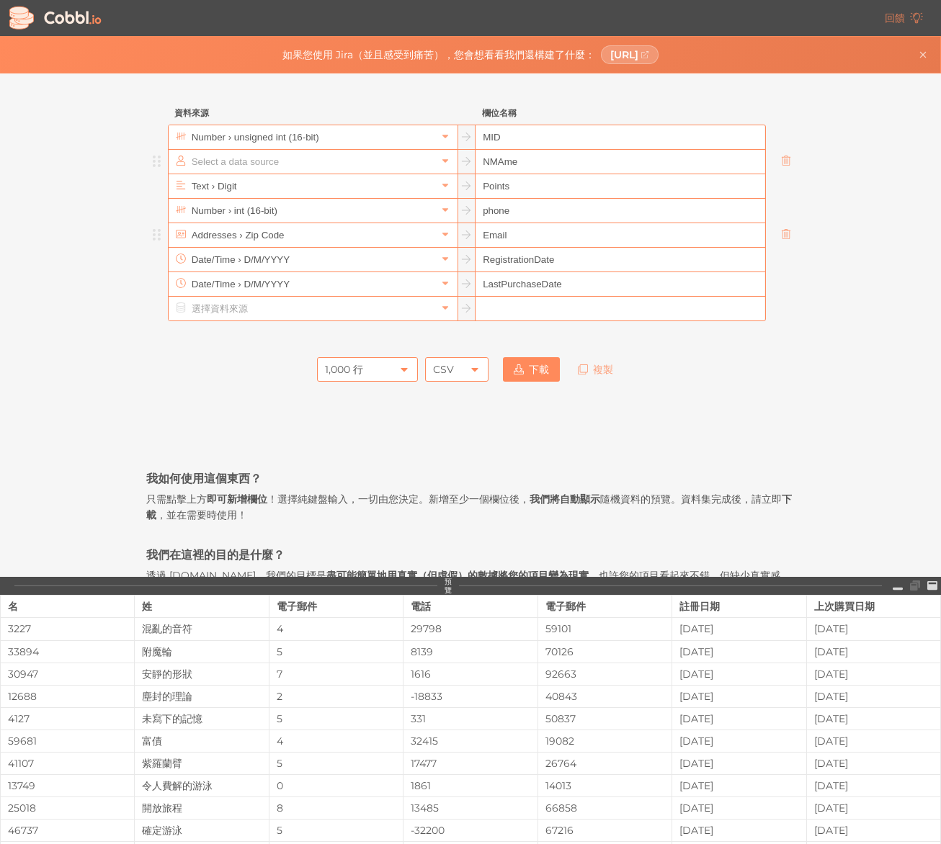
click at [409, 170] on input "text" at bounding box center [312, 162] width 248 height 24
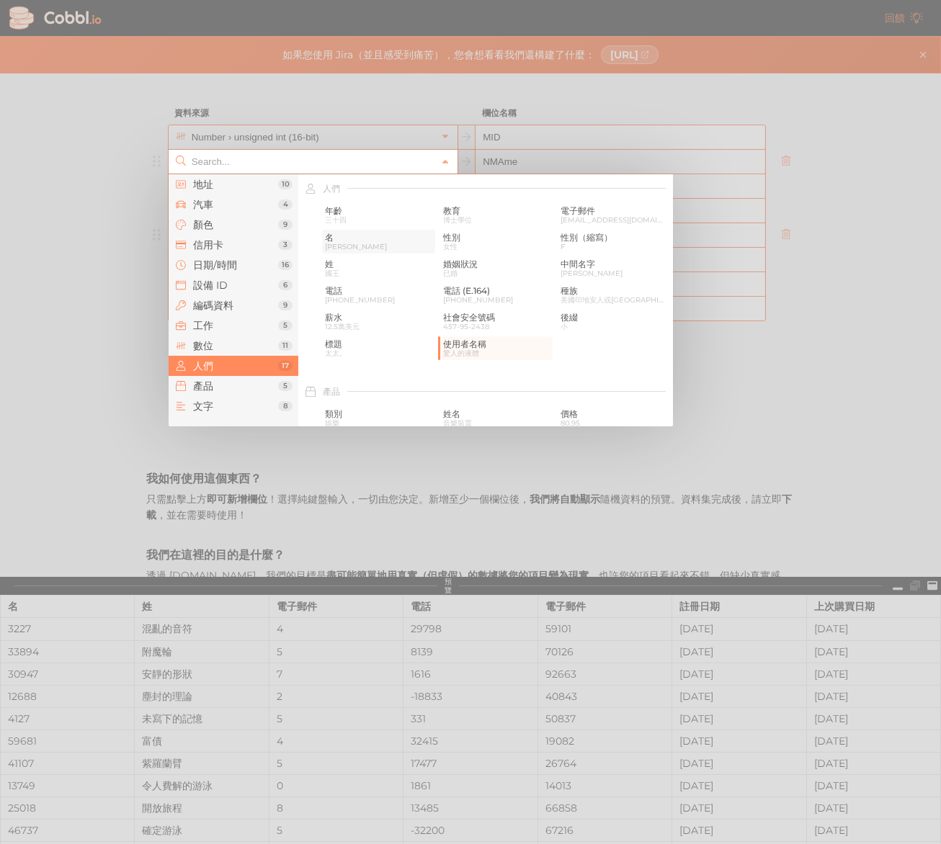
click at [356, 241] on span "名" at bounding box center [378, 238] width 107 height 10
type input "People › First Name"
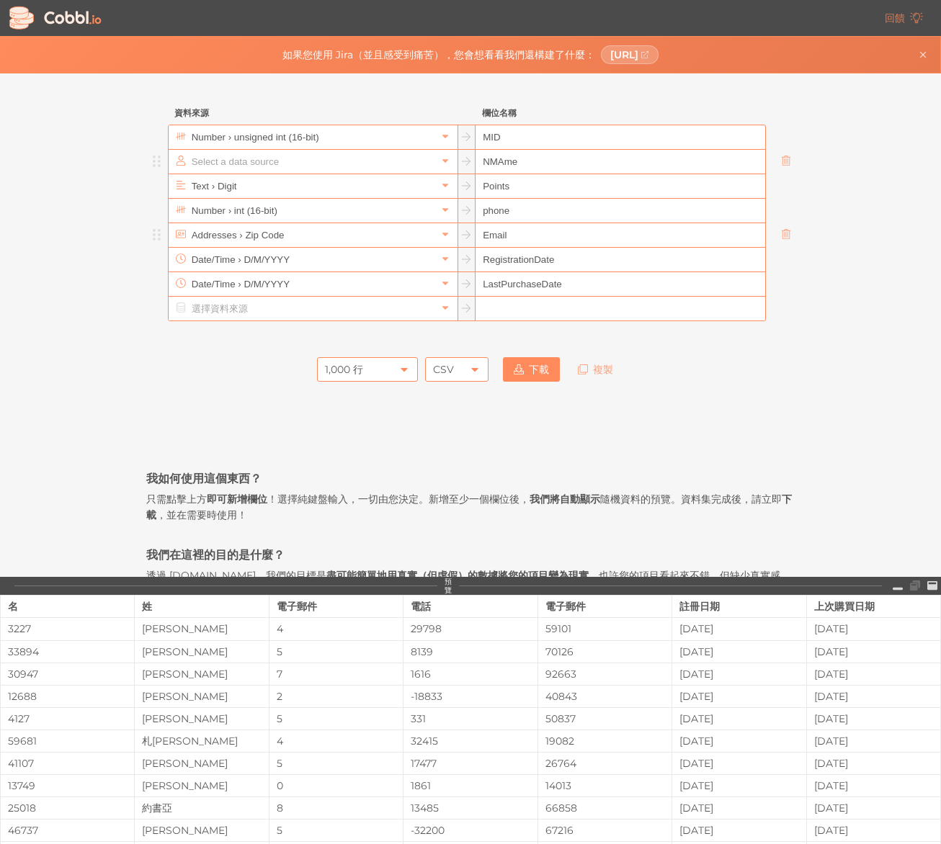
click at [381, 164] on input "text" at bounding box center [312, 162] width 248 height 24
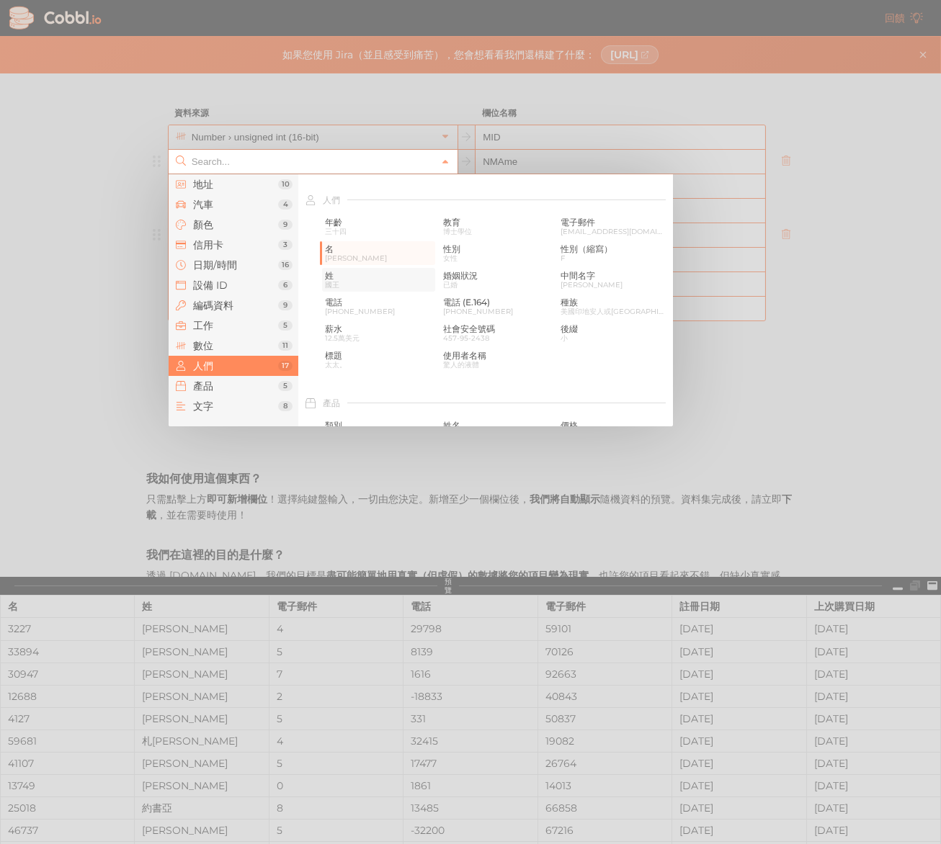
scroll to position [1098, 0]
click at [367, 282] on span "國王" at bounding box center [378, 284] width 107 height 8
type input "People › Last Name"
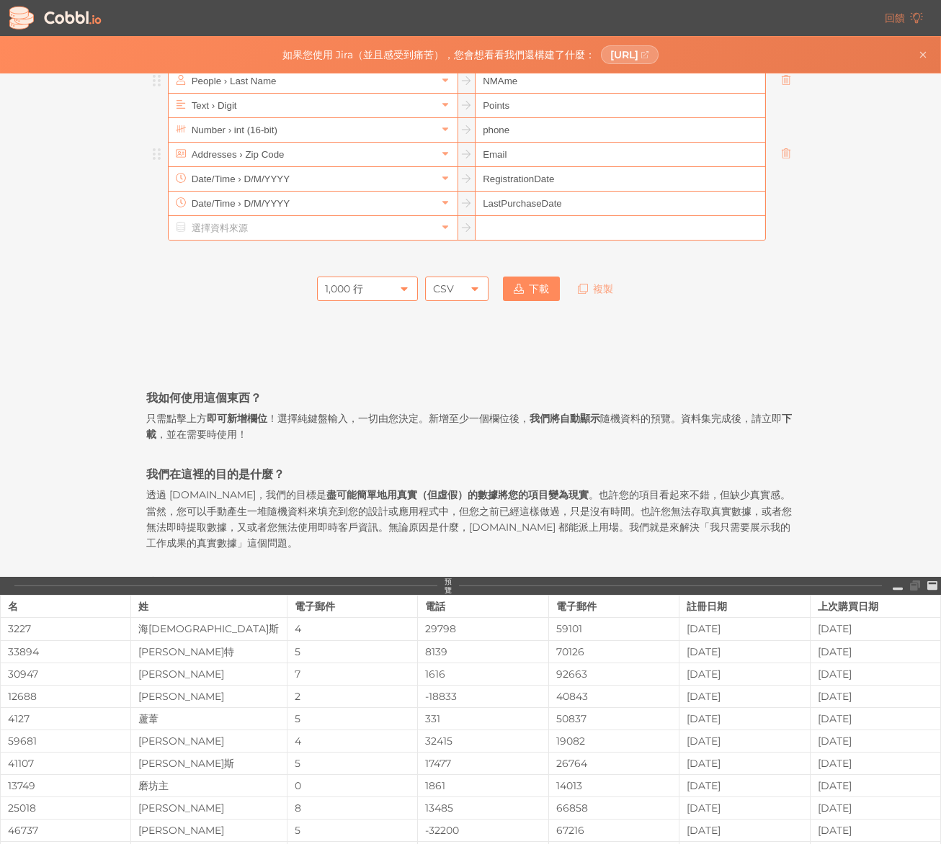
scroll to position [0, 0]
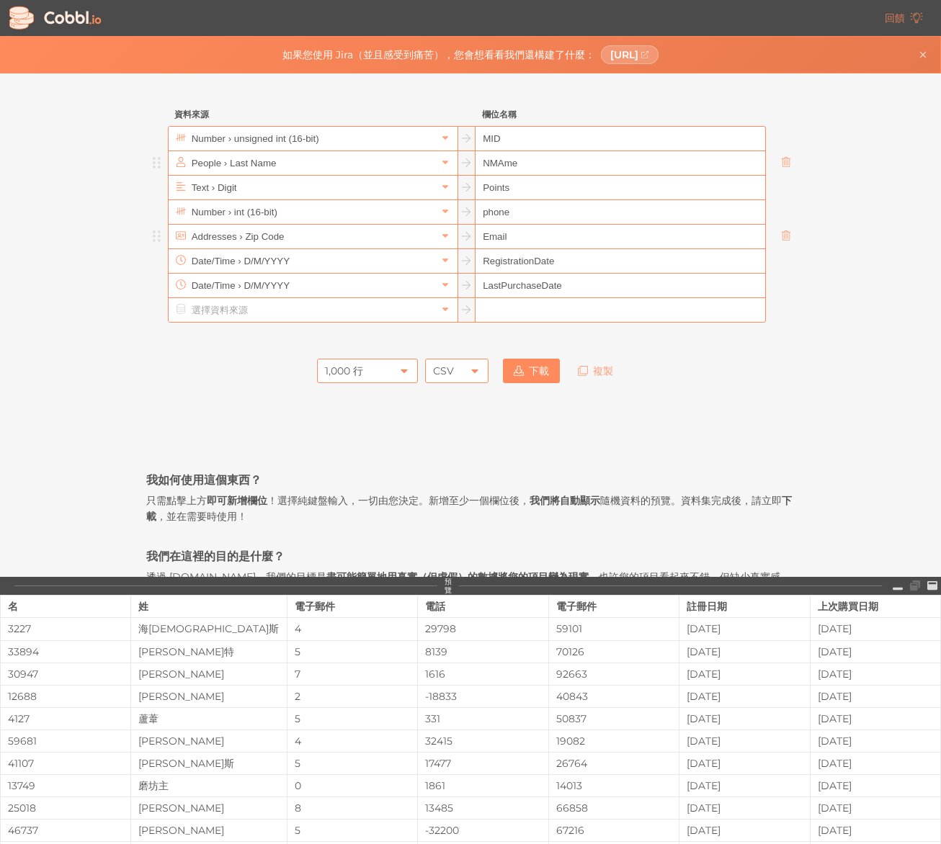
click at [516, 372] on icon at bounding box center [519, 371] width 10 height 10
click at [400, 367] on icon at bounding box center [404, 371] width 12 height 12
click at [374, 430] on li "100 行" at bounding box center [367, 420] width 99 height 24
click at [391, 375] on div "100 行" at bounding box center [367, 371] width 101 height 24
click at [395, 369] on div "100 行" at bounding box center [367, 371] width 101 height 24
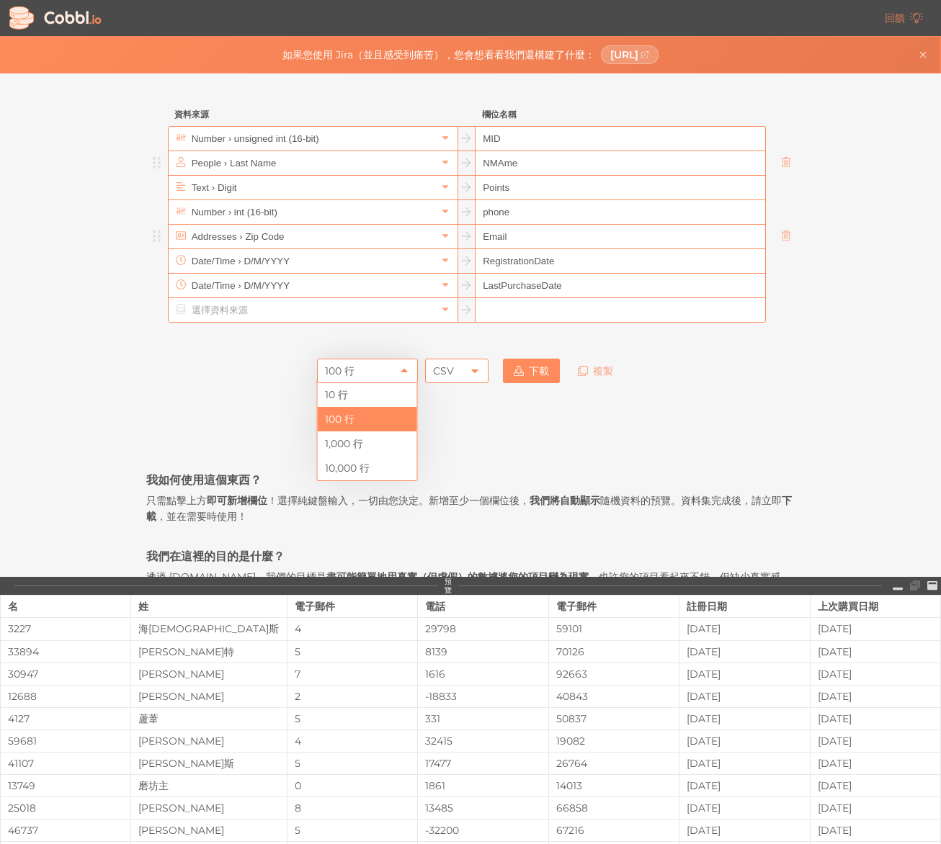
scroll to position [1, 0]
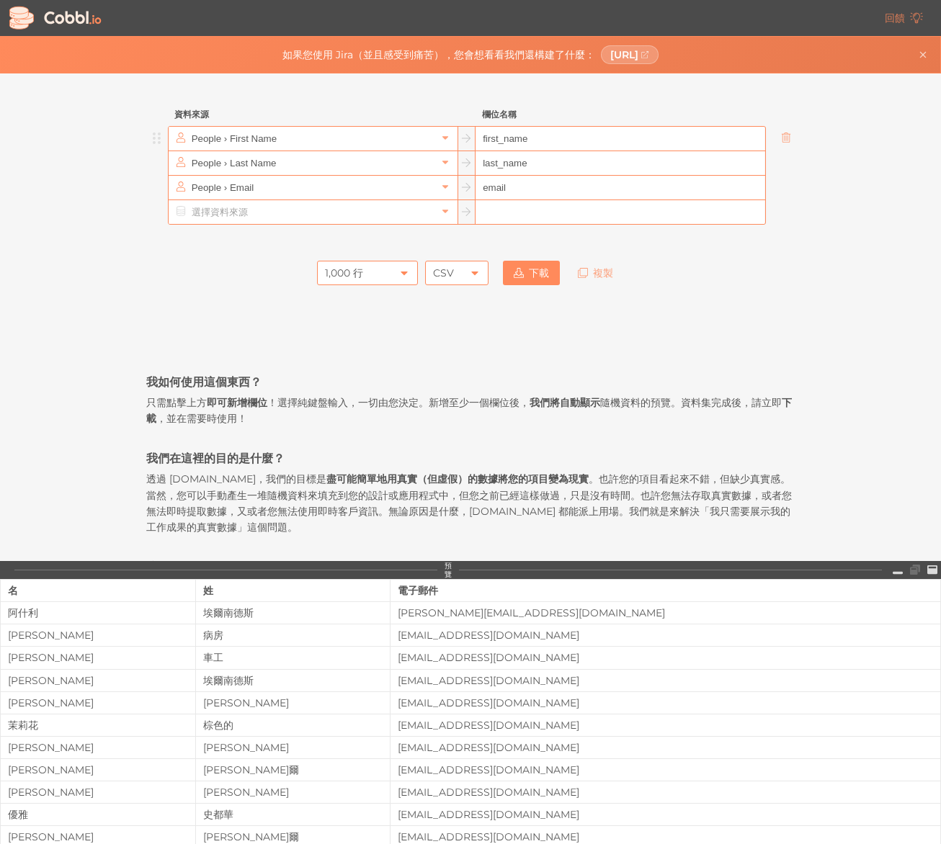
click at [511, 141] on input "first_name" at bounding box center [619, 139] width 289 height 24
drag, startPoint x: 549, startPoint y: 146, endPoint x: 488, endPoint y: 137, distance: 61.9
click at [482, 138] on input "first_name" at bounding box center [619, 139] width 289 height 24
paste input "ProductID"
type input "ProductID"
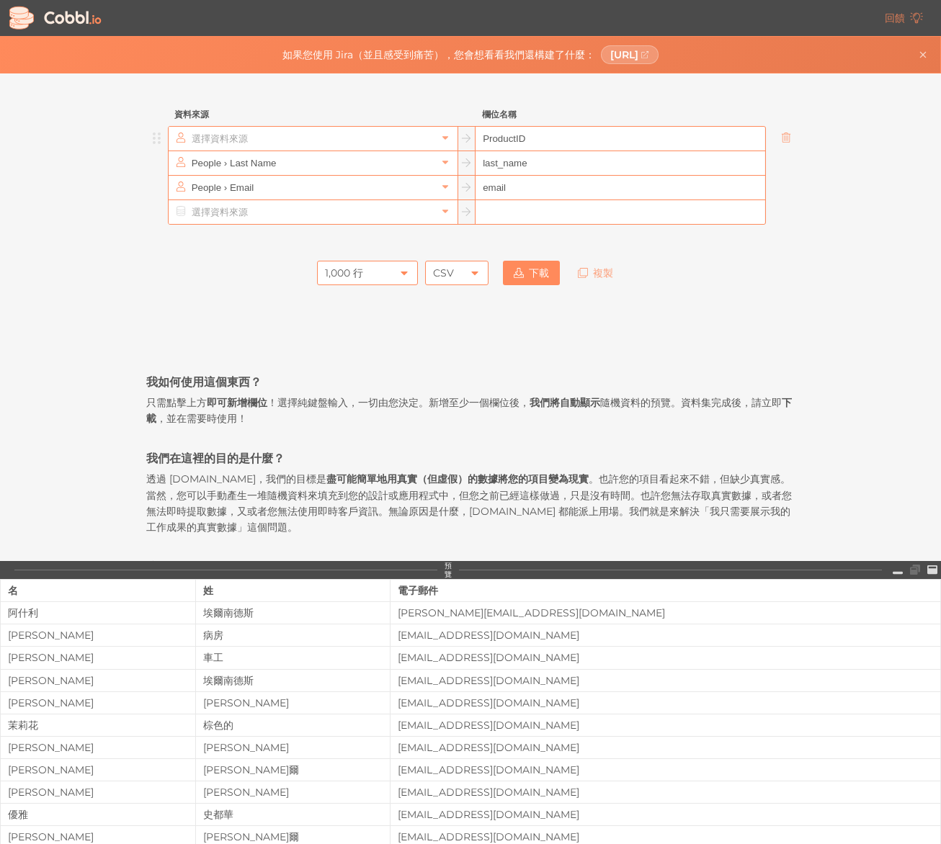
click at [230, 145] on input "text" at bounding box center [312, 139] width 248 height 24
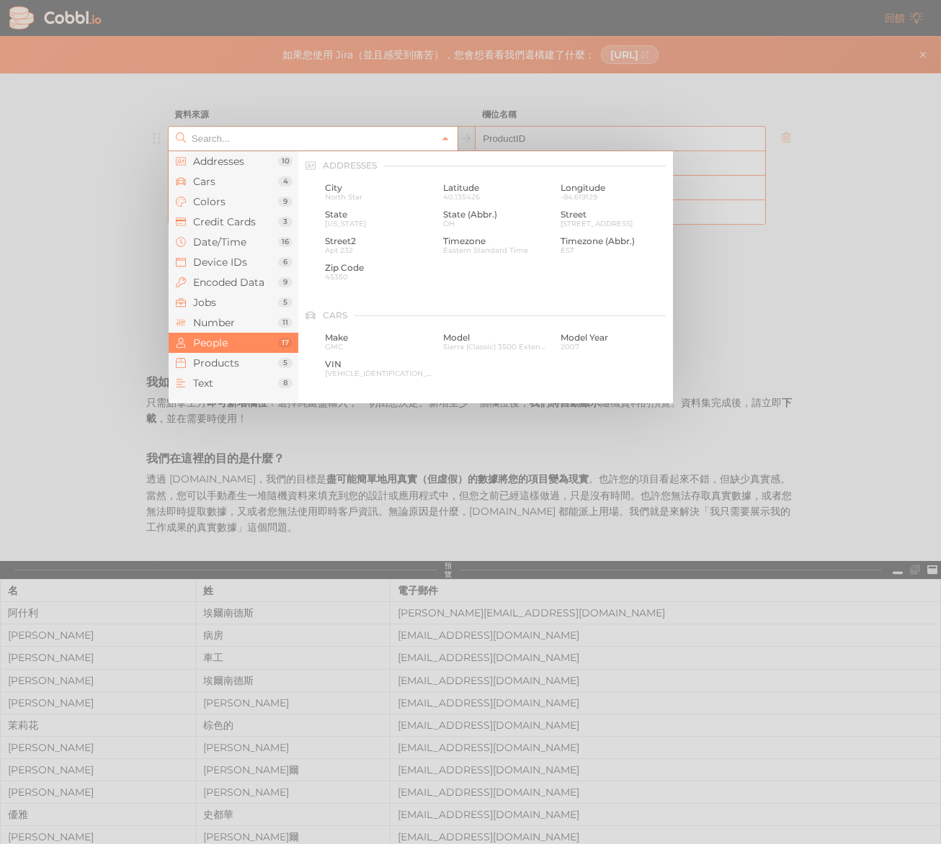
scroll to position [1109, 0]
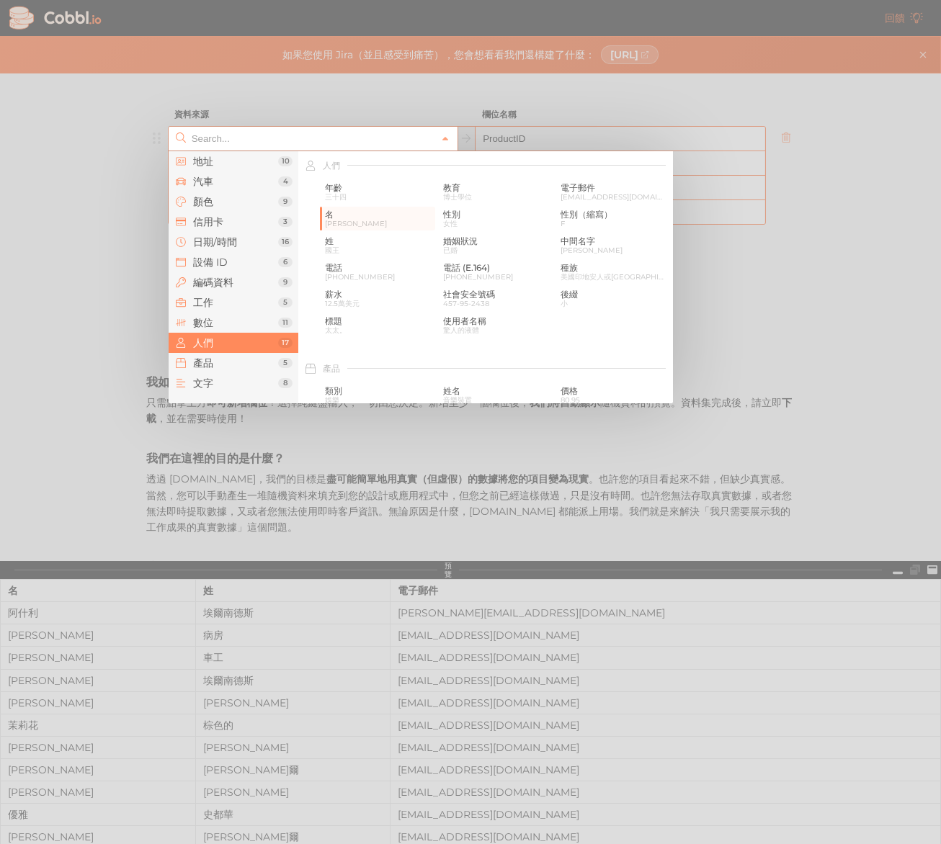
click at [252, 139] on input "text" at bounding box center [312, 139] width 248 height 24
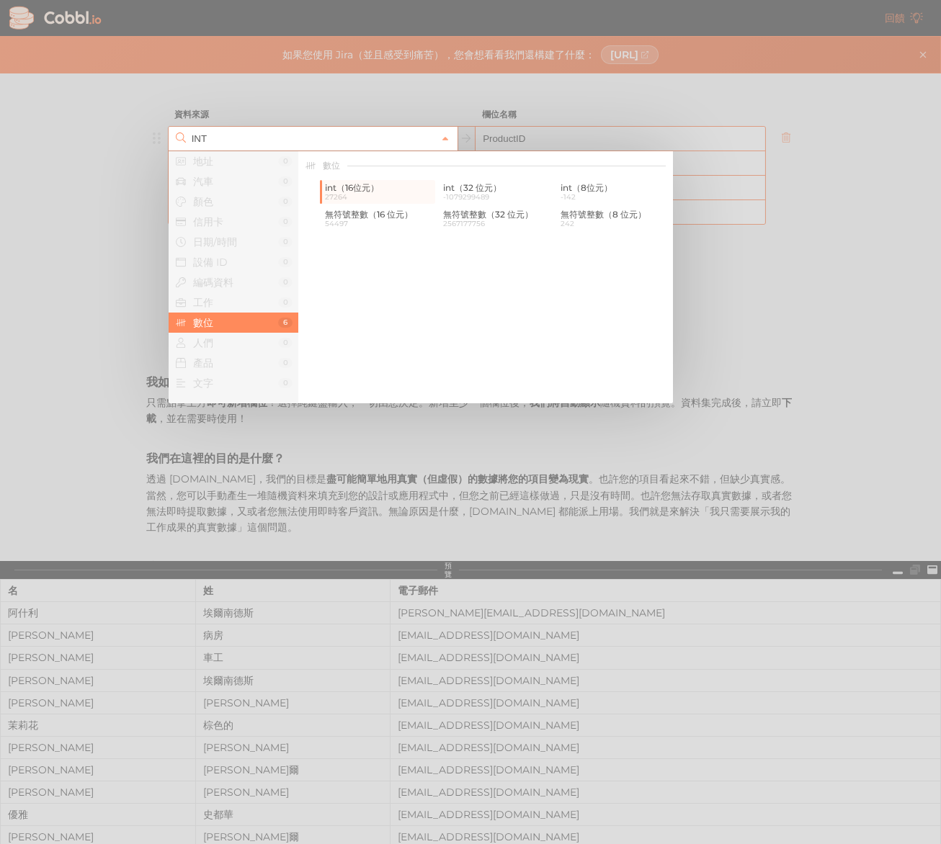
type input "Number › int (16-bit)"
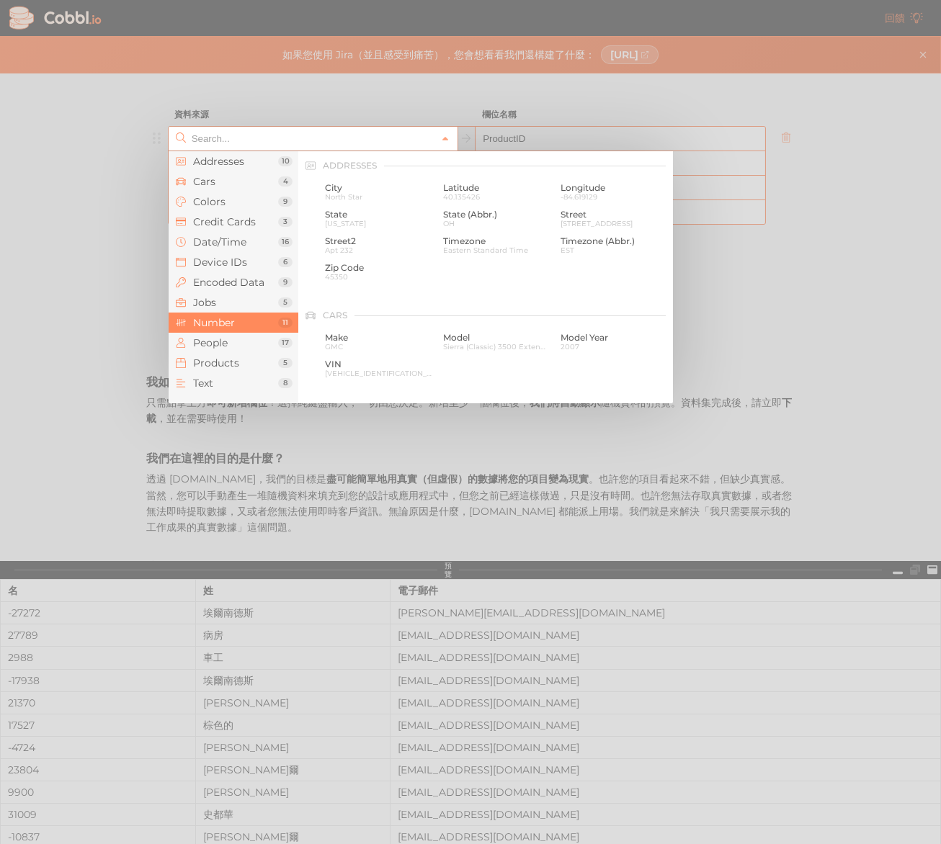
click at [281, 146] on input "text" at bounding box center [312, 139] width 248 height 24
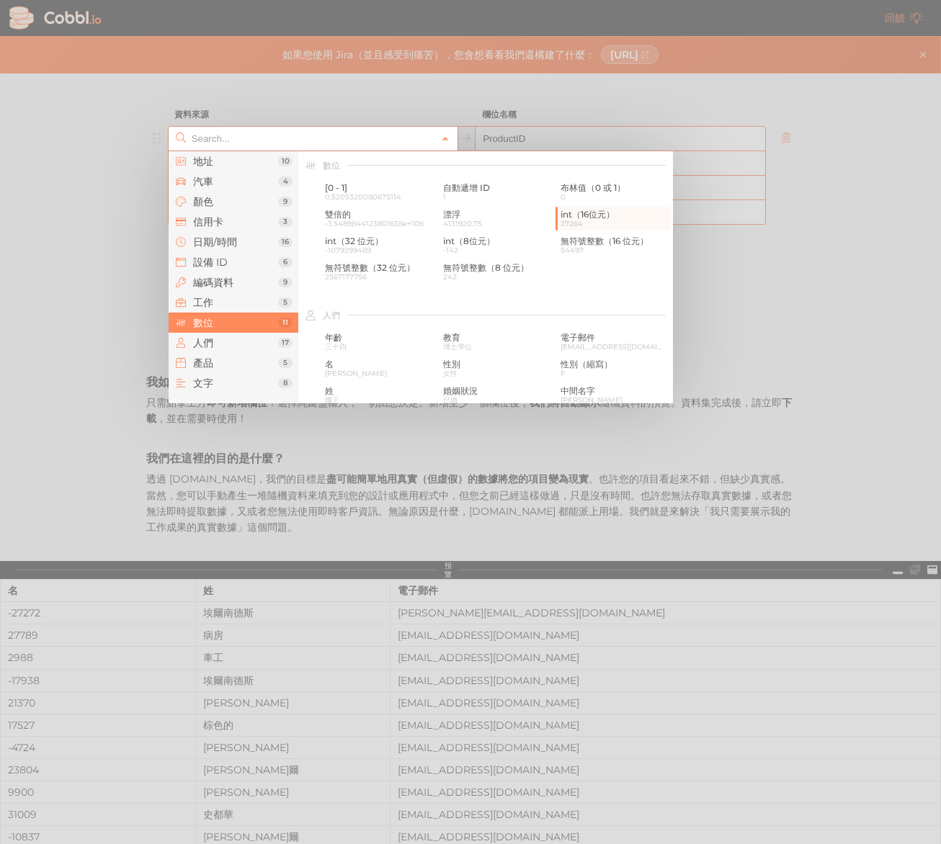
click at [312, 127] on input "text" at bounding box center [312, 139] width 248 height 24
click at [344, 113] on div at bounding box center [470, 422] width 941 height 844
type input "Number › int (16-bit)"
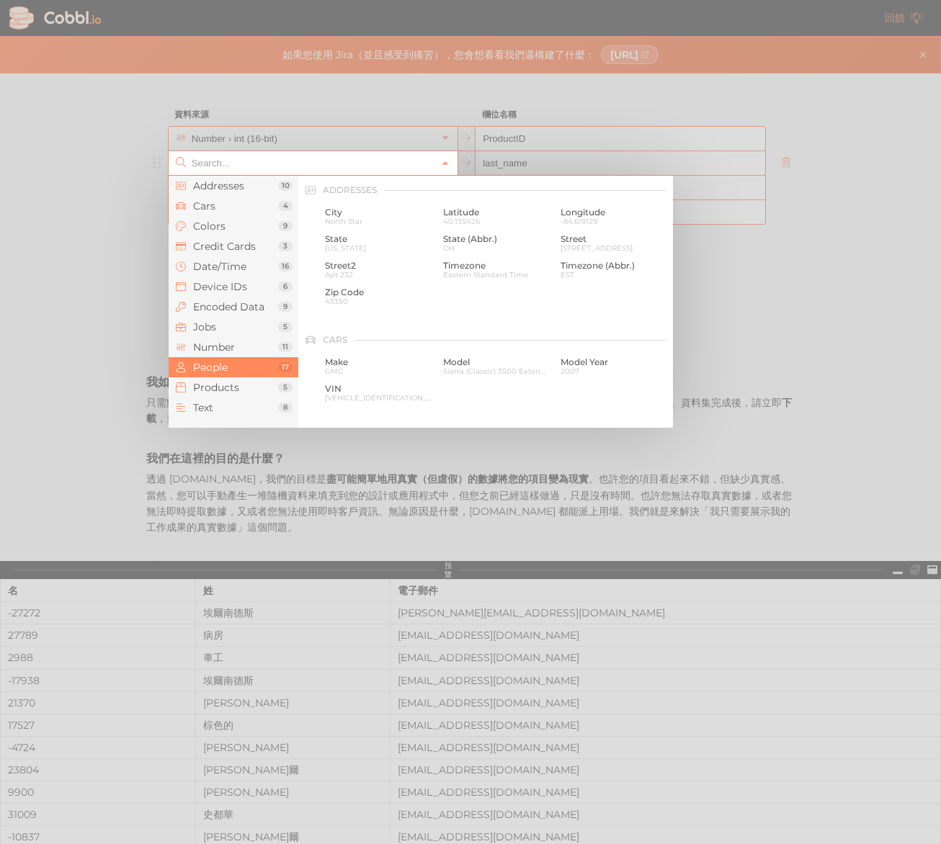
click at [360, 166] on input "text" at bounding box center [312, 163] width 248 height 24
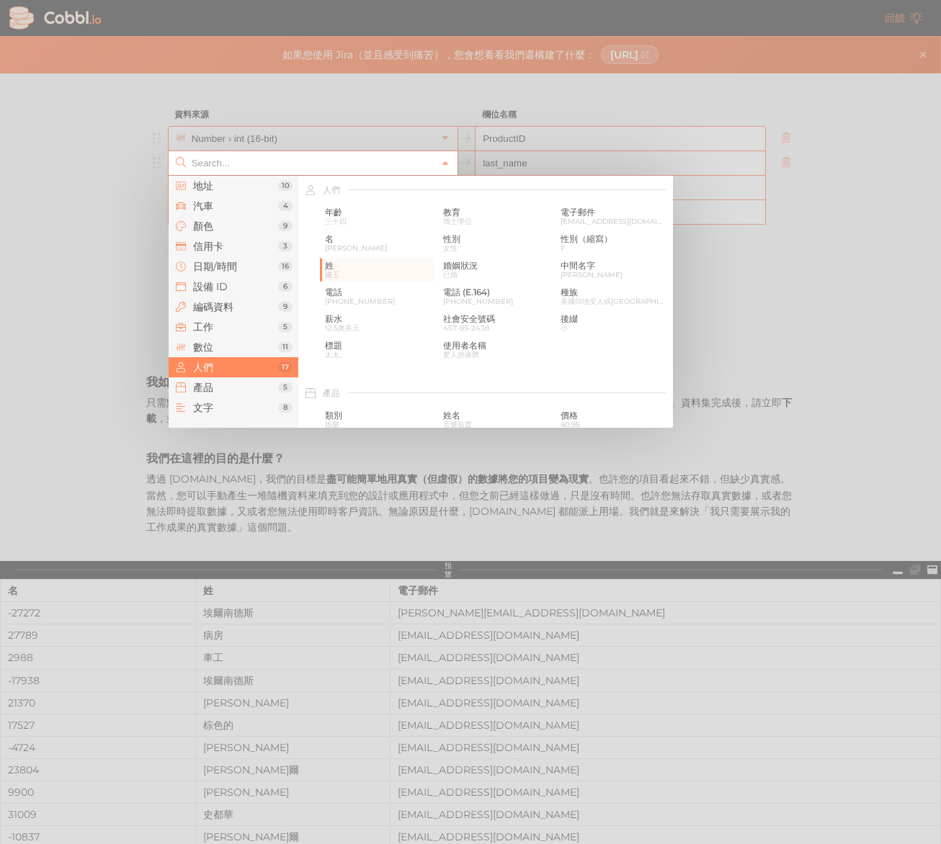
click at [518, 135] on div at bounding box center [470, 422] width 941 height 844
type input "People › Last Name"
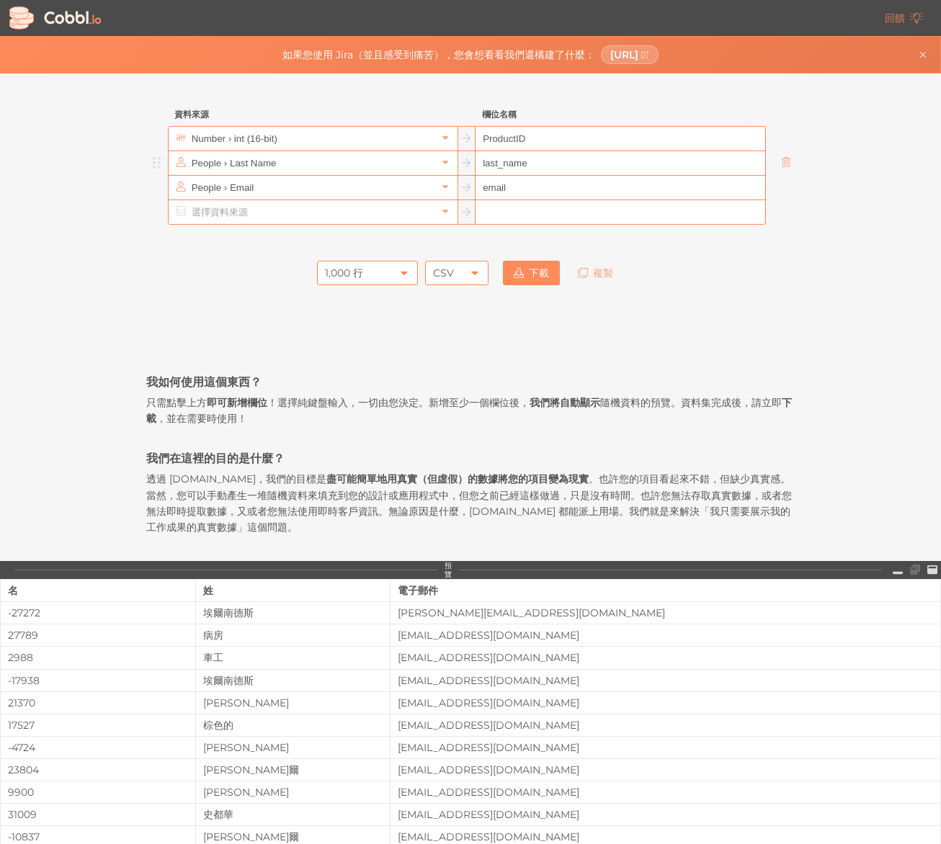
drag, startPoint x: 548, startPoint y: 162, endPoint x: 472, endPoint y: 169, distance: 75.9
click at [472, 169] on div "People › Last Name last_name" at bounding box center [467, 163] width 598 height 25
paste input "ProductN"
type input "ProductName"
click at [266, 164] on input "People › Last Name" at bounding box center [312, 163] width 248 height 24
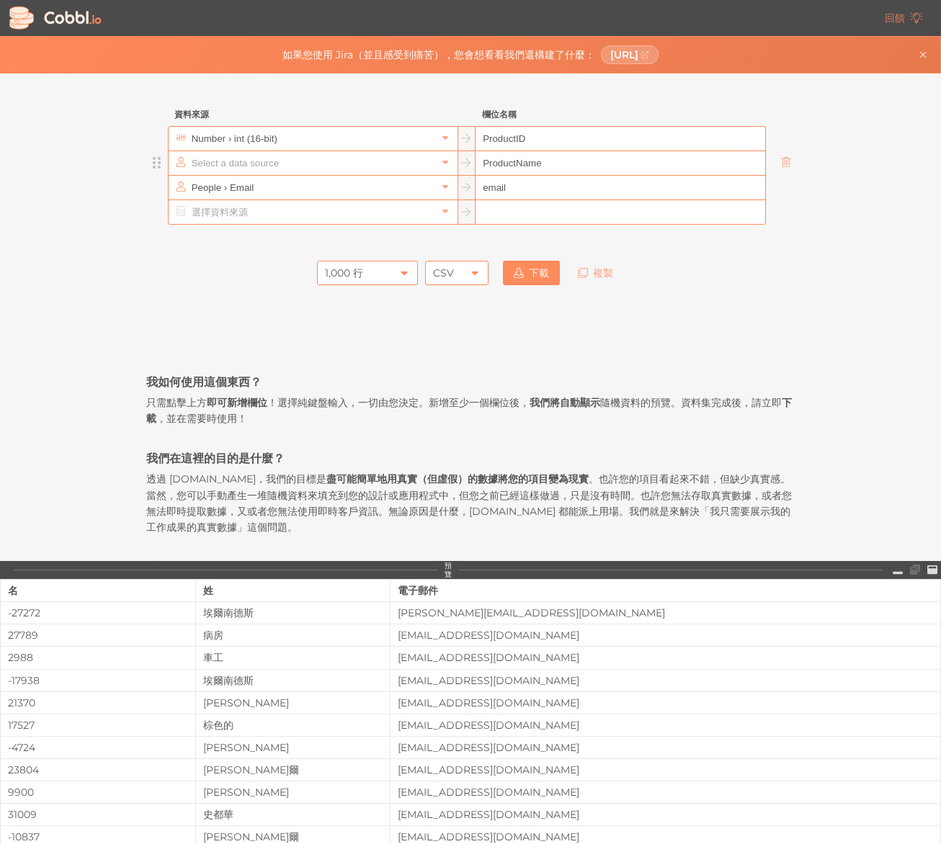
click at [266, 164] on input "text" at bounding box center [312, 163] width 248 height 24
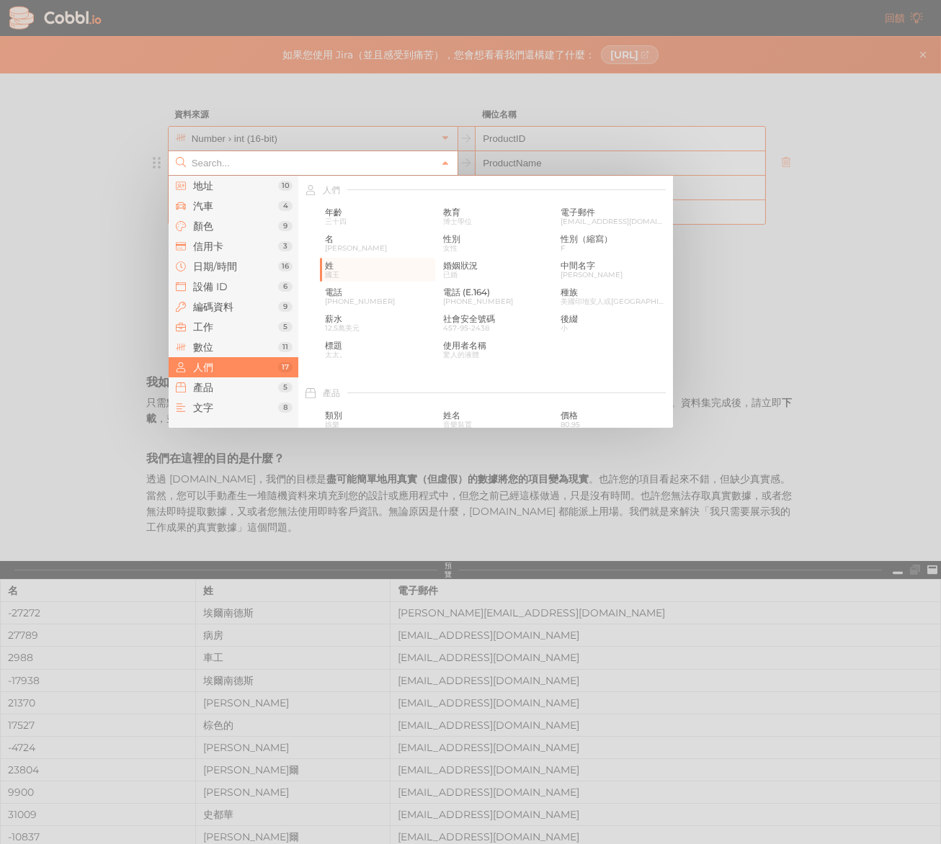
paste input "VARCHAR"
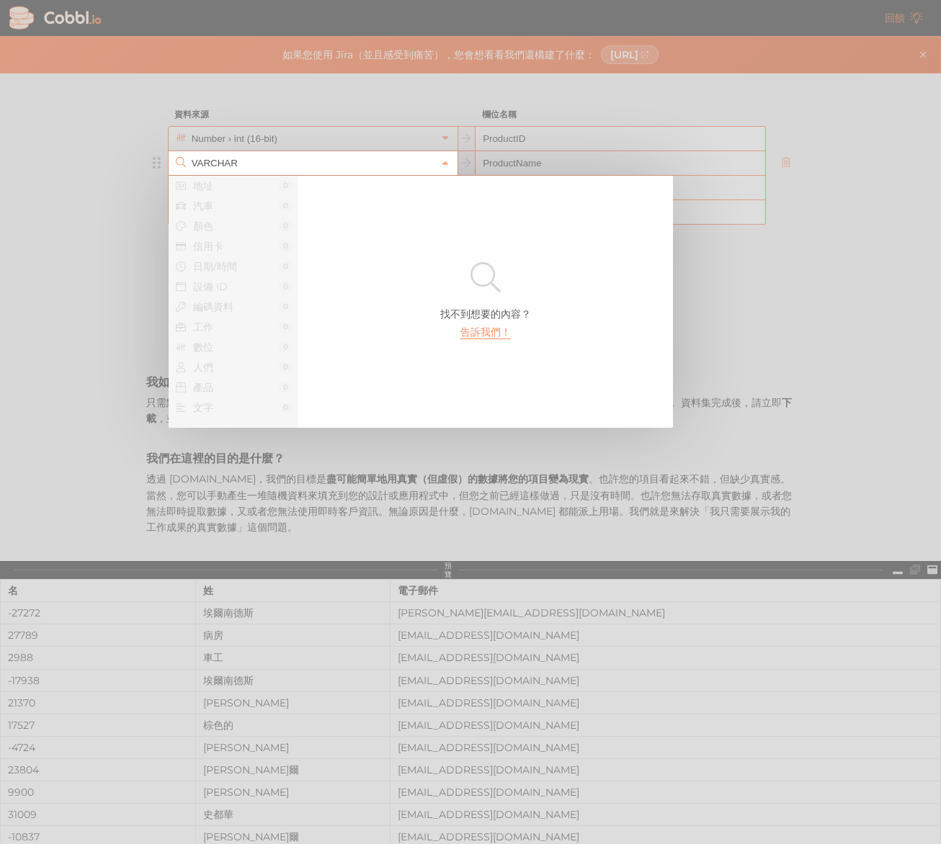
click at [546, 148] on div at bounding box center [470, 422] width 941 height 844
type input "People › Last Name"
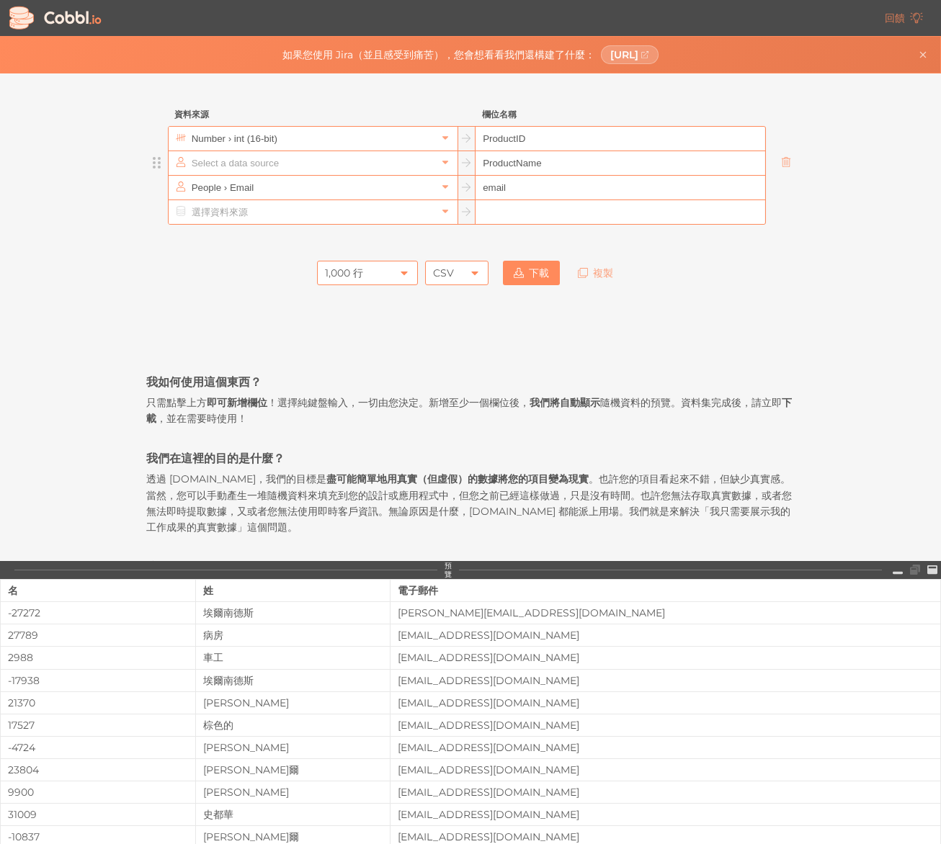
click at [325, 173] on input "text" at bounding box center [312, 163] width 248 height 24
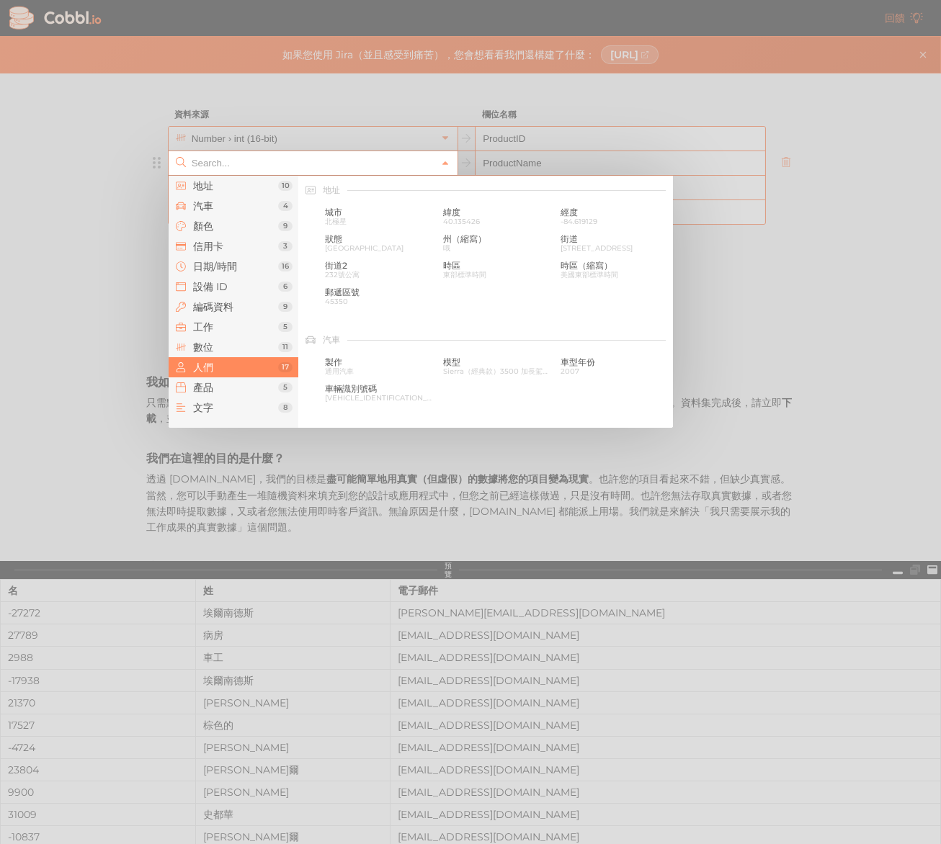
scroll to position [1109, 0]
paste input "VARCHAR"
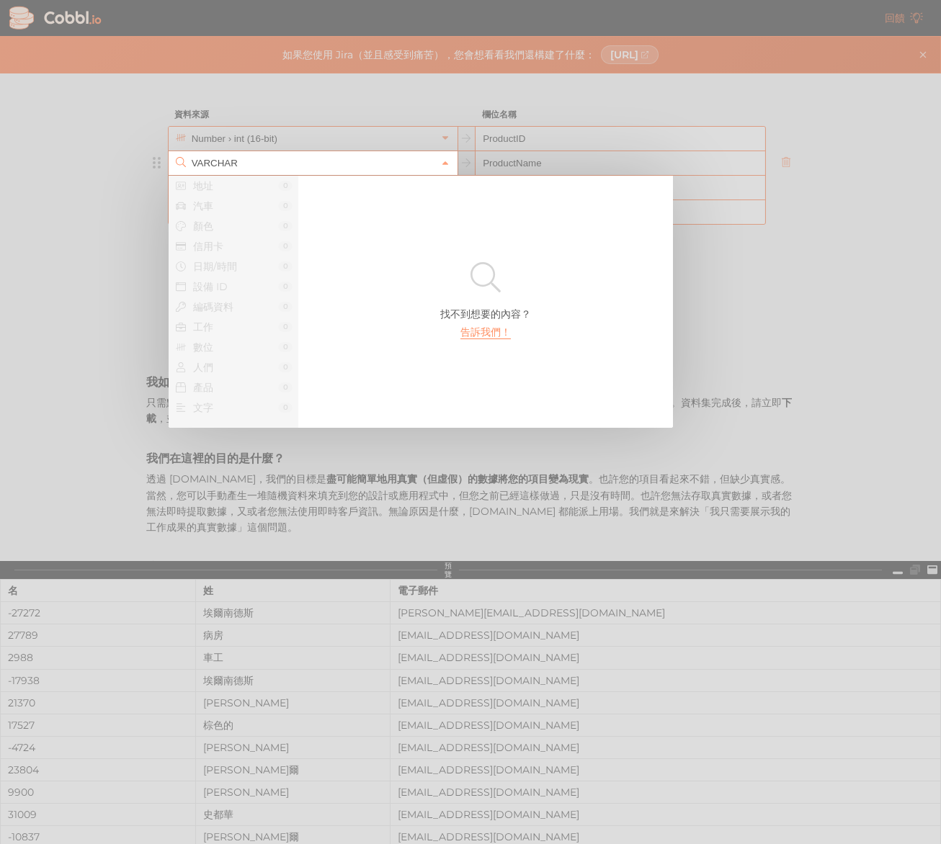
click at [46, 454] on div at bounding box center [470, 422] width 941 height 844
type input "People › Last Name"
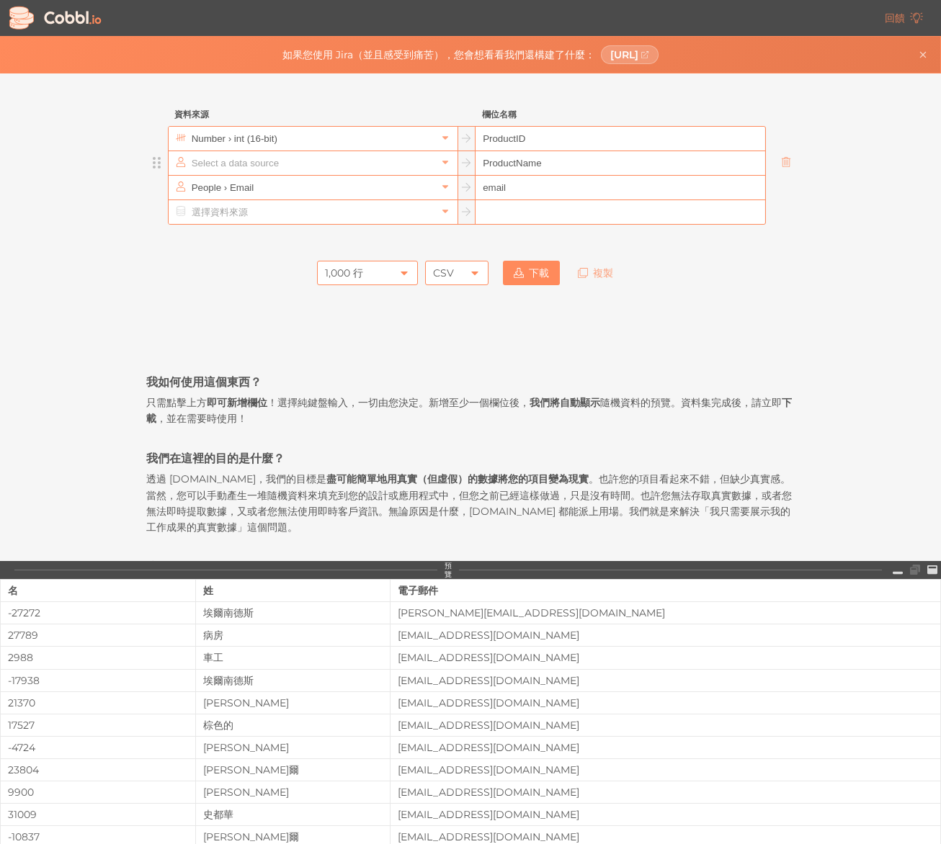
click at [296, 166] on input "text" at bounding box center [312, 163] width 248 height 24
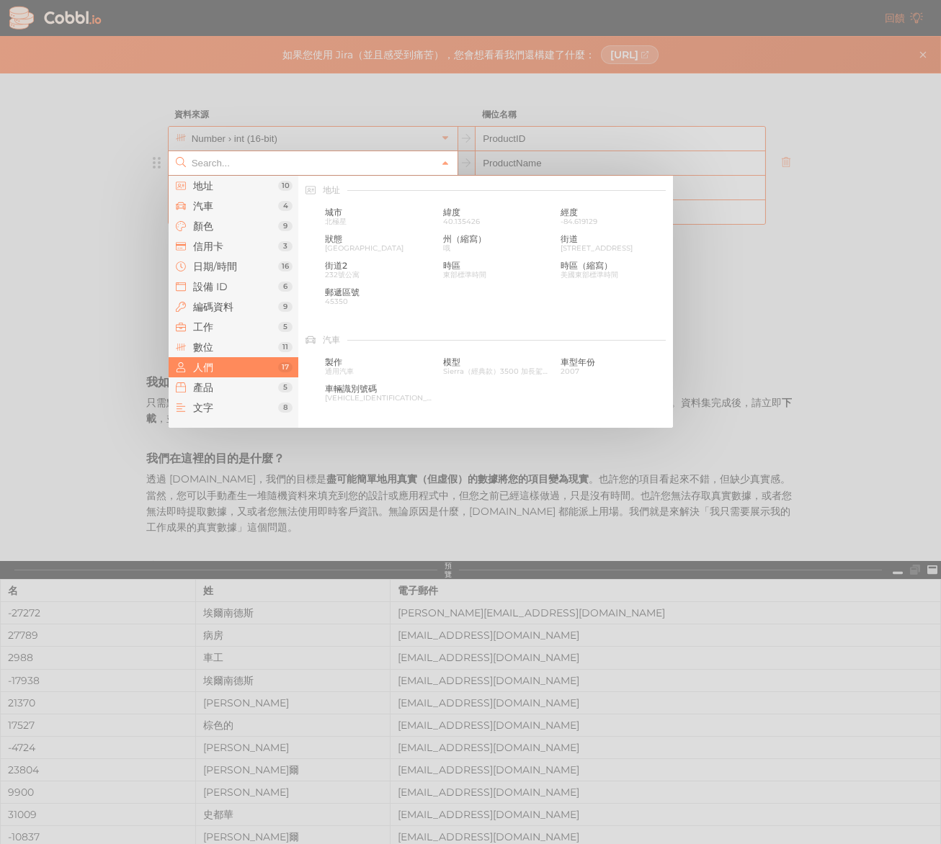
scroll to position [1109, 0]
click at [357, 232] on div "名 [PERSON_NAME]" at bounding box center [378, 243] width 113 height 24
type input "People › First Name"
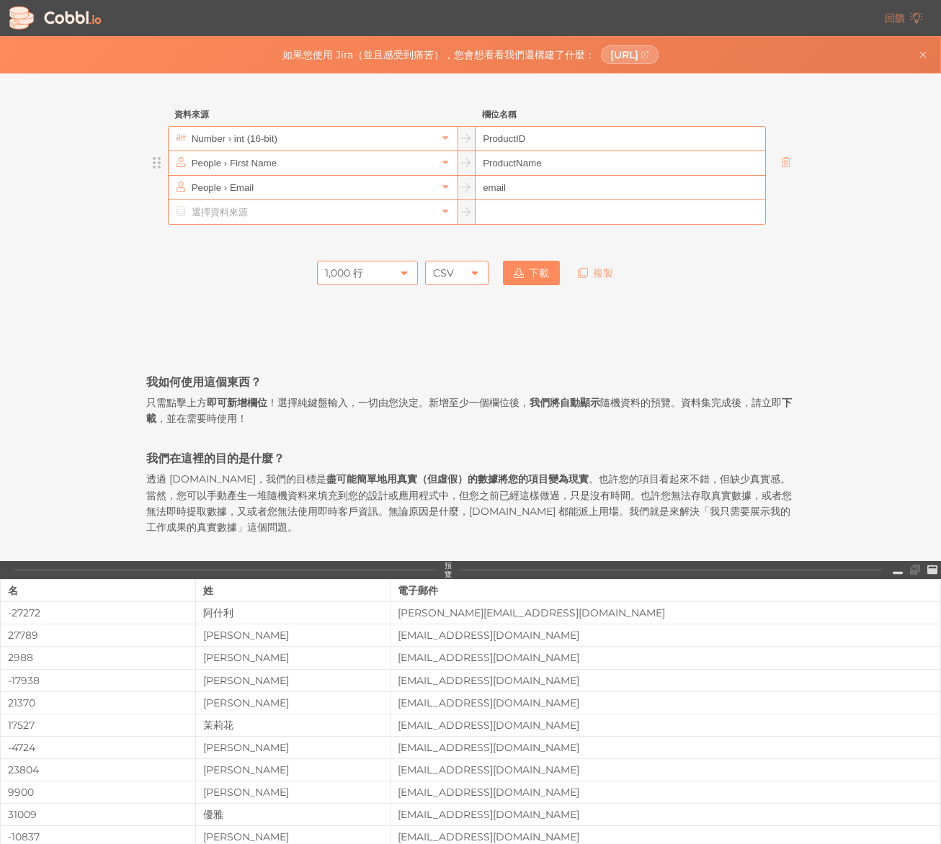
click at [537, 162] on input "ProductName" at bounding box center [619, 163] width 289 height 24
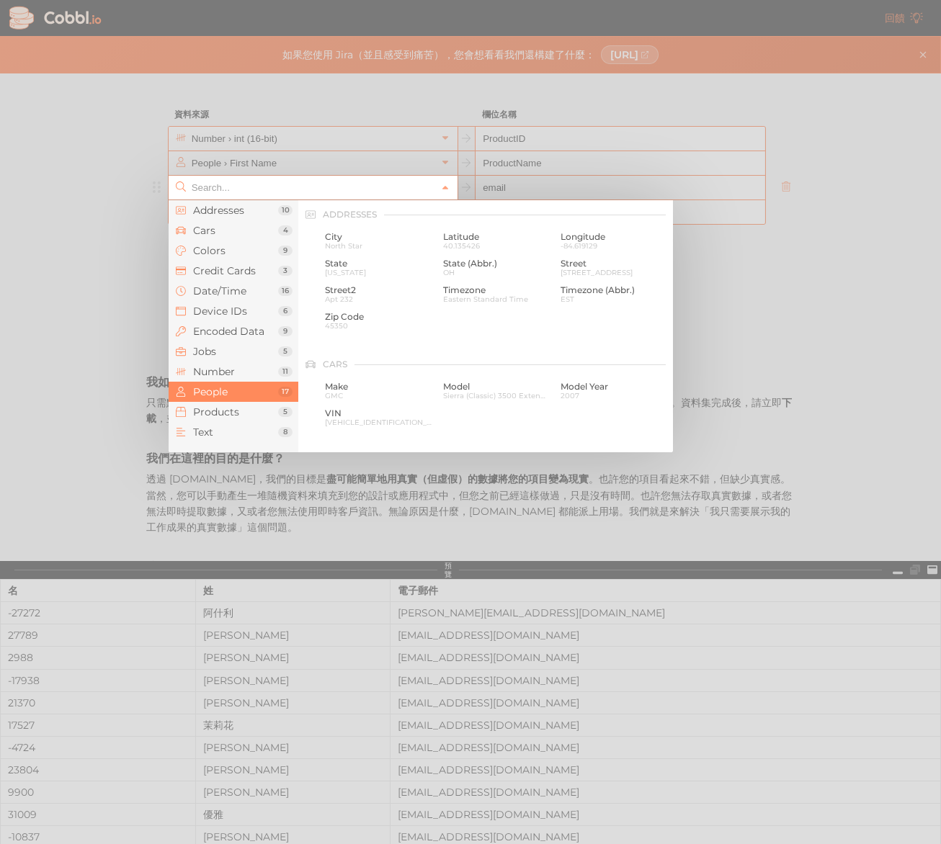
click at [292, 195] on input "text" at bounding box center [312, 188] width 248 height 24
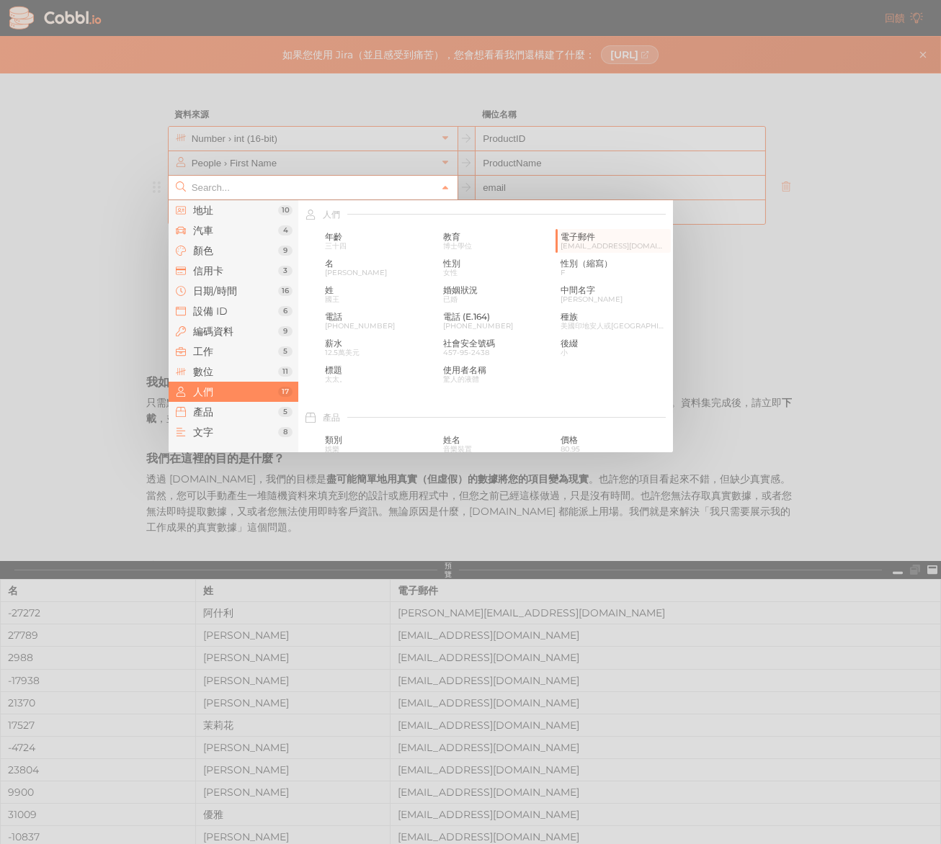
click at [537, 169] on div at bounding box center [470, 422] width 941 height 844
type input "People › Email"
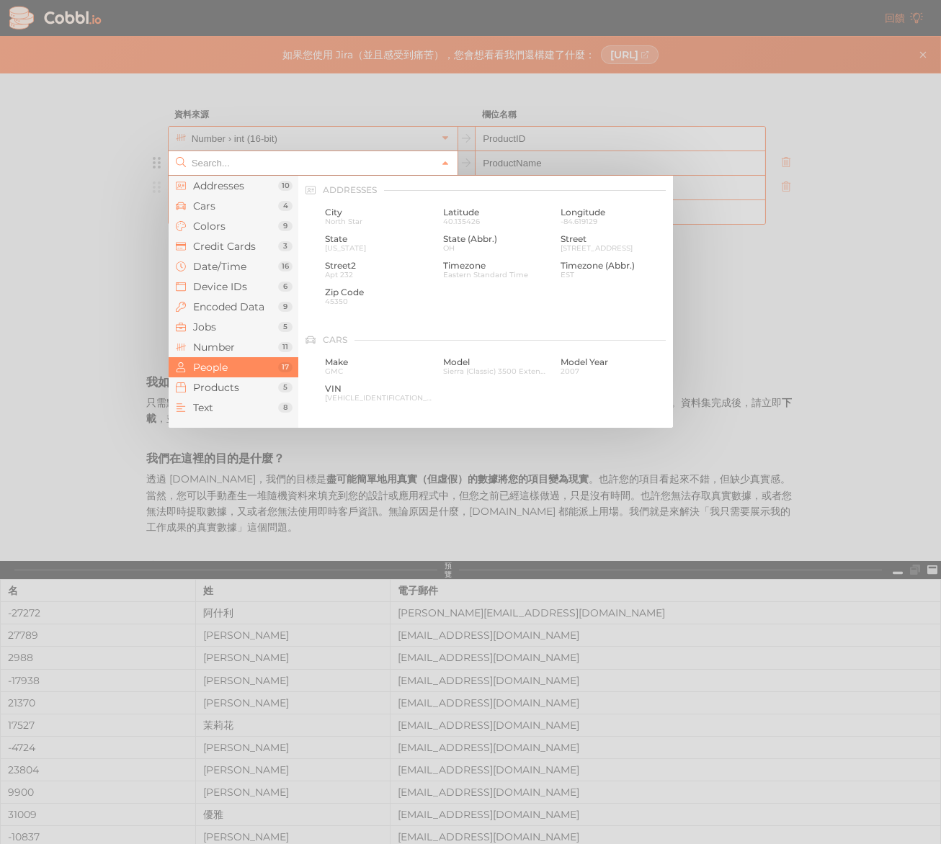
click at [359, 165] on input "text" at bounding box center [312, 163] width 248 height 24
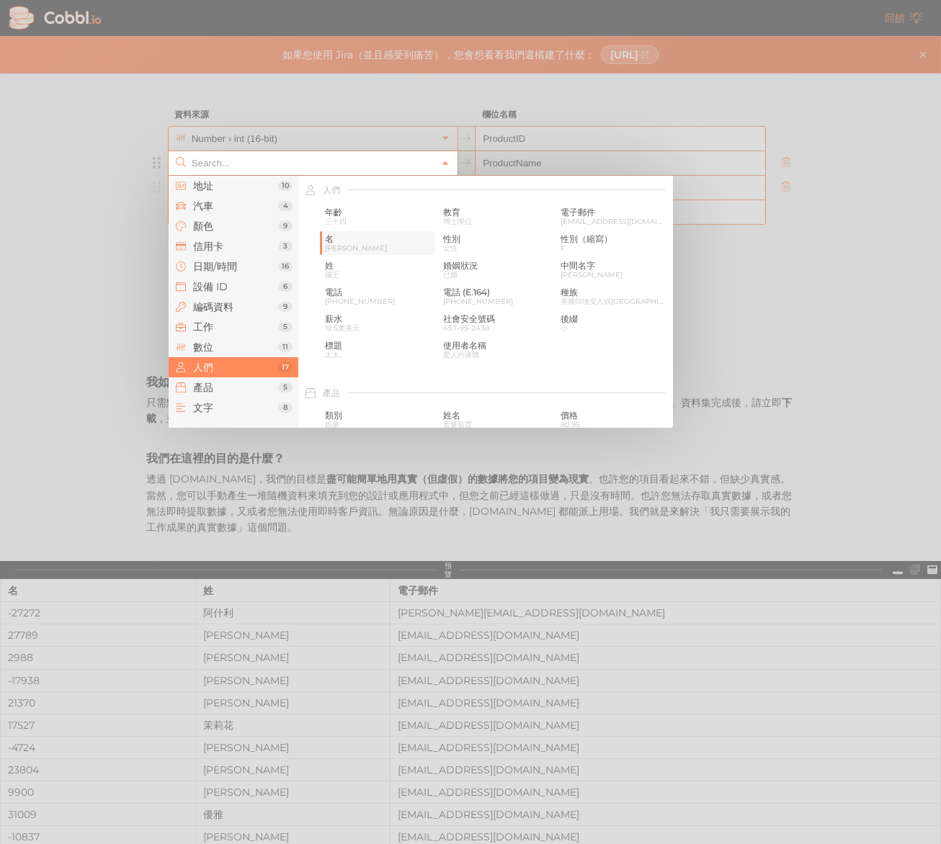
click at [366, 240] on span "名" at bounding box center [378, 239] width 107 height 10
type input "People › First Name"
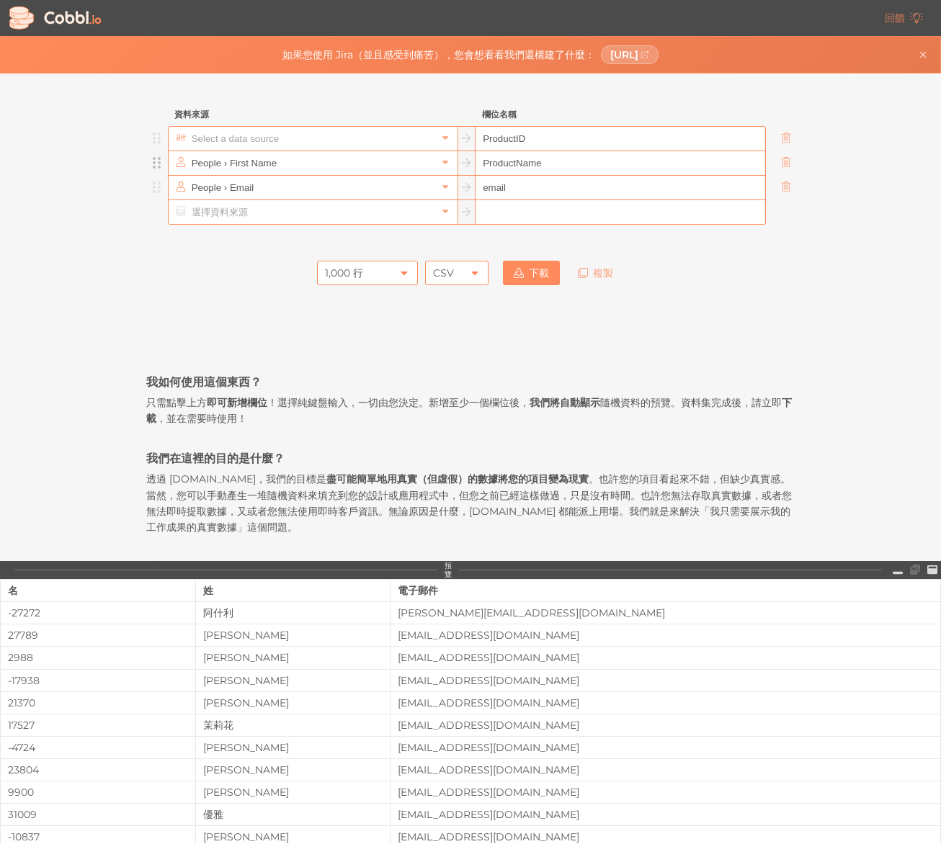
click at [357, 138] on input "text" at bounding box center [312, 139] width 248 height 24
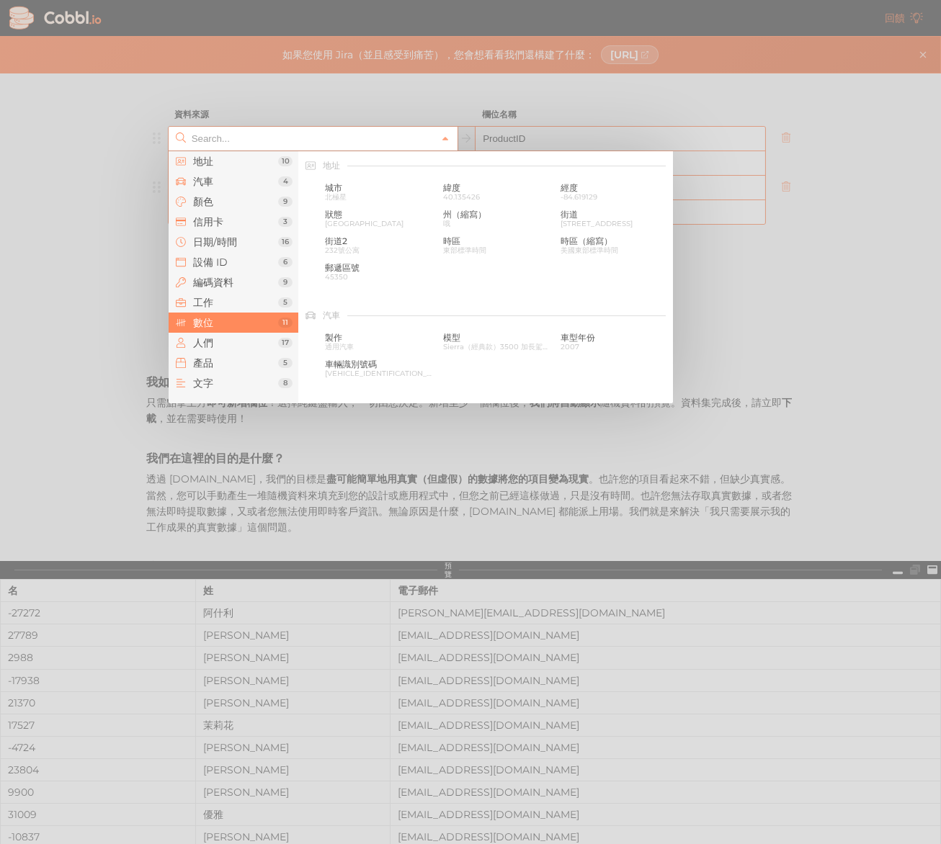
scroll to position [959, 0]
click at [937, 291] on div at bounding box center [470, 422] width 941 height 844
type input "Number › int (16-bit)"
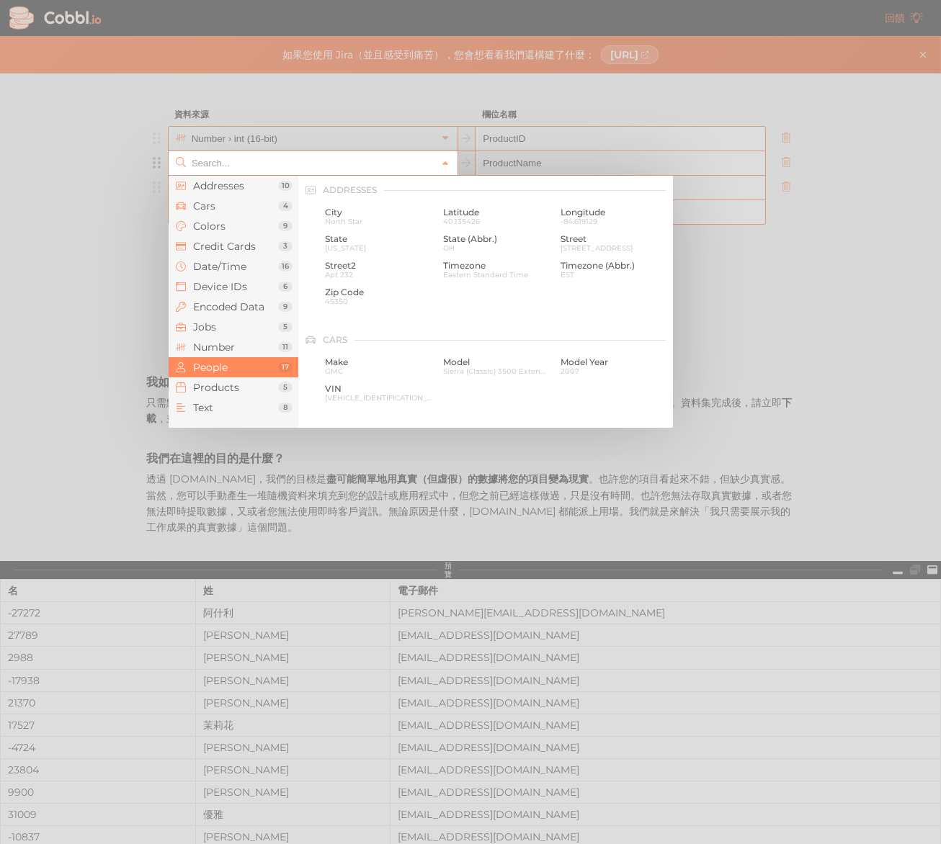
click at [371, 157] on input "text" at bounding box center [312, 163] width 248 height 24
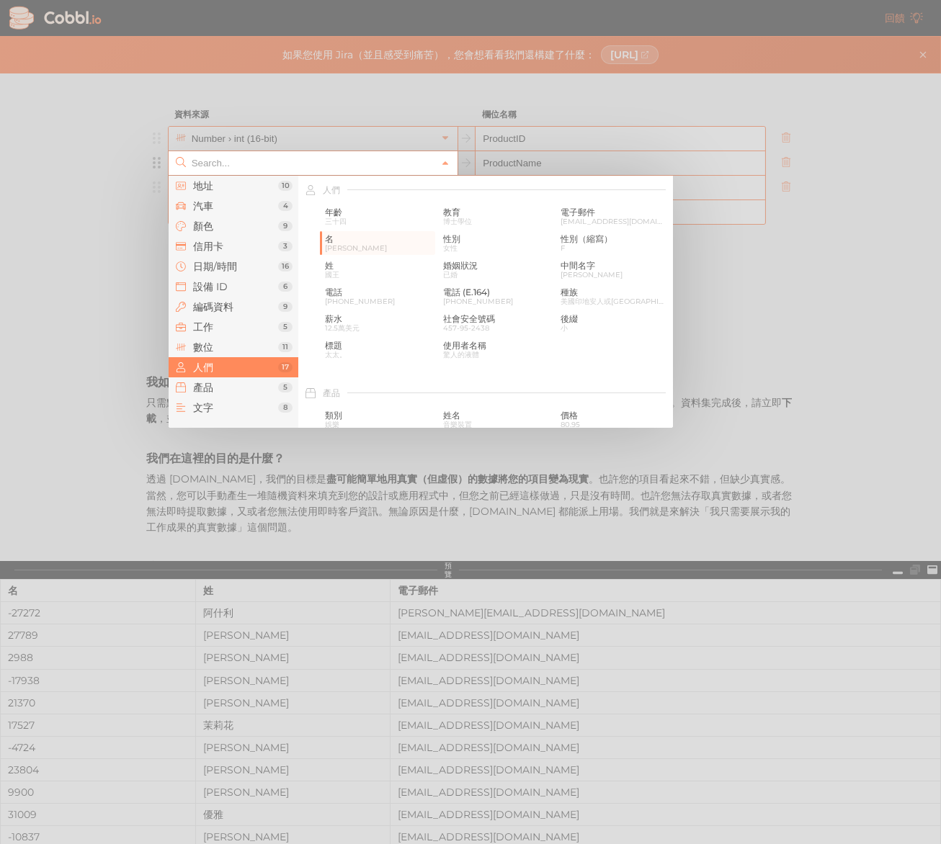
click at [364, 143] on div at bounding box center [470, 422] width 941 height 844
type input "People › First Name"
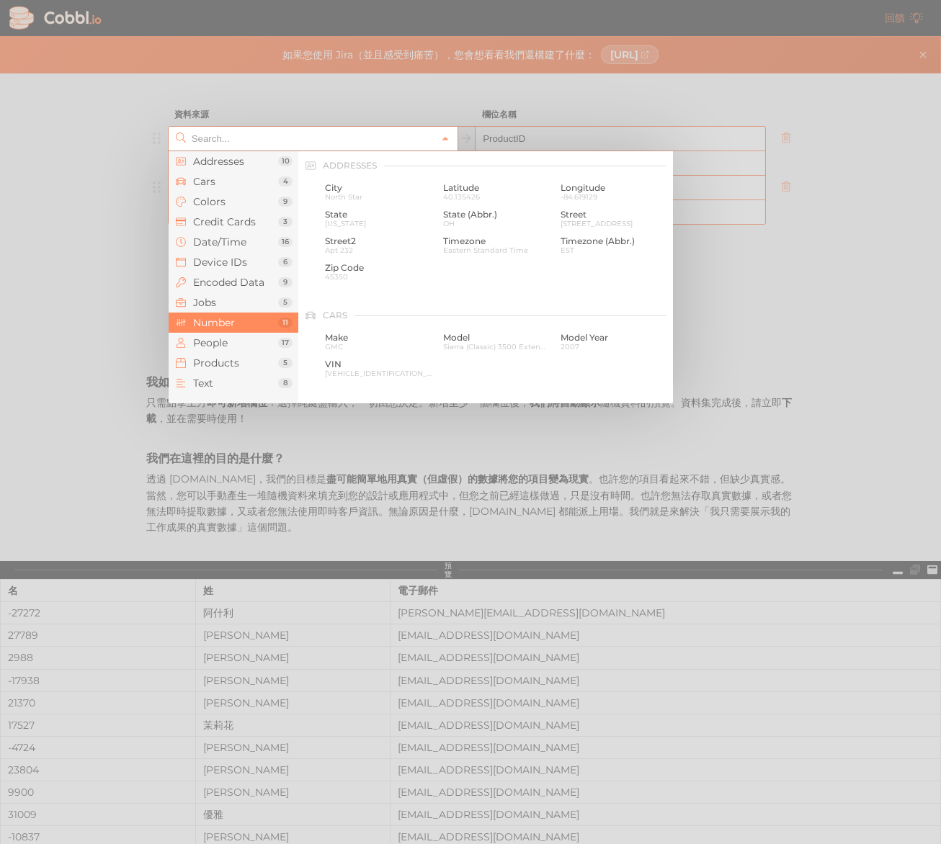
click at [365, 142] on input "text" at bounding box center [312, 139] width 248 height 24
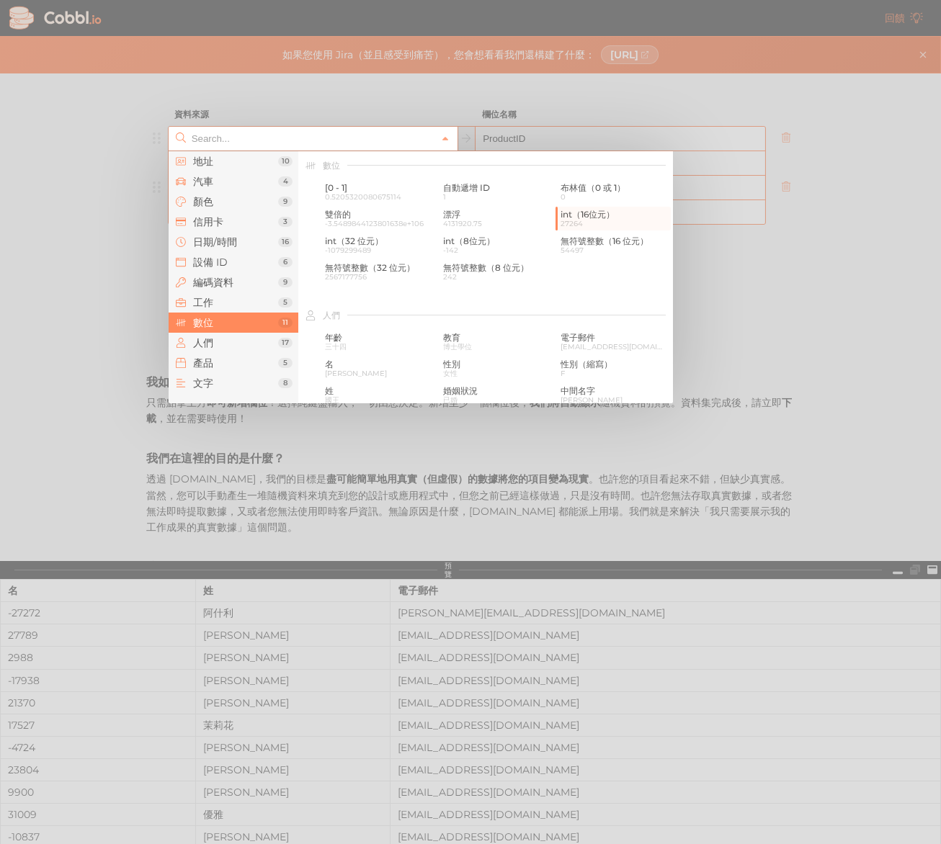
click at [466, 117] on div at bounding box center [470, 422] width 941 height 844
type input "Number › int (16-bit)"
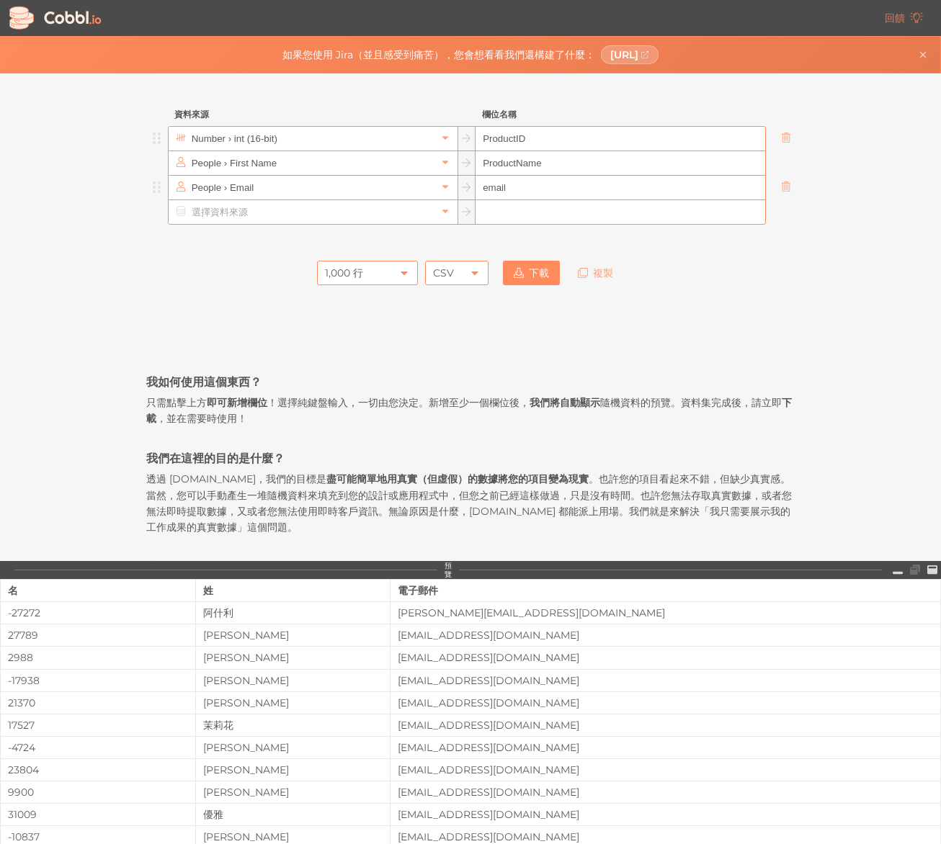
drag, startPoint x: 537, startPoint y: 133, endPoint x: 489, endPoint y: 138, distance: 48.5
click at [488, 138] on input "ProductID" at bounding box center [619, 139] width 289 height 24
click at [531, 146] on input "ProductID" at bounding box center [619, 139] width 289 height 24
click at [227, 135] on input "Number › int (16-bit)" at bounding box center [312, 139] width 248 height 24
click at [227, 135] on input "text" at bounding box center [312, 139] width 248 height 24
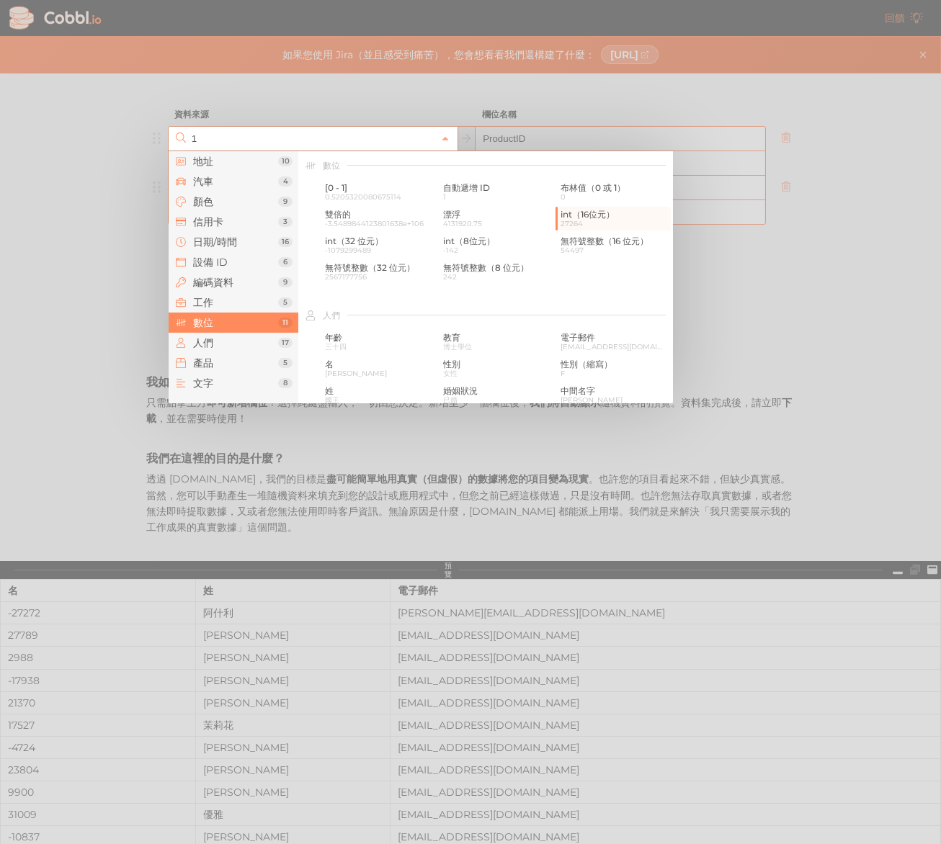
scroll to position [0, 0]
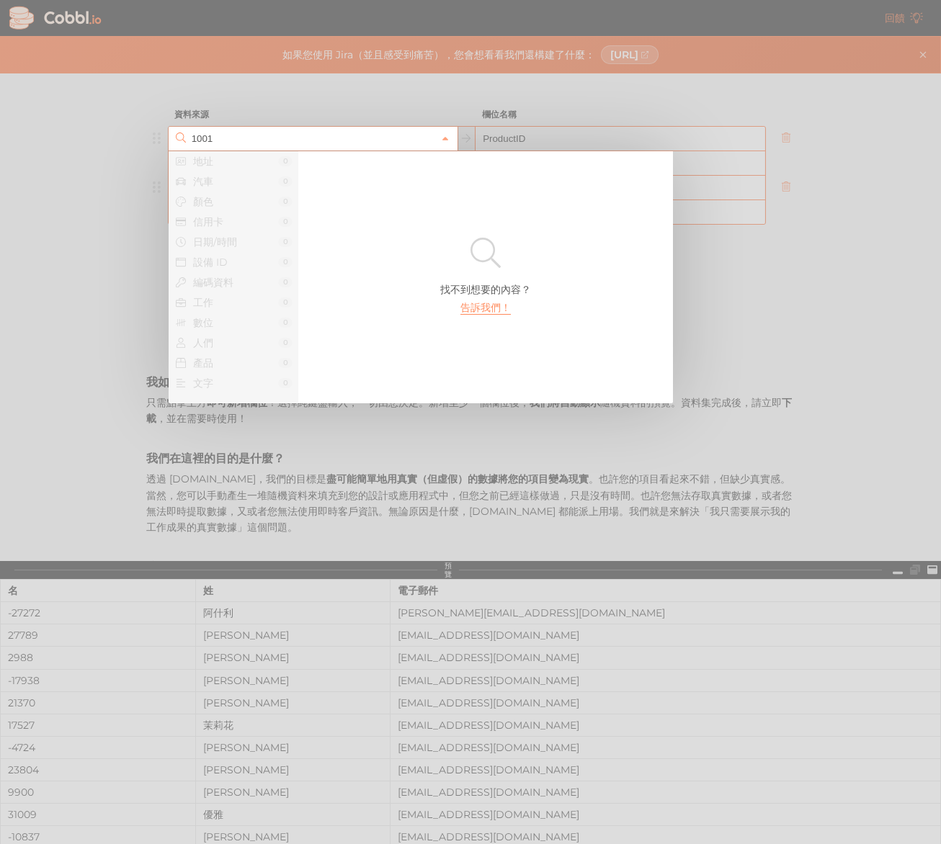
click at [563, 132] on div at bounding box center [470, 422] width 941 height 844
type input "Number › int (16-bit)"
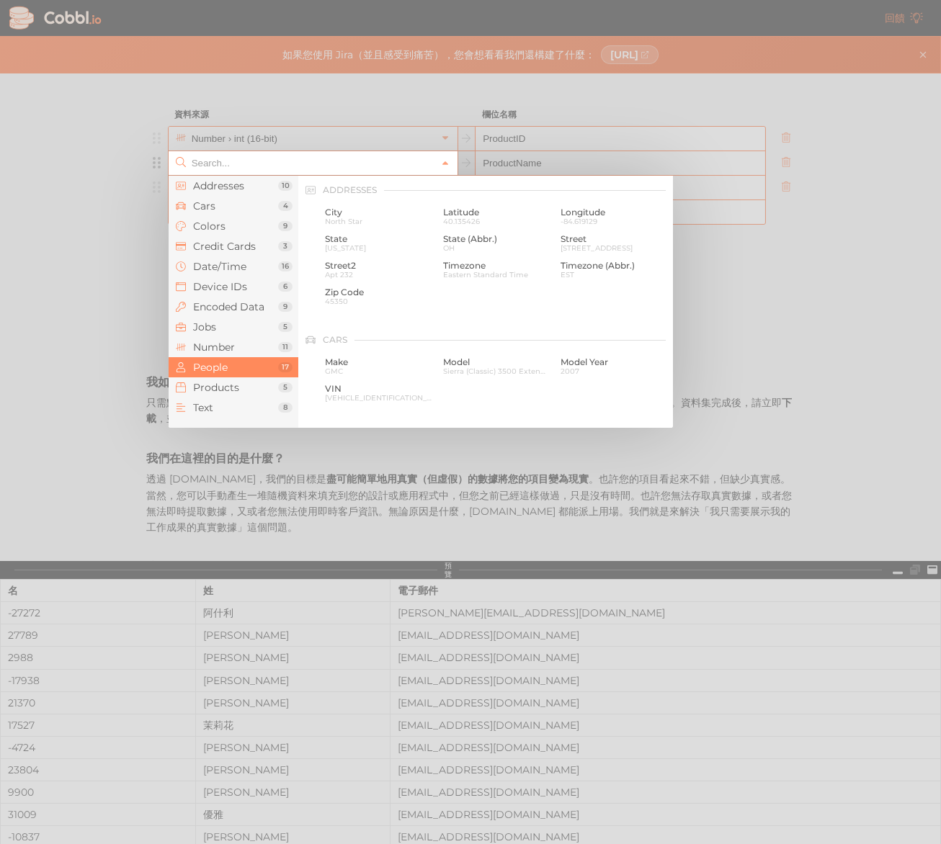
click at [331, 170] on input "text" at bounding box center [312, 163] width 248 height 24
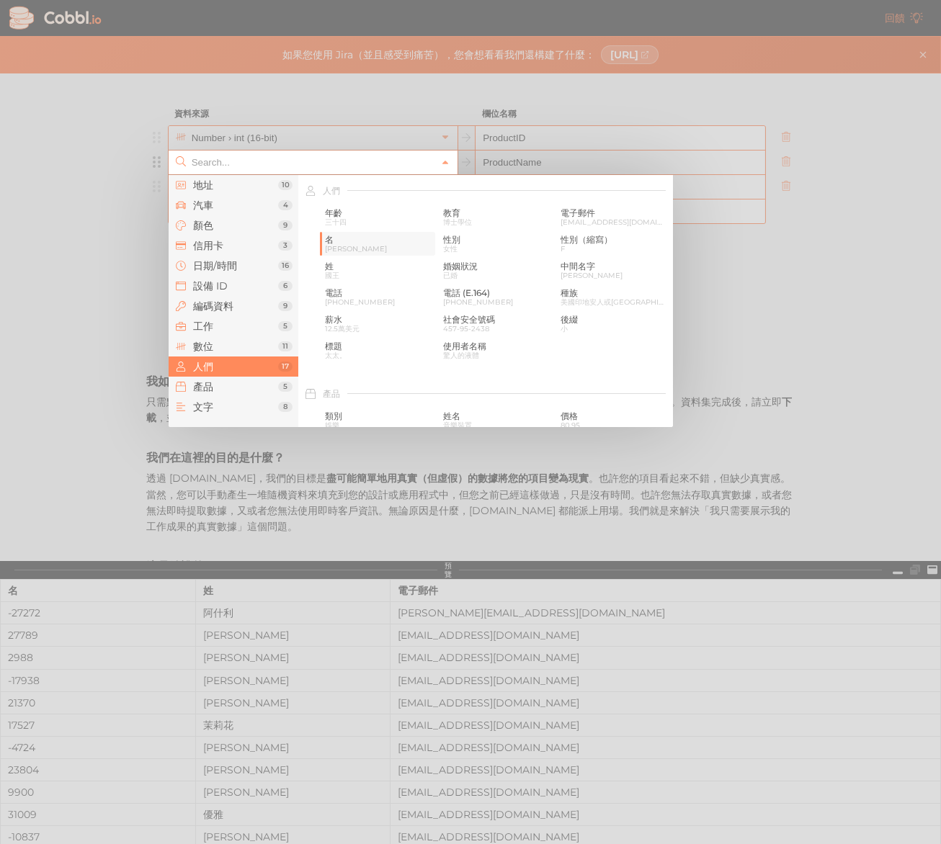
scroll to position [1110, 0]
click at [218, 377] on li "產品 5" at bounding box center [234, 387] width 130 height 20
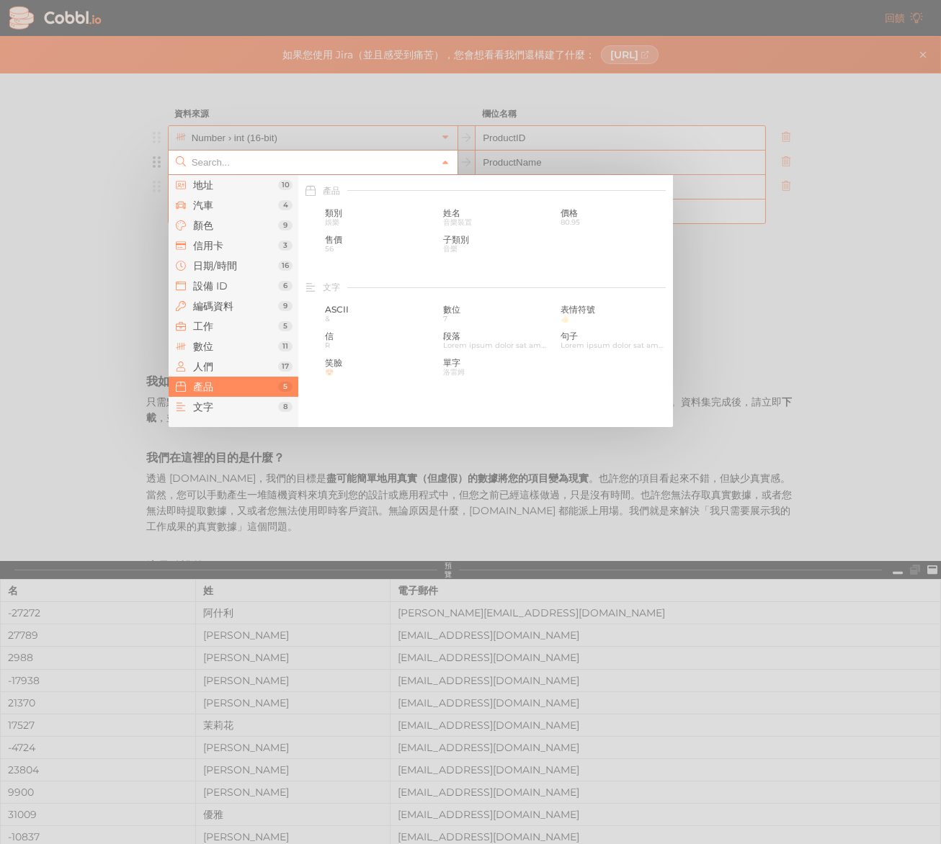
scroll to position [1312, 0]
click at [473, 213] on span "姓名" at bounding box center [496, 212] width 107 height 10
type input "Products › Name"
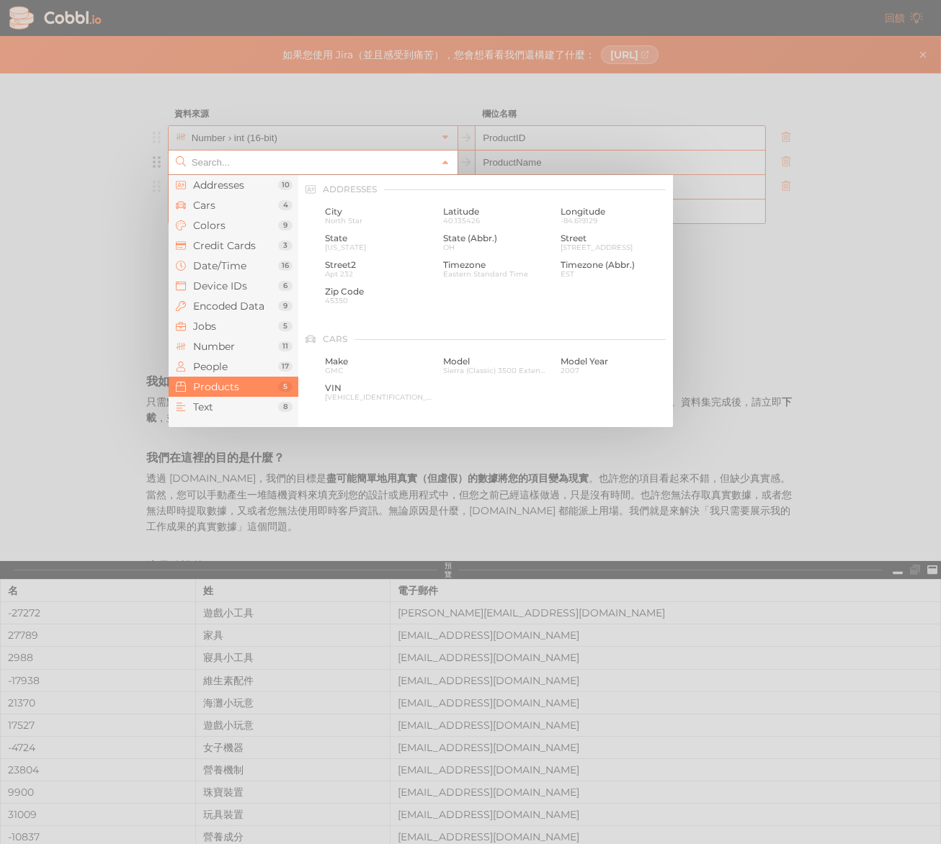
click at [395, 166] on input "text" at bounding box center [312, 163] width 248 height 24
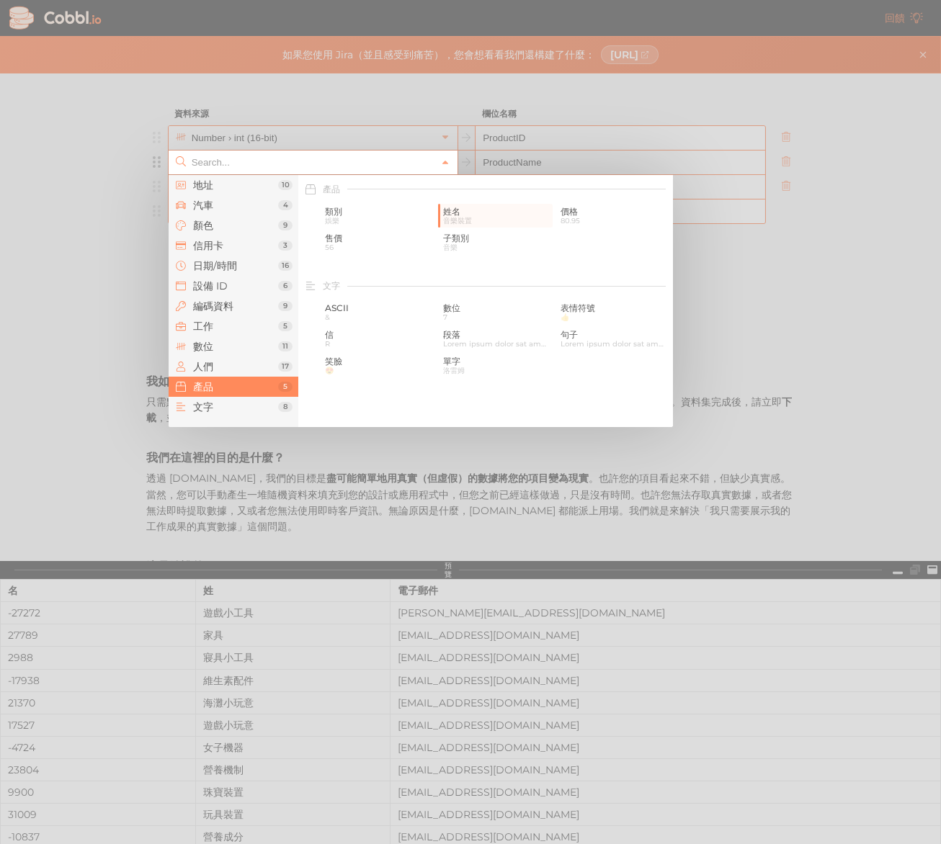
click at [365, 219] on span "娛樂" at bounding box center [378, 221] width 107 height 8
type input "Products › Category"
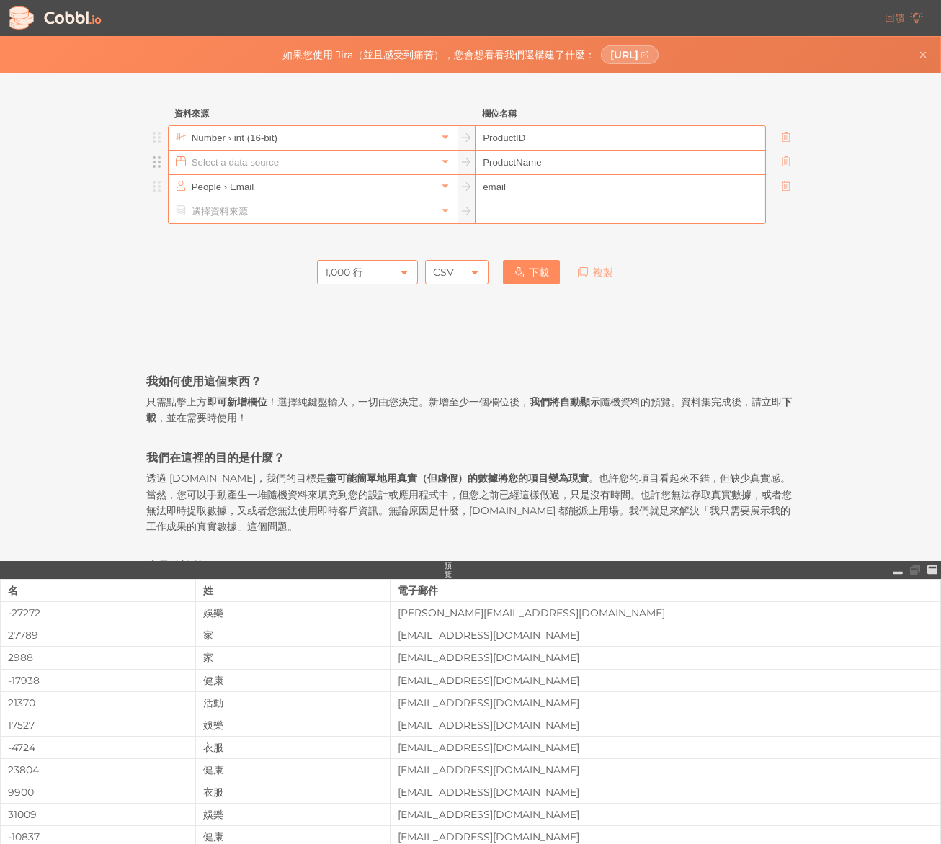
click at [238, 162] on input "text" at bounding box center [312, 163] width 248 height 24
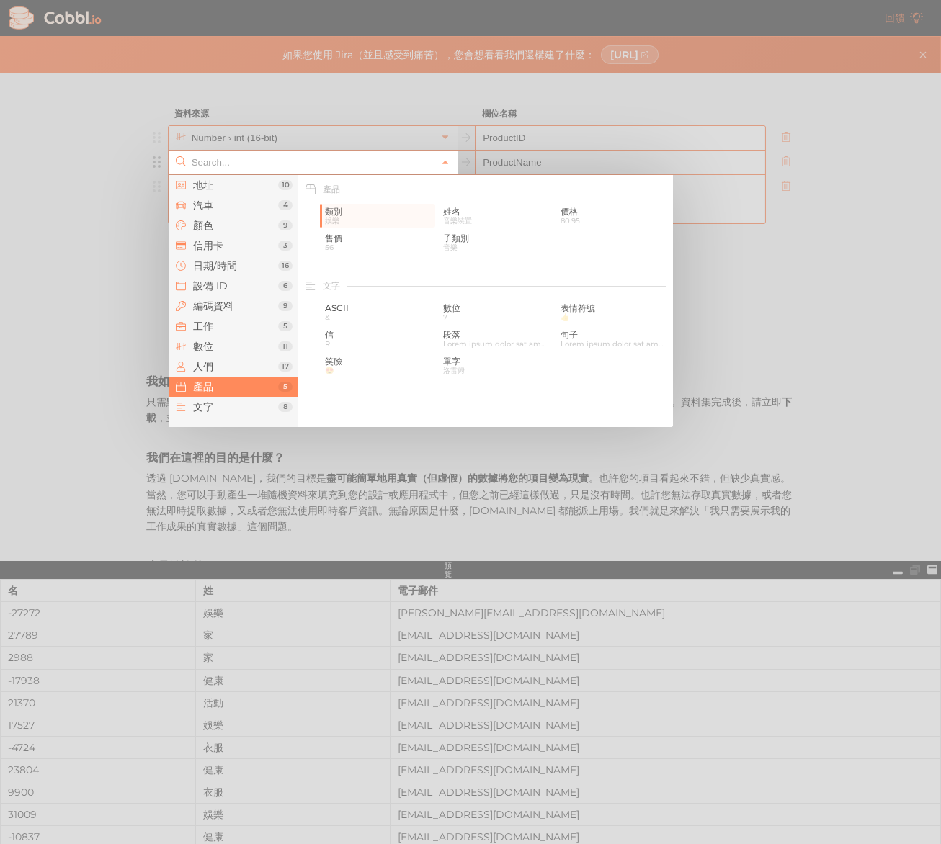
paste input "商品"
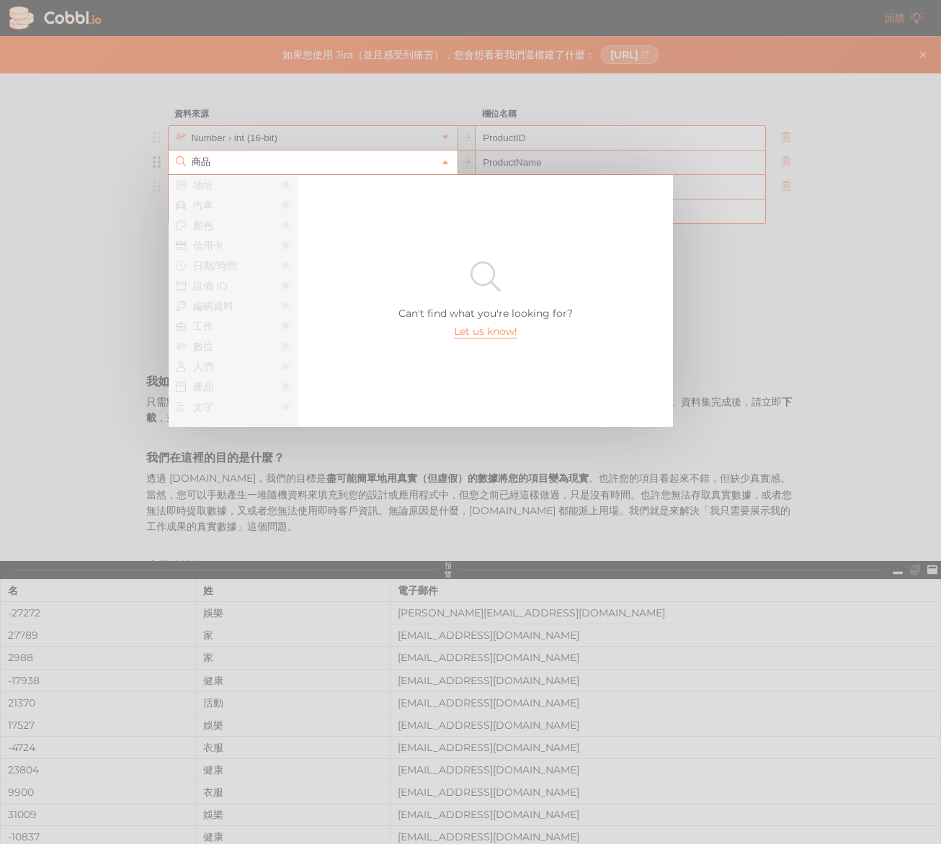
scroll to position [0, 0]
click at [489, 341] on div "找不到想要的內容？ 告訴我們！" at bounding box center [485, 301] width 375 height 252
click at [485, 335] on font "告訴我們！" at bounding box center [485, 331] width 50 height 13
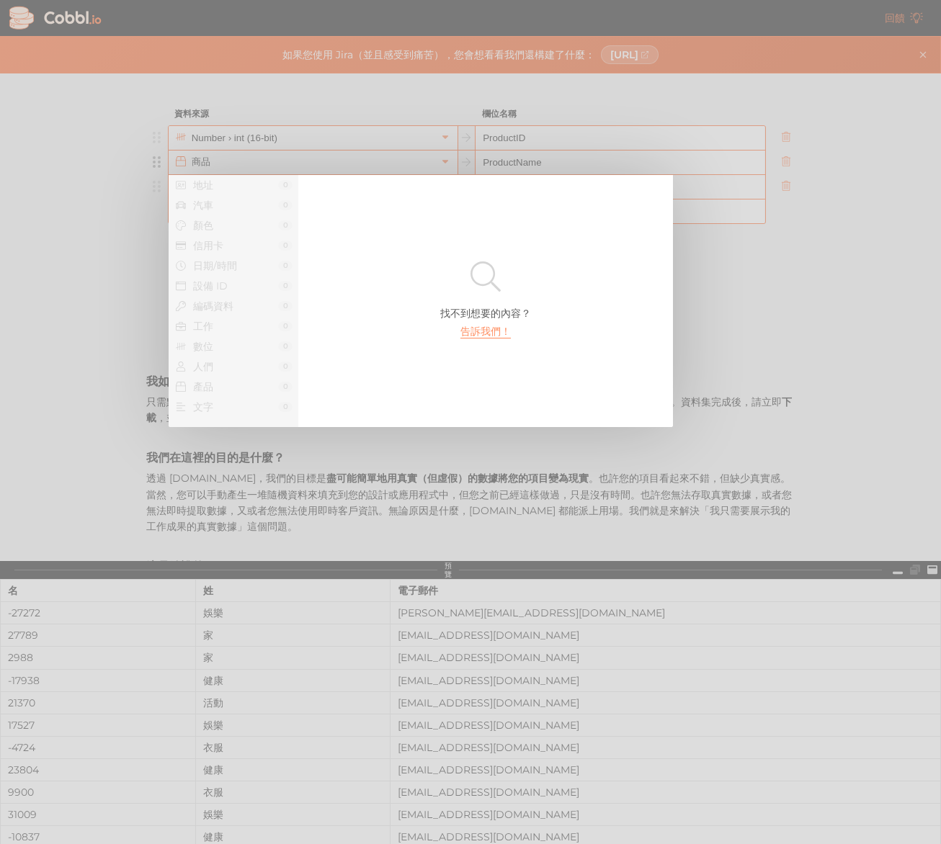
type input "Products › Category"
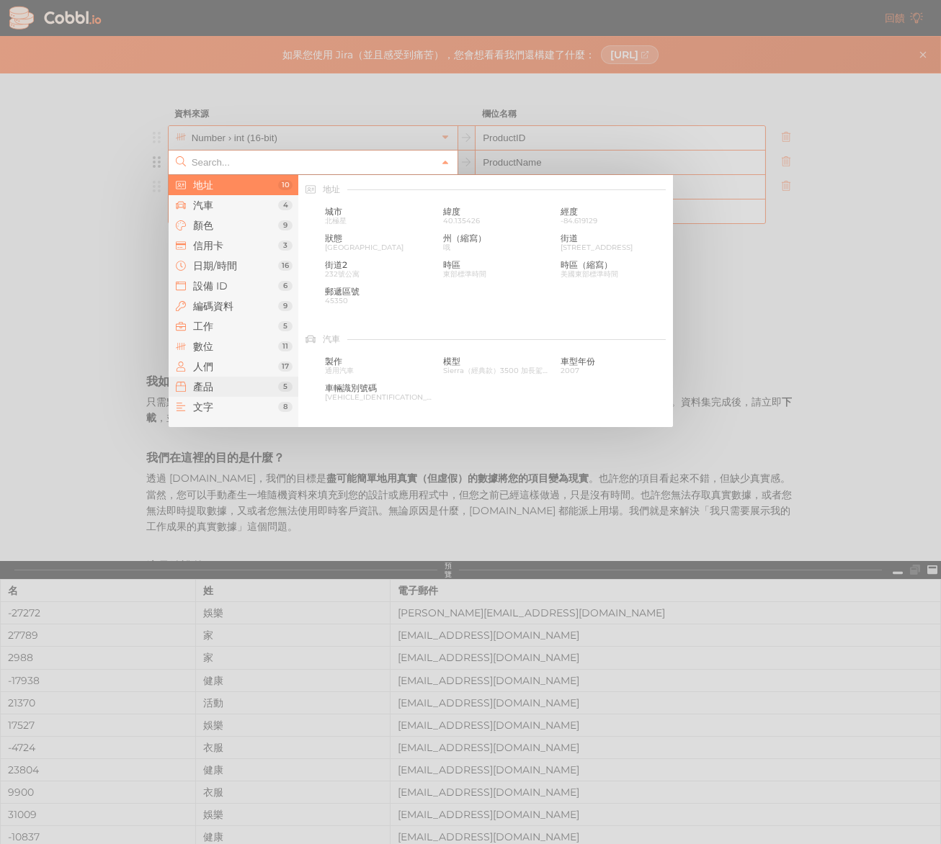
click at [223, 387] on span "產品" at bounding box center [235, 387] width 85 height 12
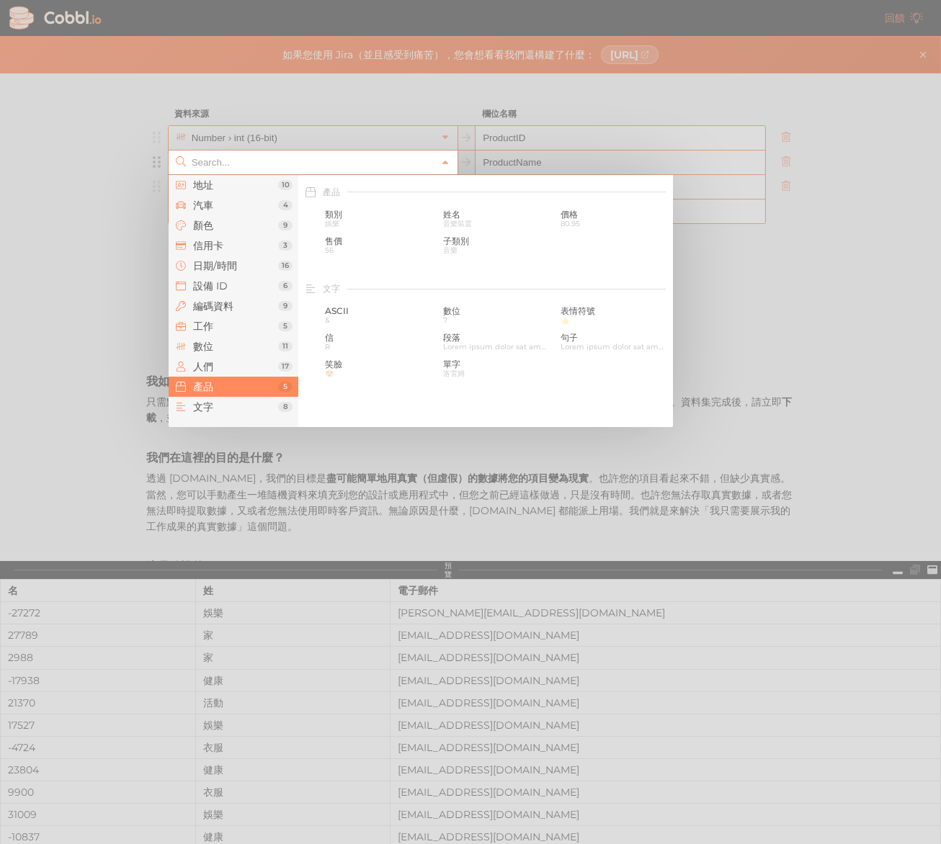
scroll to position [1312, 0]
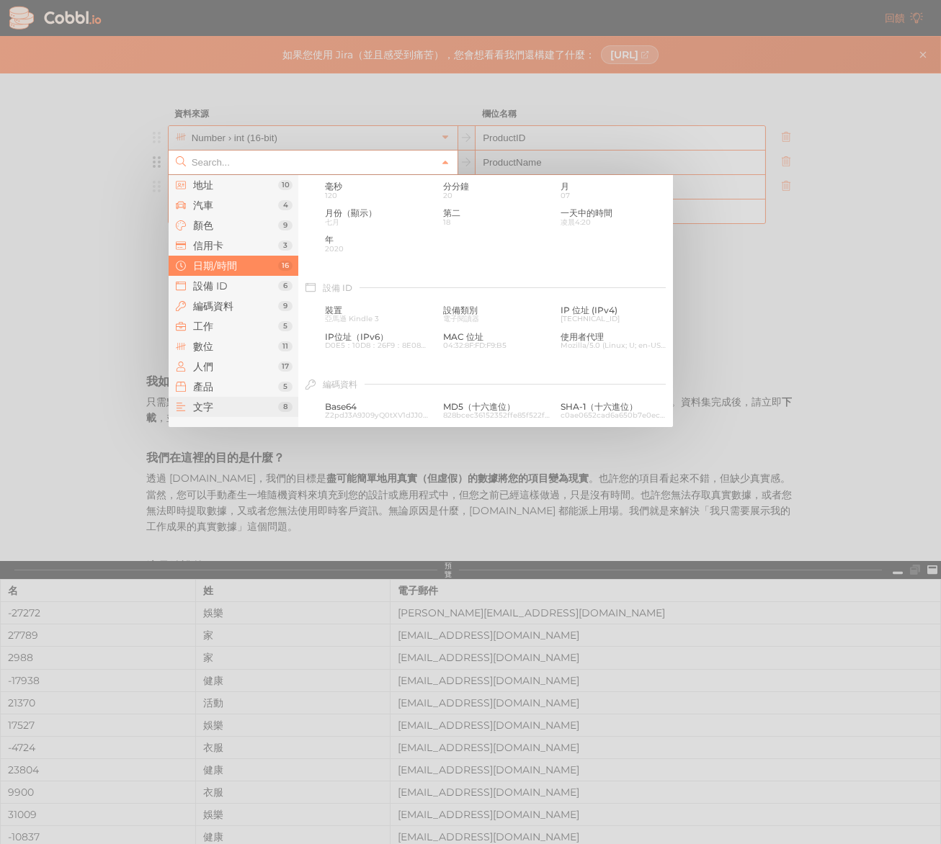
click at [238, 397] on li "文字 8" at bounding box center [234, 407] width 130 height 20
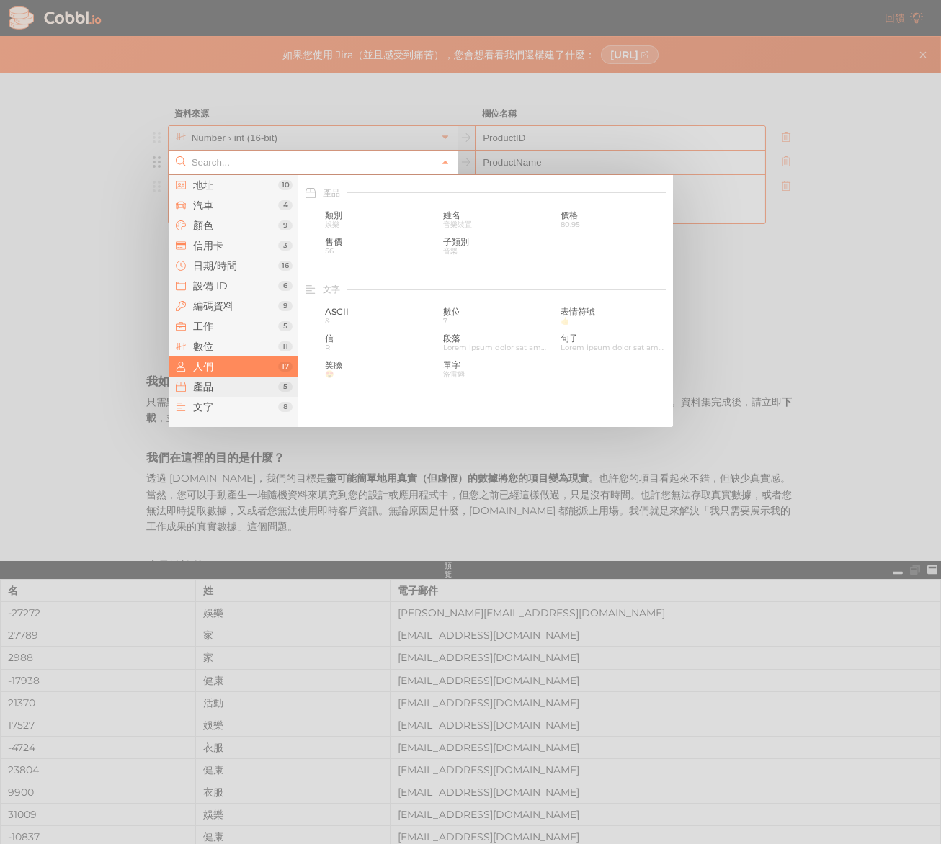
click at [242, 390] on span "產品" at bounding box center [235, 387] width 85 height 12
click at [446, 214] on font "姓名" at bounding box center [451, 211] width 17 height 11
type input "Products › Name"
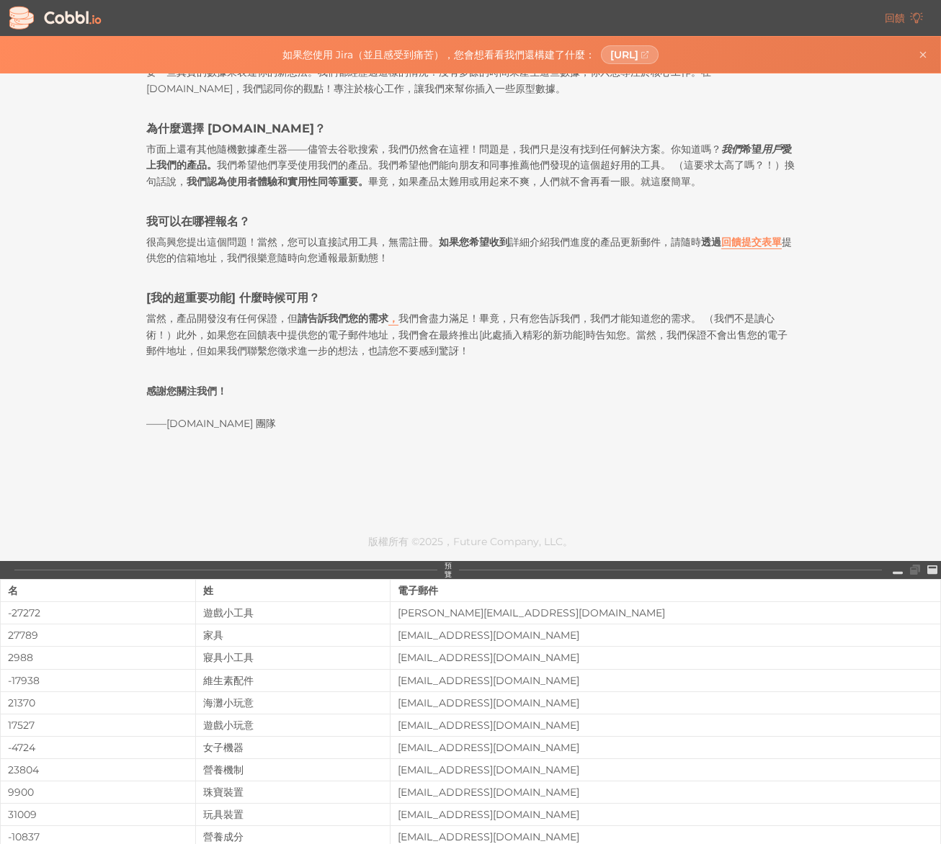
scroll to position [0, 0]
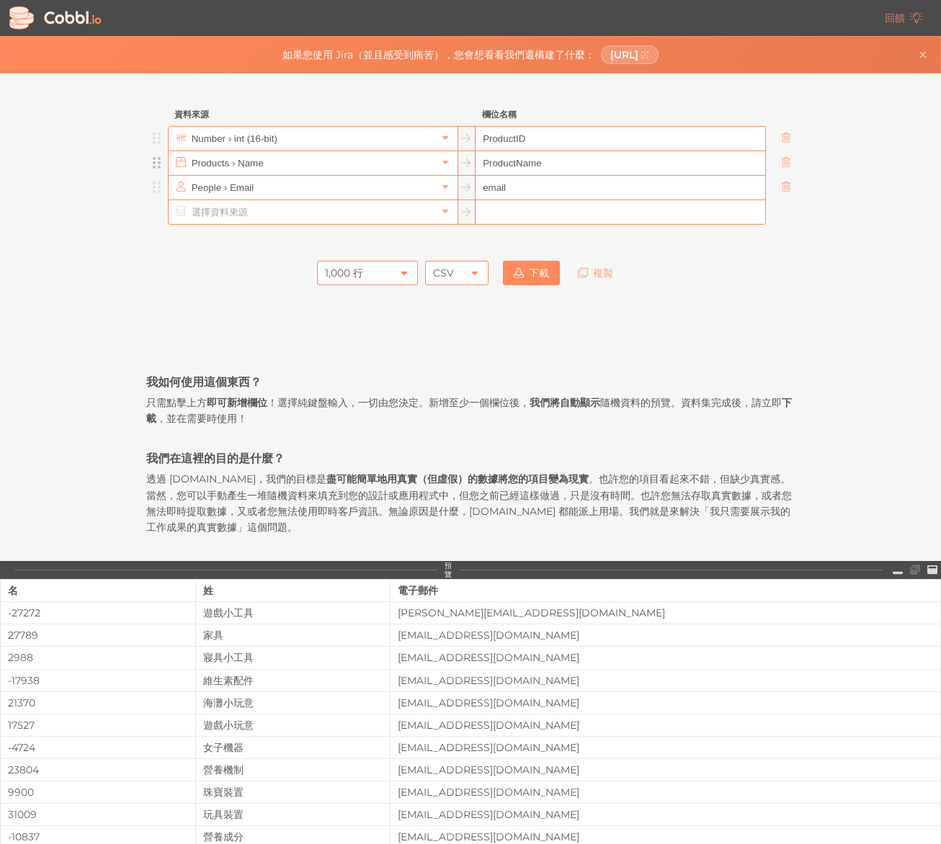
click at [532, 163] on input "ProductName" at bounding box center [619, 163] width 289 height 24
click at [532, 189] on input "email" at bounding box center [619, 188] width 289 height 24
drag, startPoint x: 503, startPoint y: 190, endPoint x: 435, endPoint y: 194, distance: 67.8
click at [458, 191] on div "People › Email email" at bounding box center [467, 187] width 598 height 25
paste input "Price"
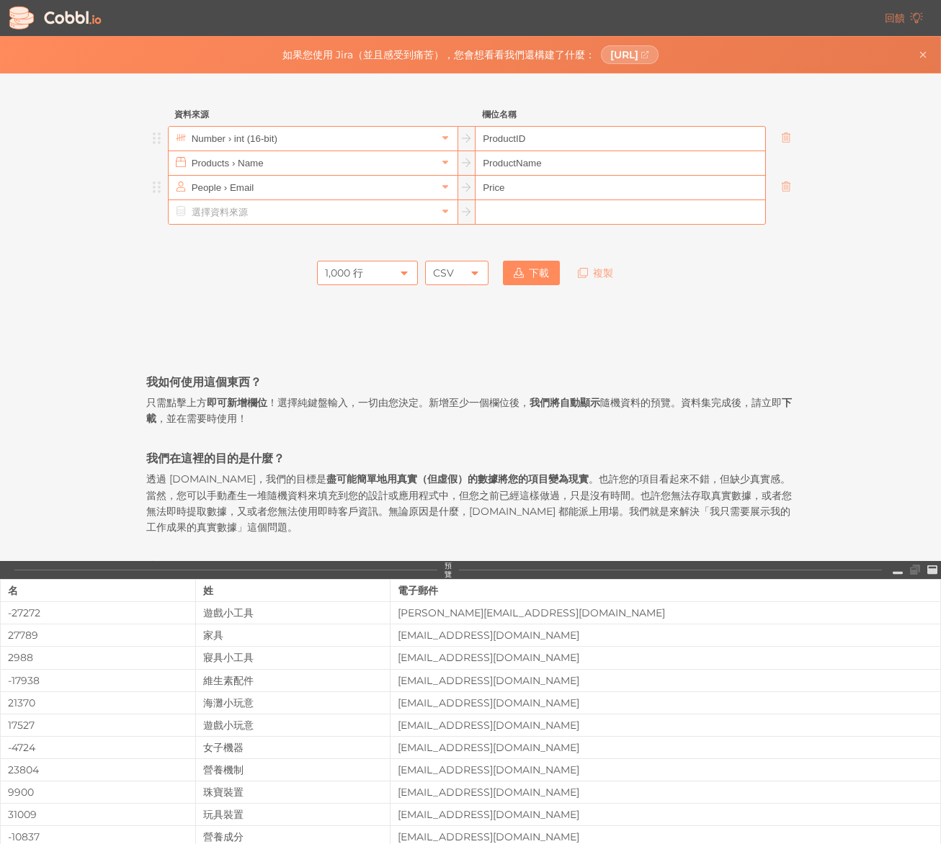
type input "Price"
click at [324, 184] on input "text" at bounding box center [312, 188] width 248 height 24
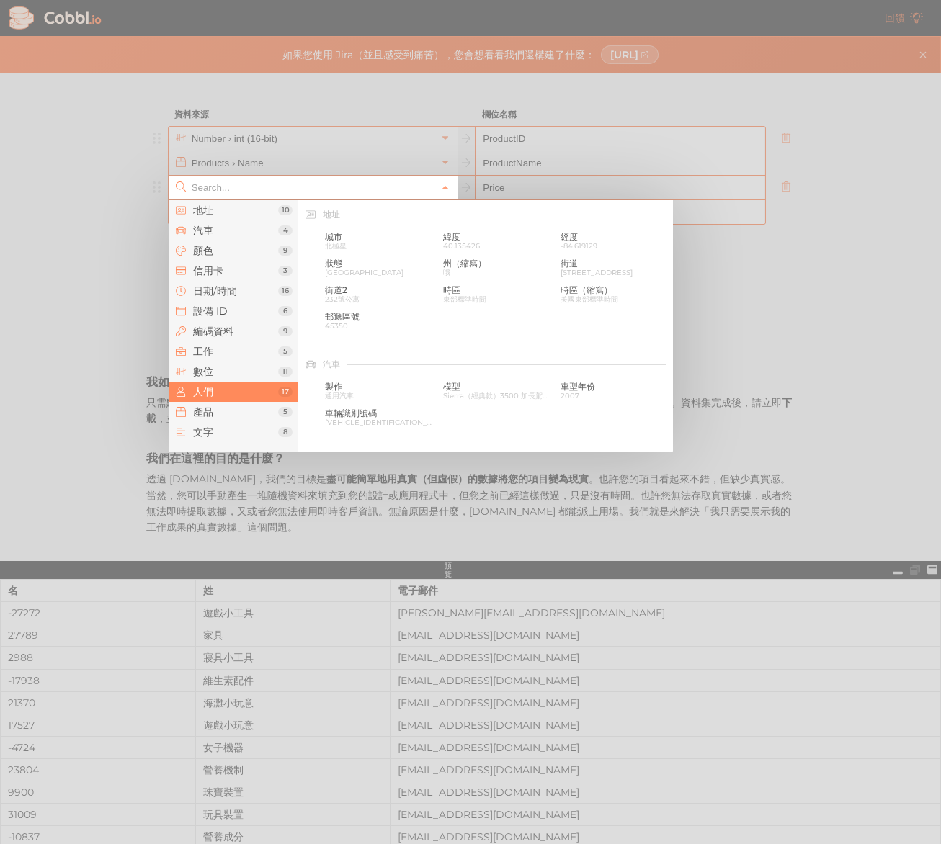
scroll to position [1109, 0]
click at [228, 376] on span "數位" at bounding box center [235, 372] width 85 height 12
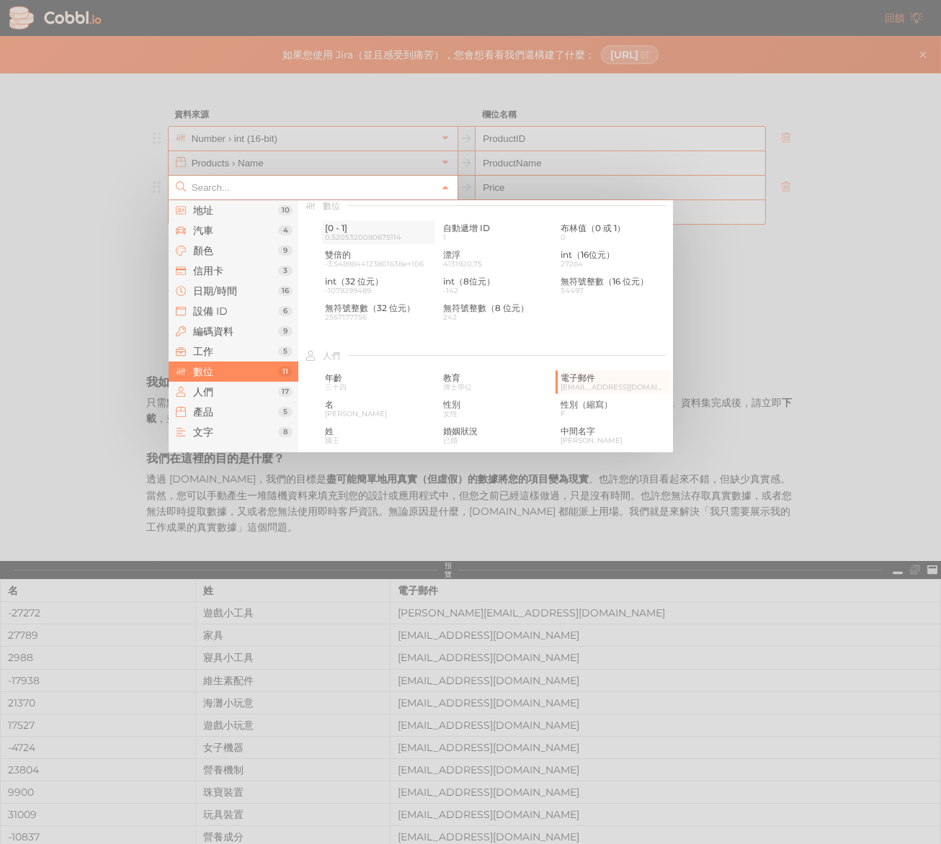
scroll to position [959, 0]
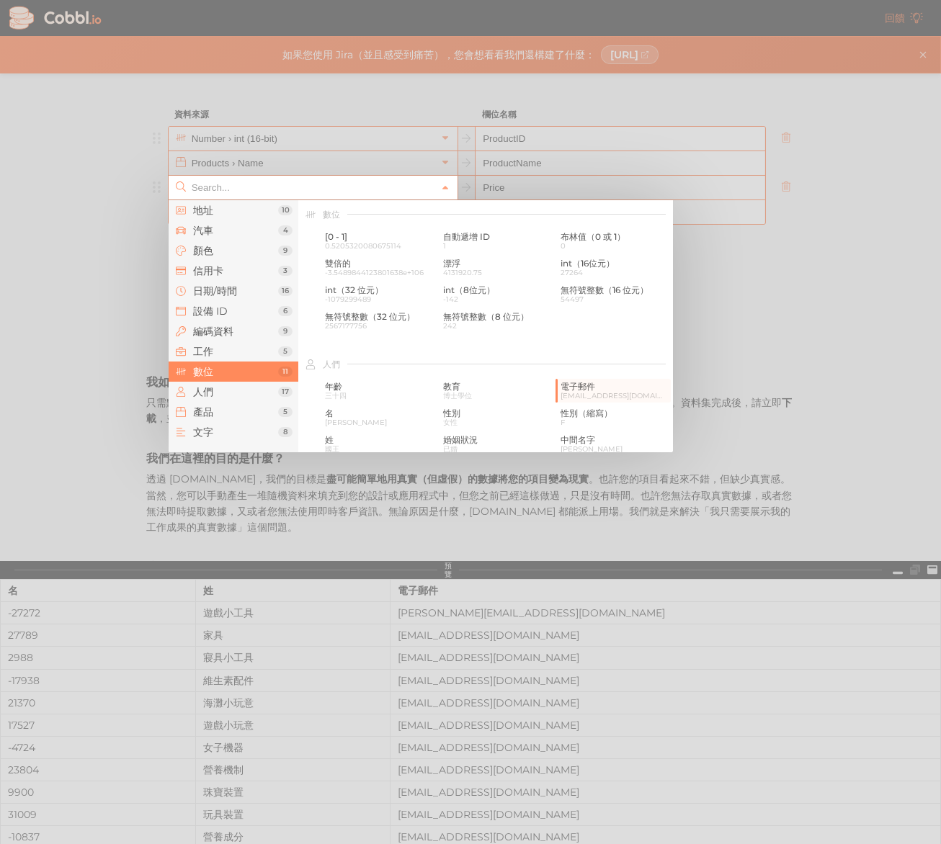
click at [273, 71] on div at bounding box center [470, 422] width 941 height 844
type input "People › Email"
